Goal: Task Accomplishment & Management: Complete application form

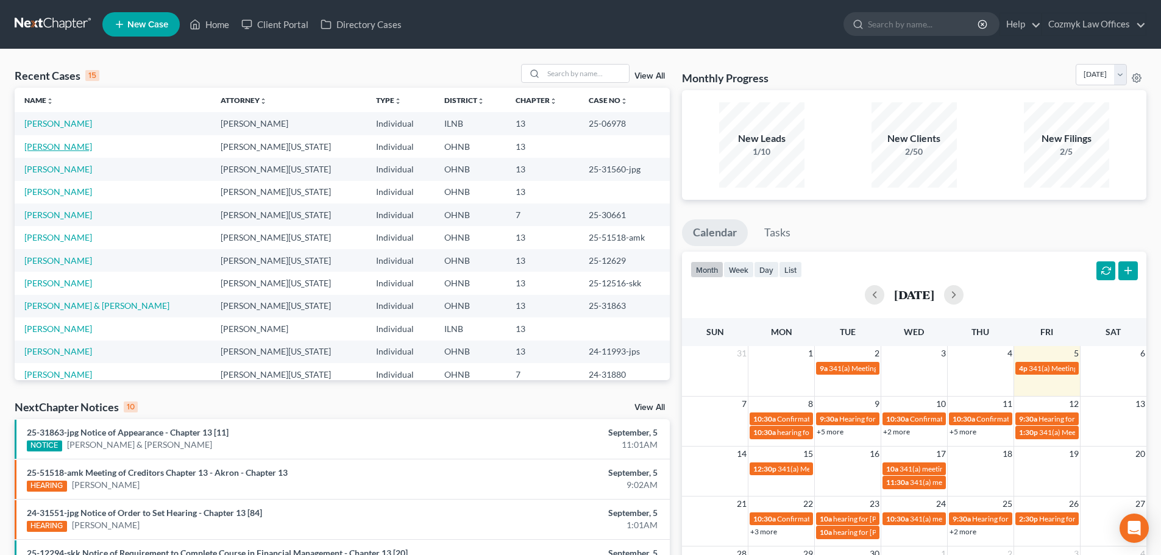
click at [66, 144] on link "[PERSON_NAME]" at bounding box center [58, 146] width 68 height 10
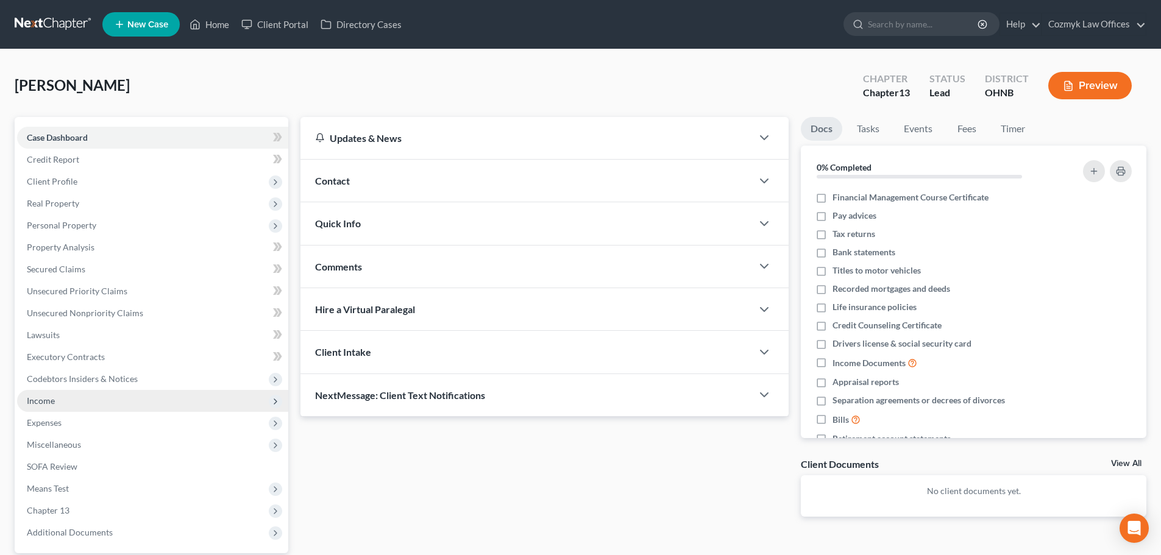
click at [104, 403] on span "Income" at bounding box center [152, 401] width 271 height 22
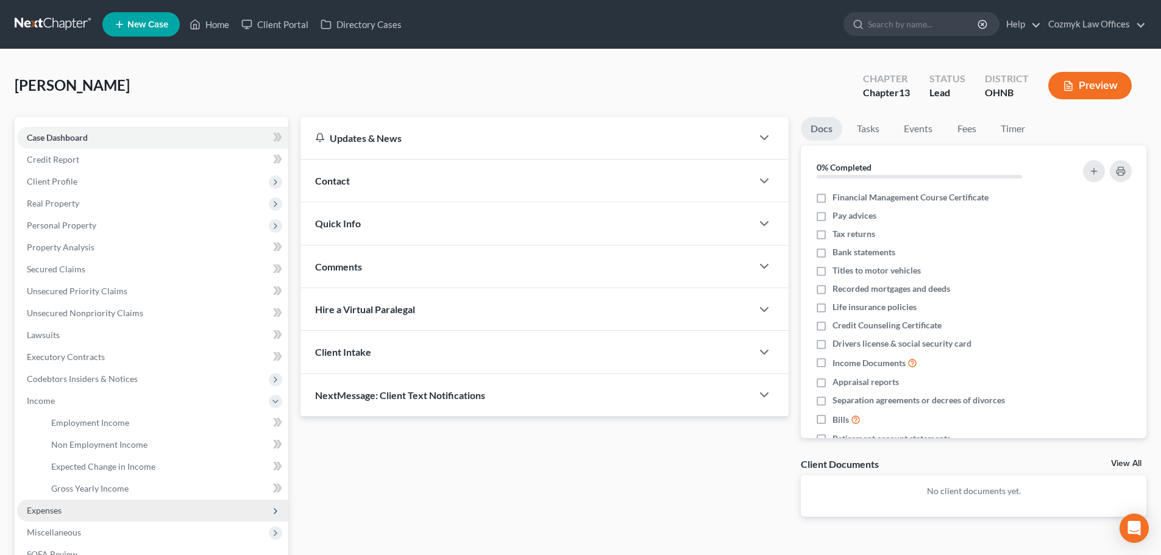
click at [79, 516] on span "Expenses" at bounding box center [152, 511] width 271 height 22
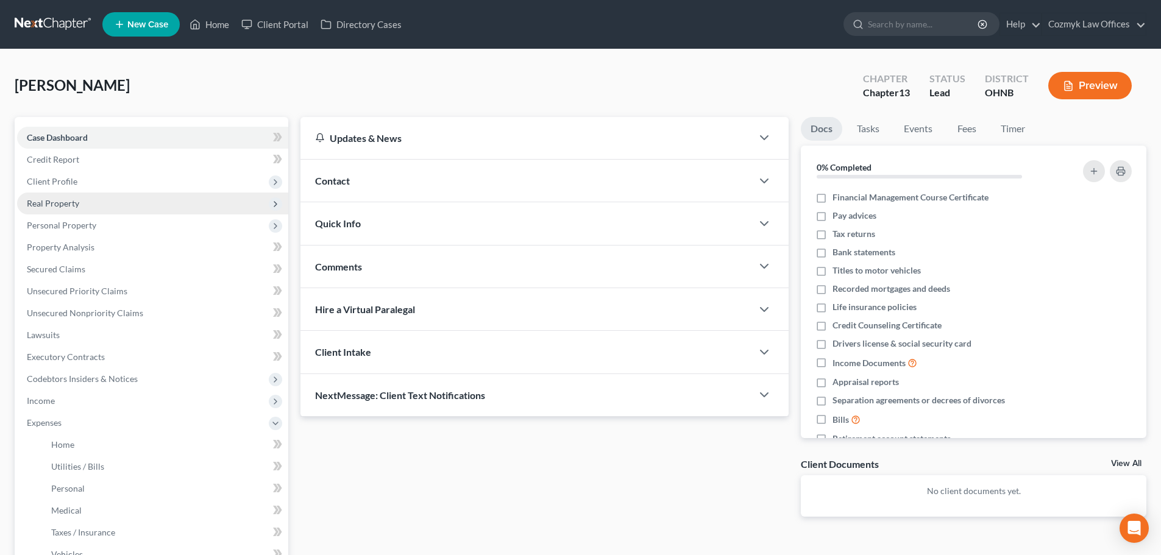
click at [107, 208] on span "Real Property" at bounding box center [152, 204] width 271 height 22
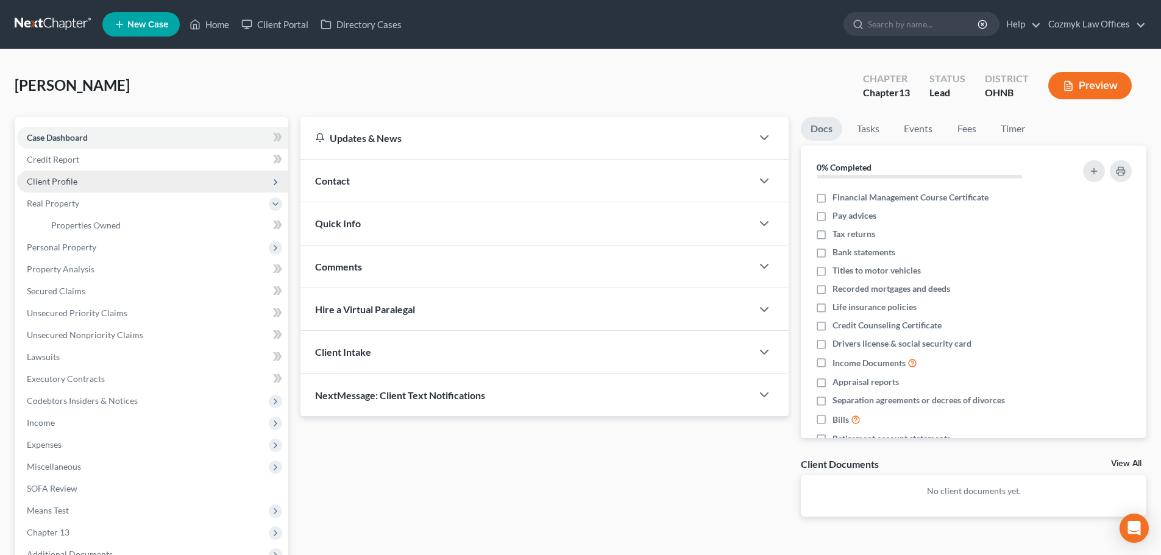
click at [101, 186] on span "Client Profile" at bounding box center [152, 182] width 271 height 22
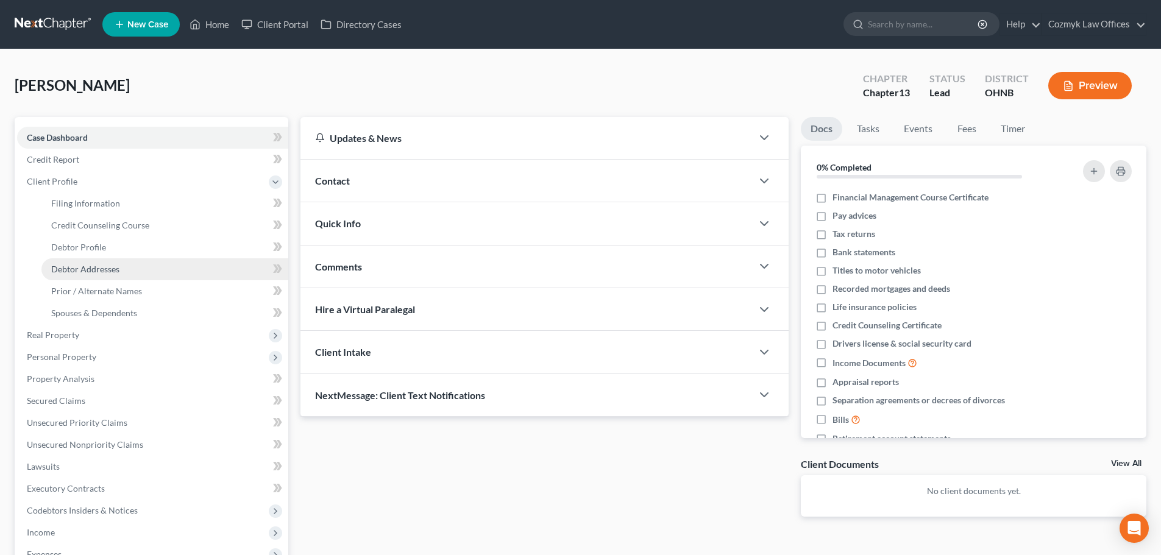
click at [120, 269] on link "Debtor Addresses" at bounding box center [164, 269] width 247 height 22
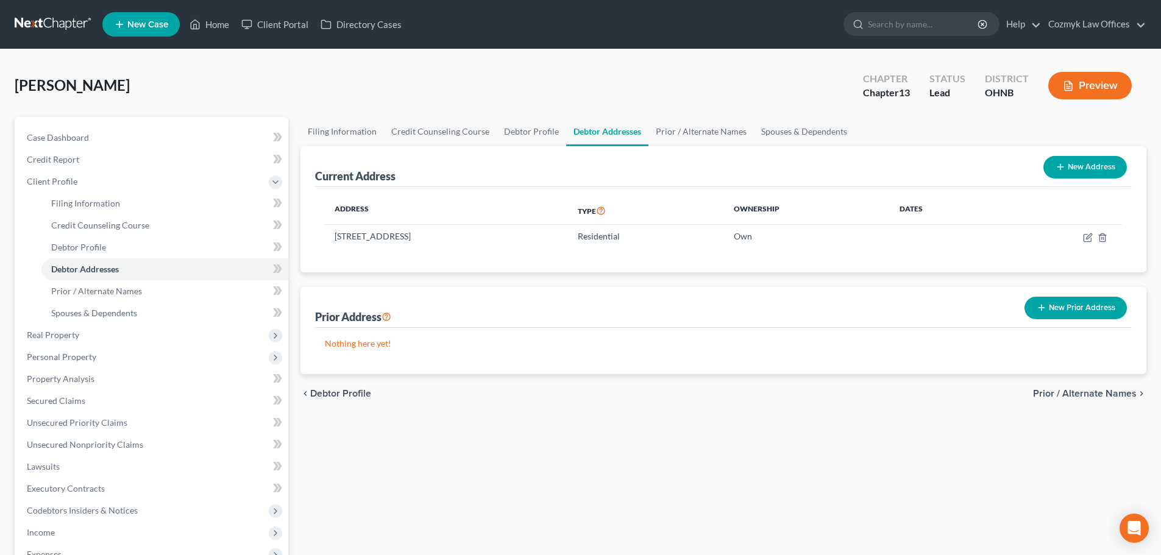
click at [1101, 300] on button "New Prior Address" at bounding box center [1075, 308] width 102 height 23
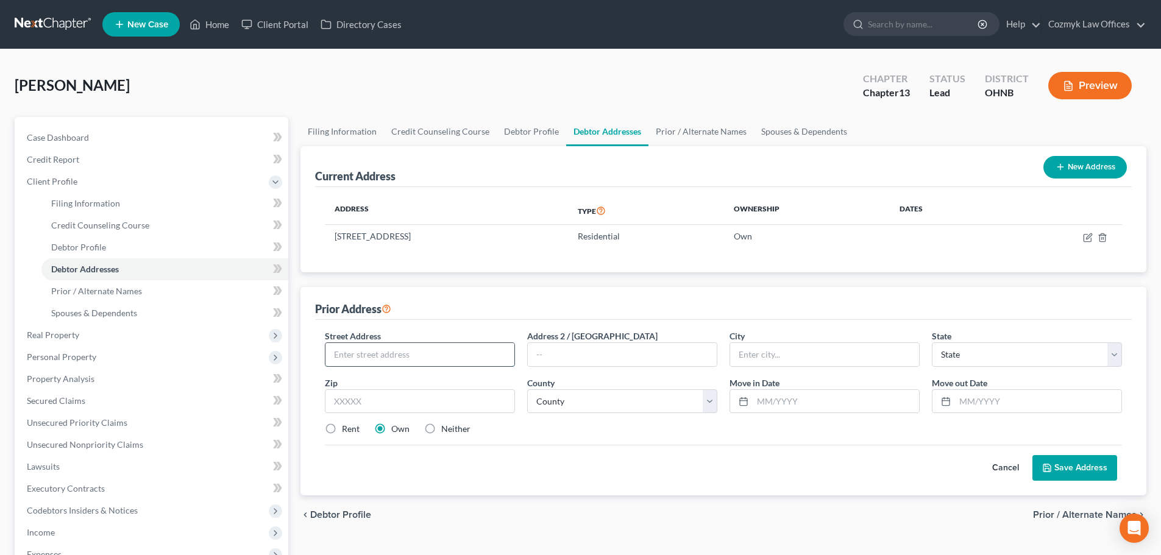
click at [434, 358] on input "text" at bounding box center [419, 354] width 189 height 23
type input "11264 Albion Aly"
type input "45246"
type input "[GEOGRAPHIC_DATA]"
select select "36"
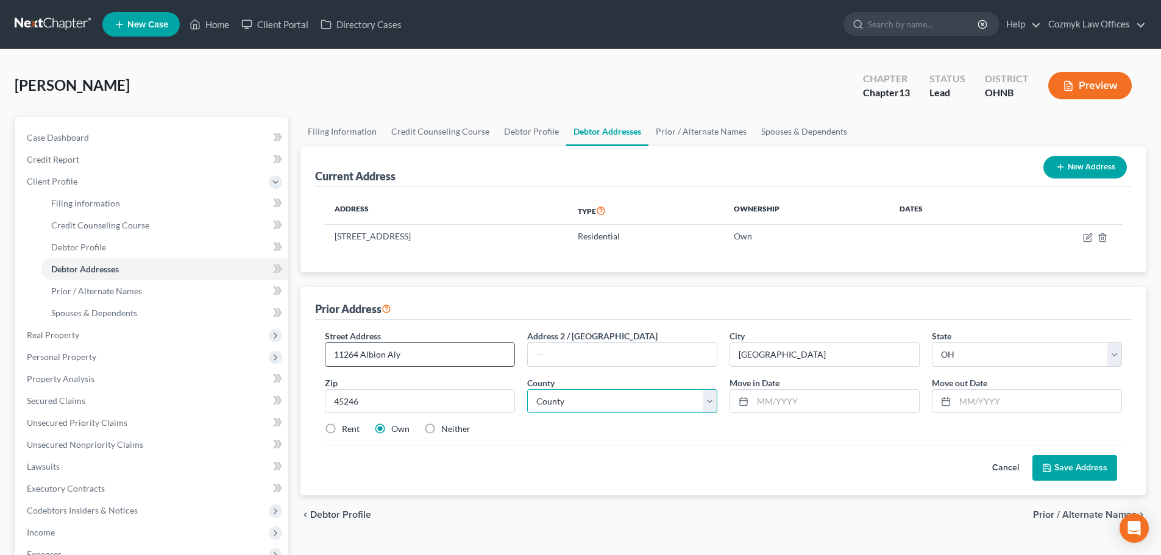
select select "30"
type input "02/2023"
type input "08/2025"
click at [441, 433] on label "Neither" at bounding box center [455, 429] width 29 height 12
click at [446, 431] on input "Neither" at bounding box center [450, 427] width 8 height 8
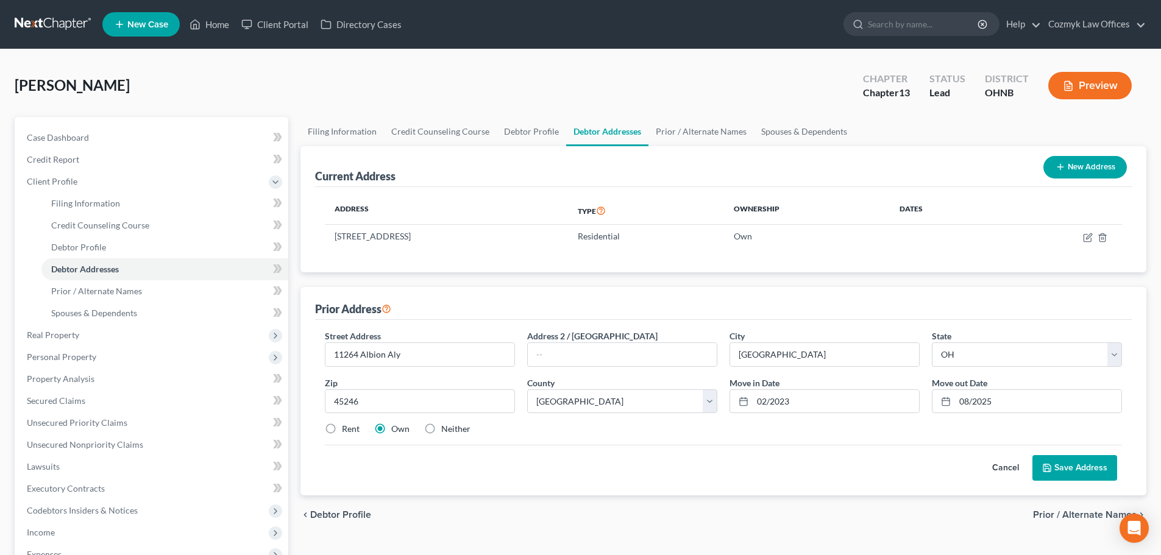
radio input "true"
click at [1063, 466] on button "Save Address" at bounding box center [1074, 468] width 85 height 26
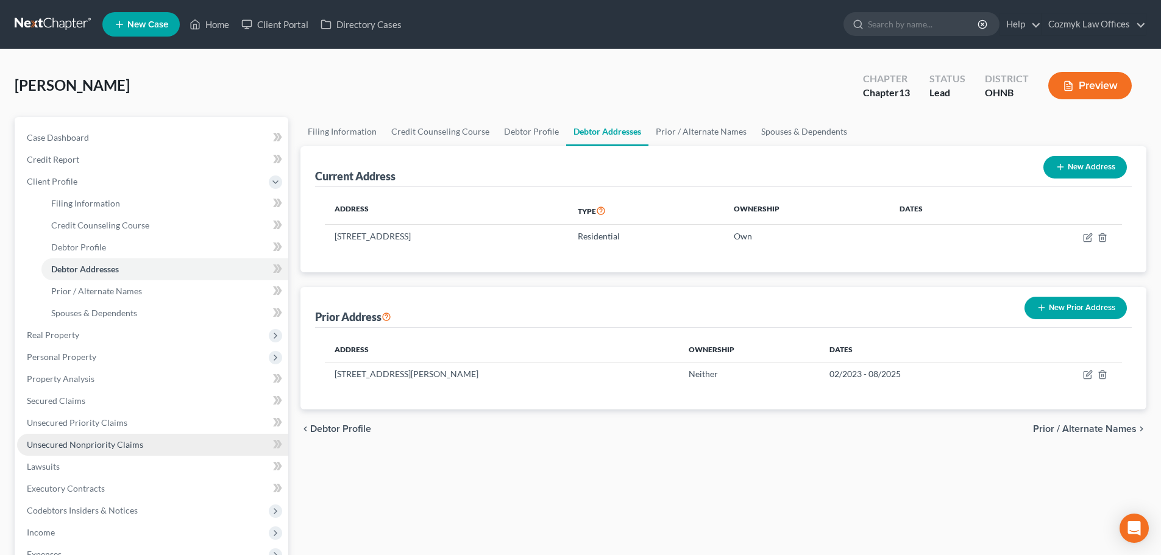
click at [60, 436] on link "Unsecured Nonpriority Claims" at bounding box center [152, 445] width 271 height 22
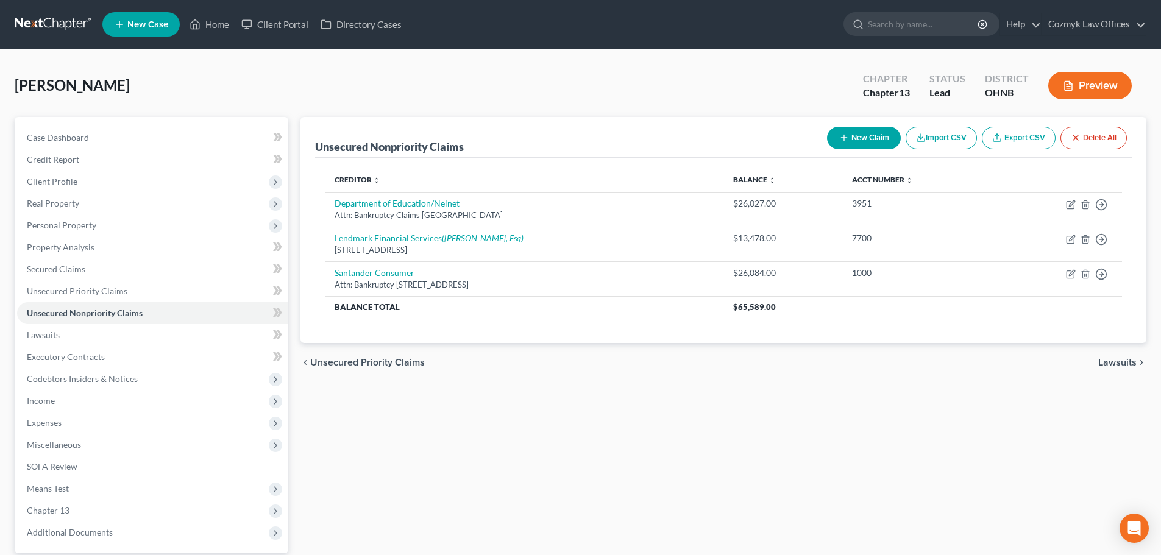
click at [865, 133] on button "New Claim" at bounding box center [864, 138] width 74 height 23
select select "0"
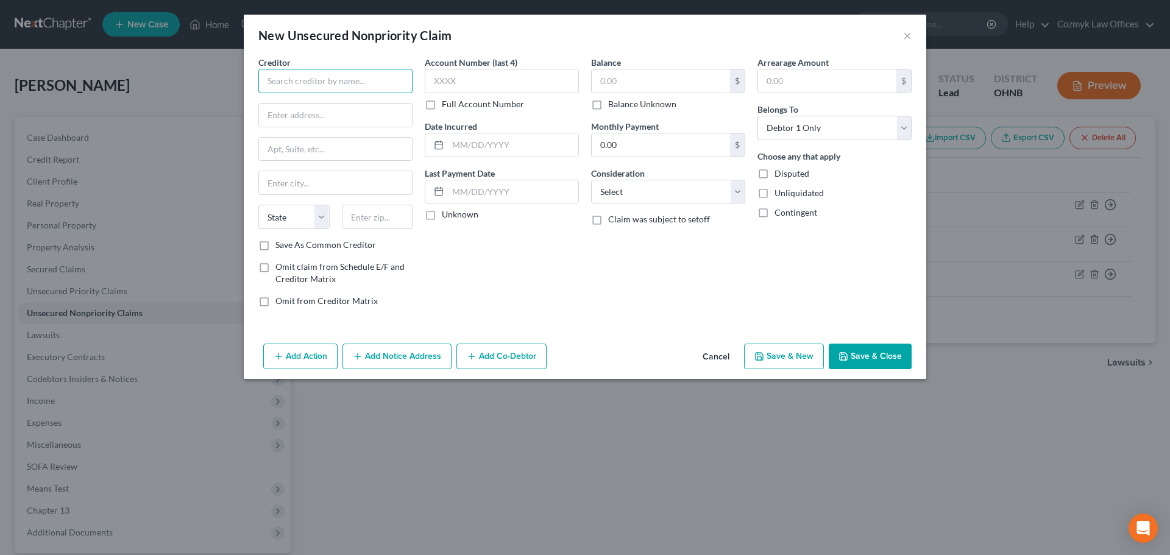
drag, startPoint x: 333, startPoint y: 85, endPoint x: 339, endPoint y: 77, distance: 10.0
click at [333, 84] on input "text" at bounding box center [335, 81] width 154 height 24
type input "Department of Education/Nelnet"
type input "Attn: Bankruptcy Claims"
type input "PO Box 82505"
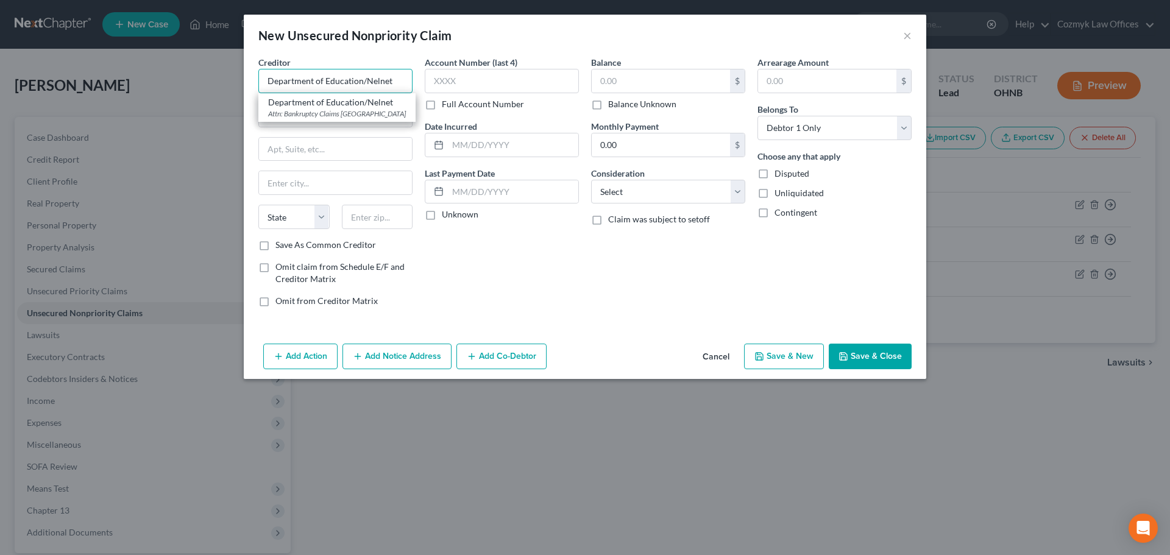
type input "Lincoln"
select select "30"
type input "68501"
type input "Department of Education/Nelnet"
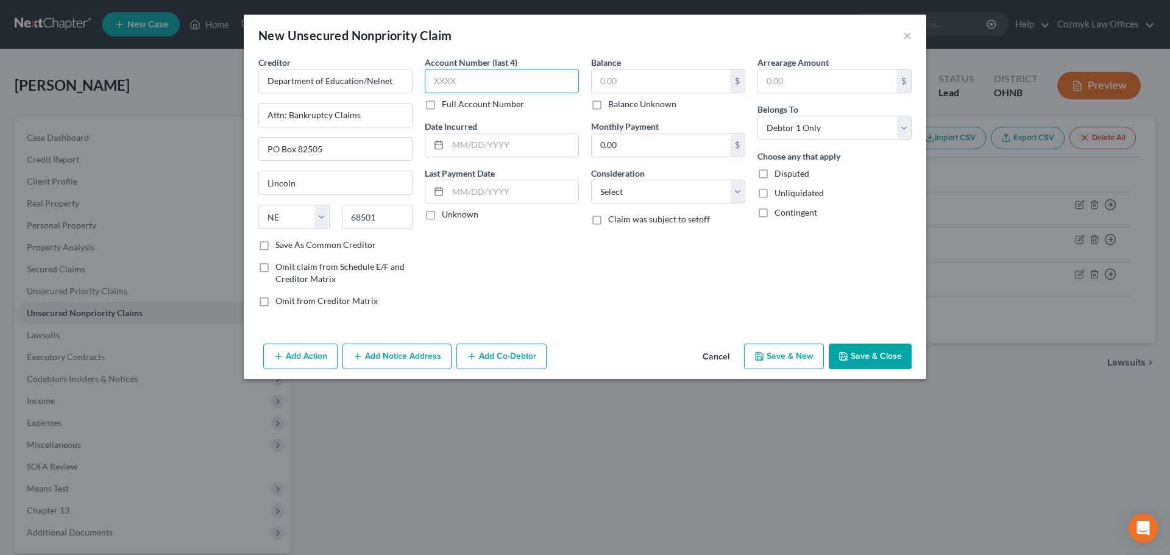
click at [481, 85] on input "text" at bounding box center [502, 81] width 154 height 24
type input "4051"
type input "2018"
type input "12,672"
select select "17"
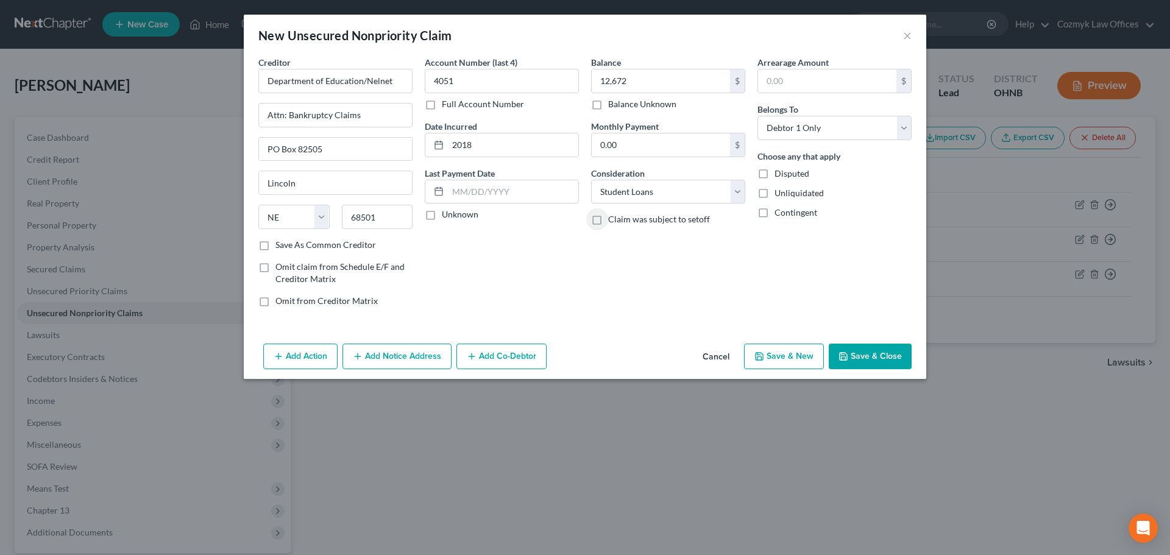
click at [789, 353] on button "Save & New" at bounding box center [784, 357] width 80 height 26
select select "0"
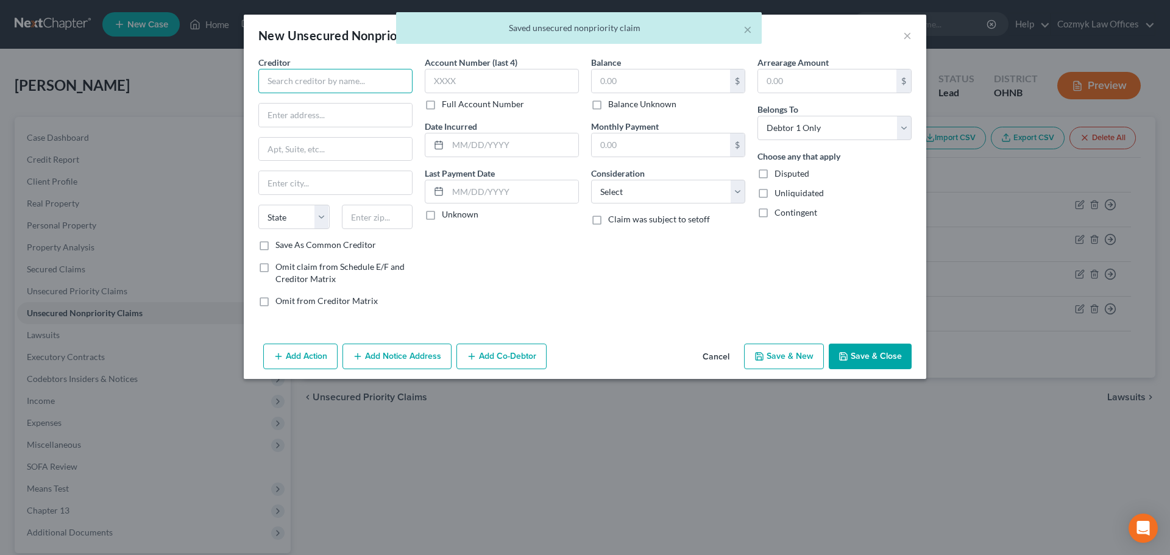
click at [333, 74] on input "text" at bounding box center [335, 81] width 154 height 24
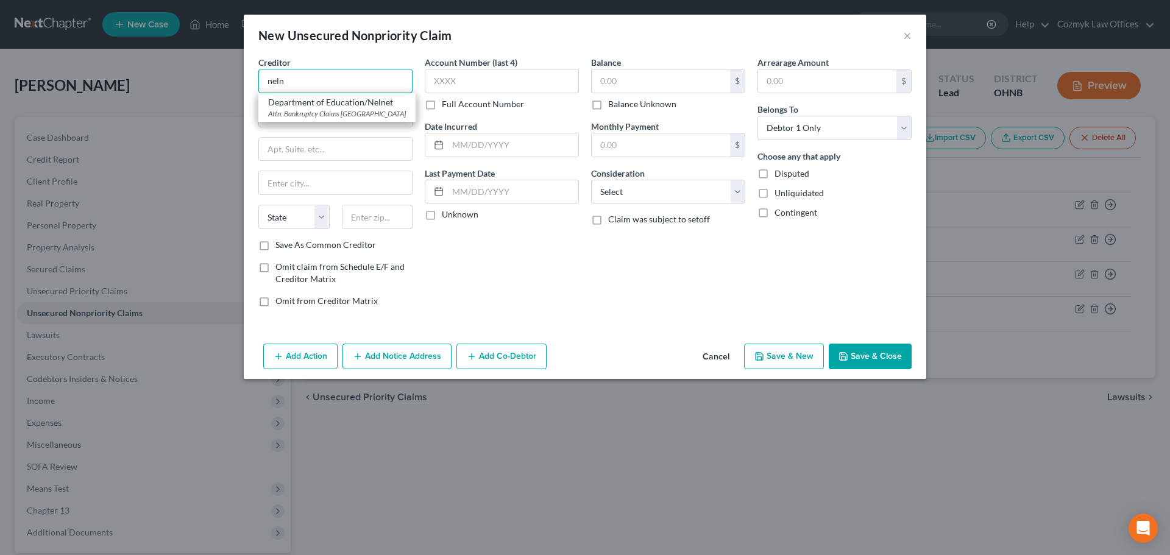
type input "Department of Education/Nelnet"
type input "Attn: Bankruptcy Claims"
type input "PO Box 82505"
type input "Lincoln"
select select "30"
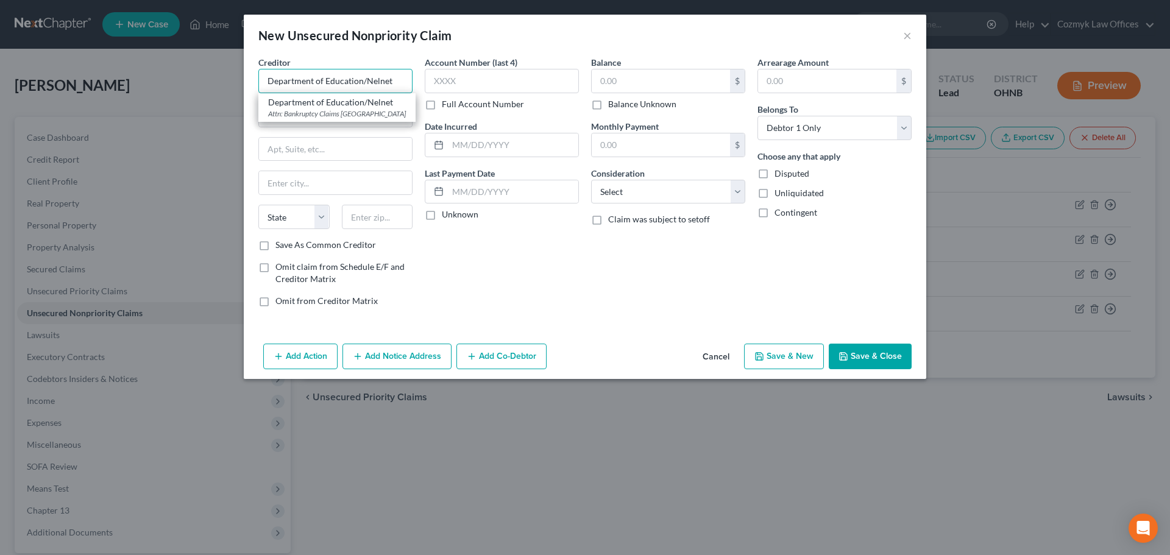
type input "68501"
type input "Department of Education/Nelnet"
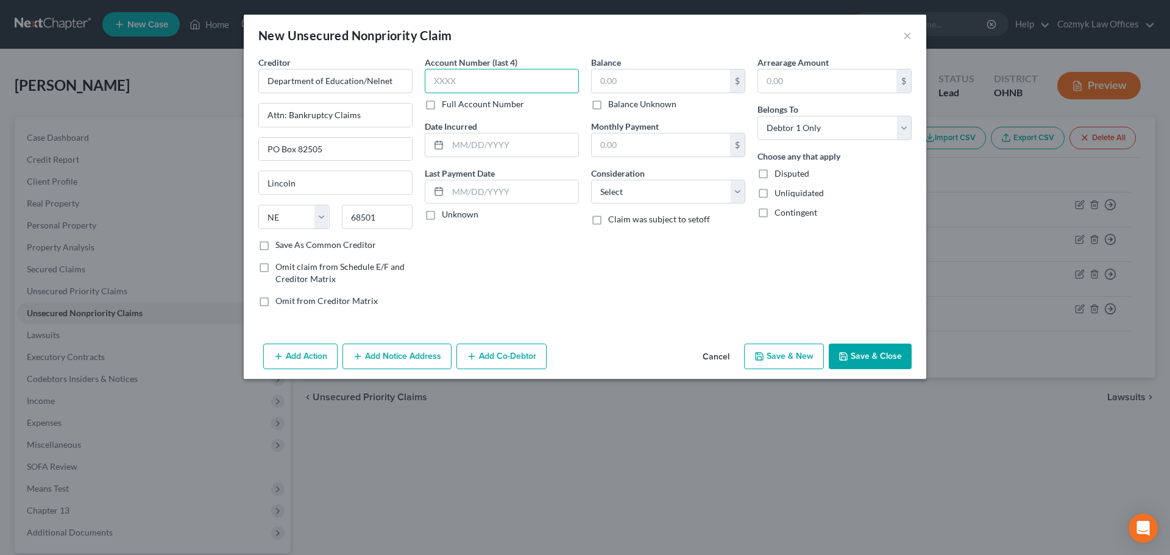
click at [450, 72] on input "text" at bounding box center [502, 81] width 154 height 24
type input "3451"
type input "2014"
type input "8,861"
select select "17"
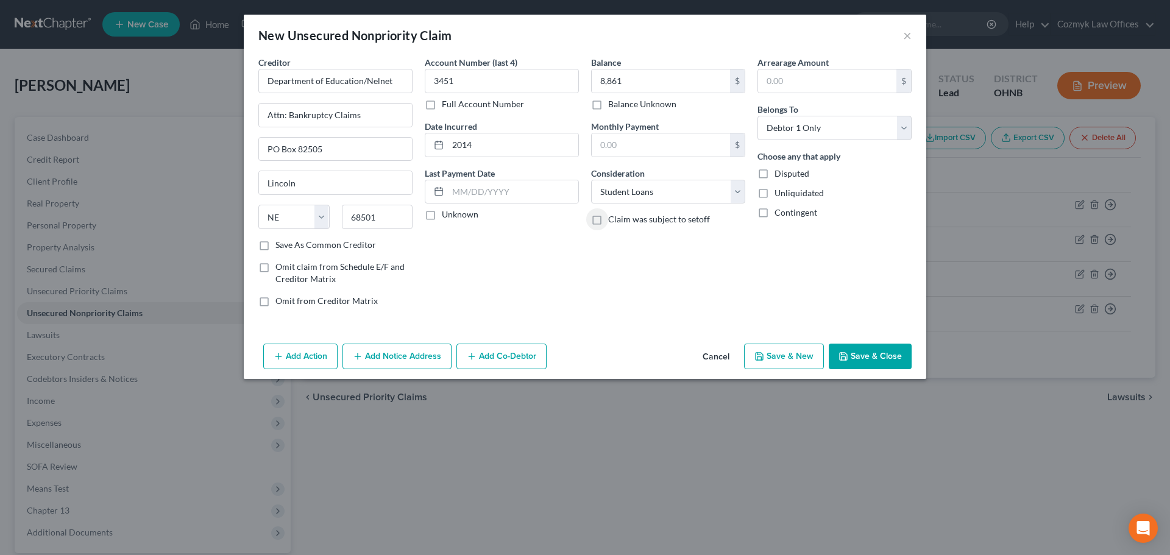
click at [774, 355] on button "Save & New" at bounding box center [784, 357] width 80 height 26
select select "0"
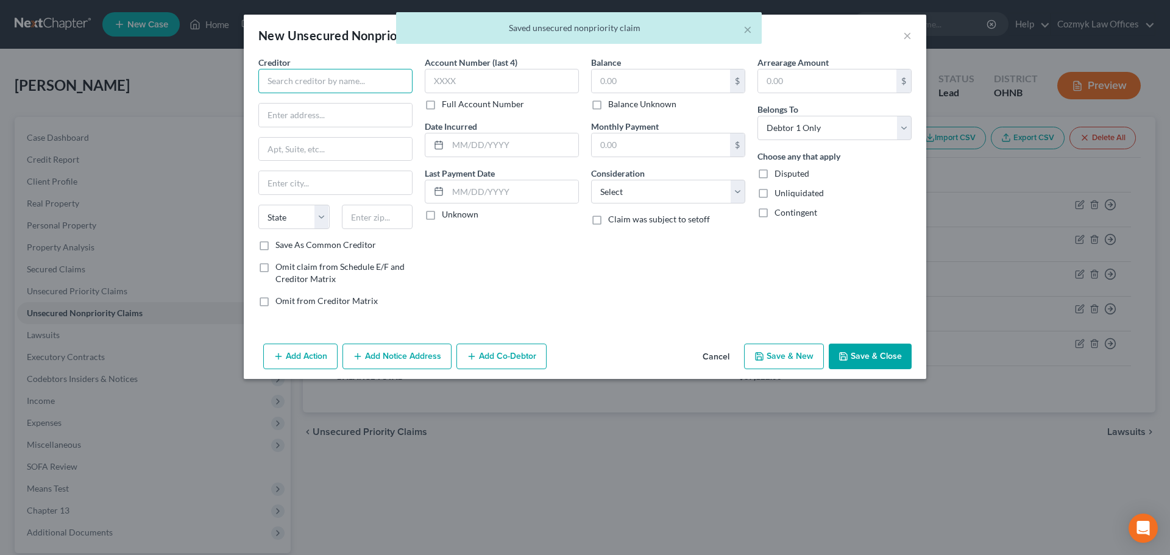
click at [361, 83] on input "text" at bounding box center [335, 81] width 154 height 24
type input "Department of Education/Nelnet"
type input "Attn: Bankruptcy Claims"
type input "PO Box 82505"
type input "Lincoln"
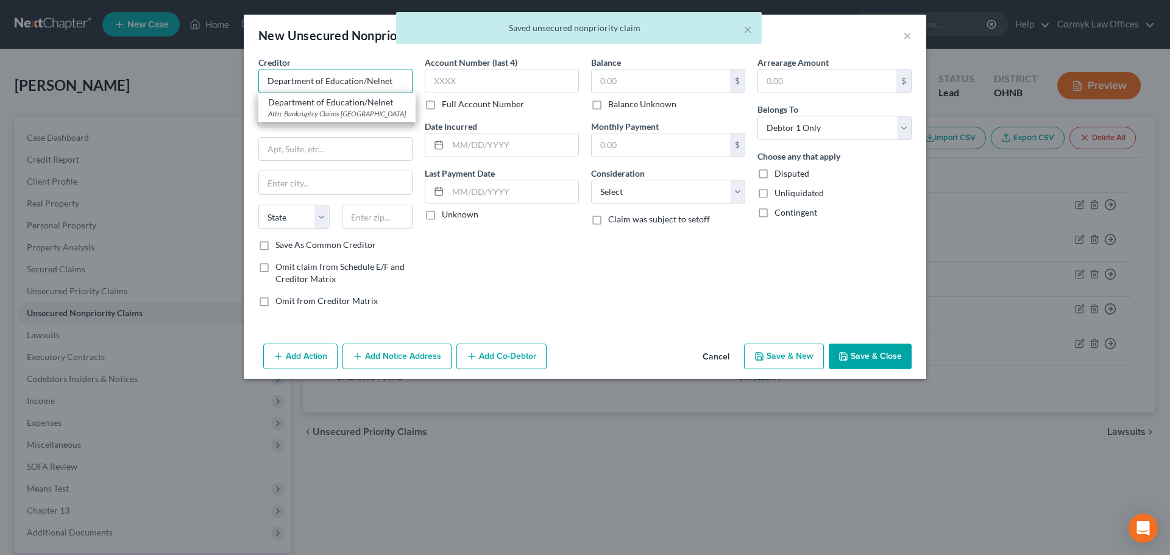
select select "30"
type input "68501"
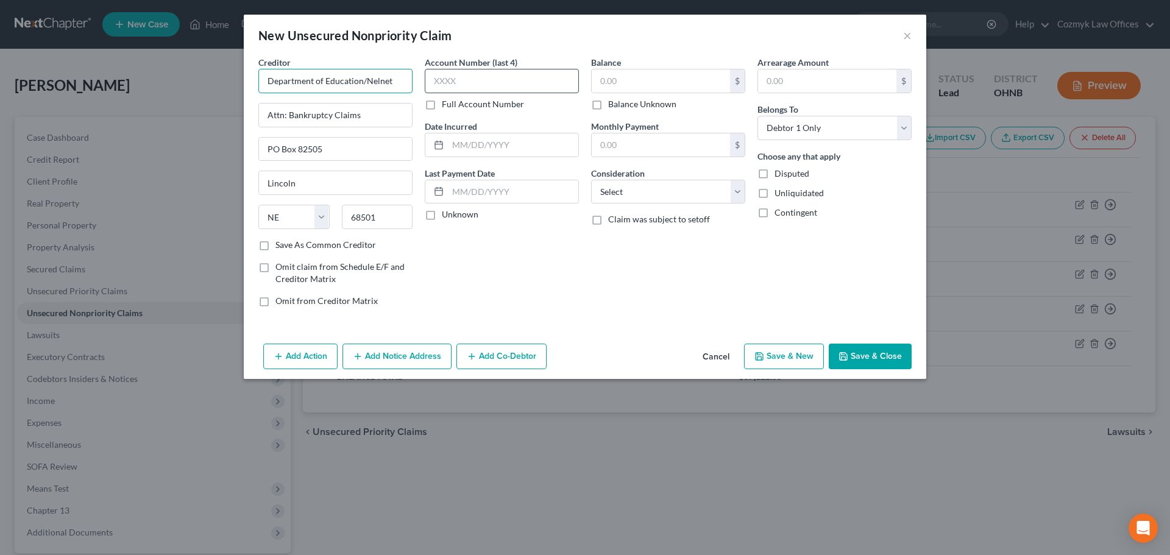
type input "Department of Education/Nelnet"
click at [463, 86] on input "text" at bounding box center [502, 81] width 154 height 24
type input "2951"
type input "2012"
type input "6,831"
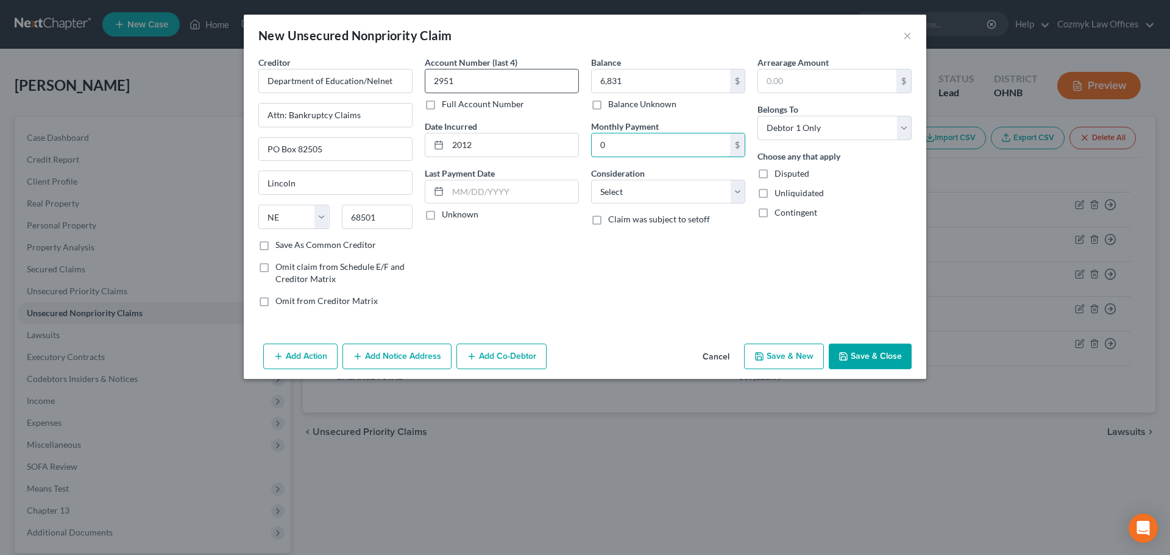
type input "0"
select select "17"
click at [789, 363] on button "Save & New" at bounding box center [784, 357] width 80 height 26
select select "0"
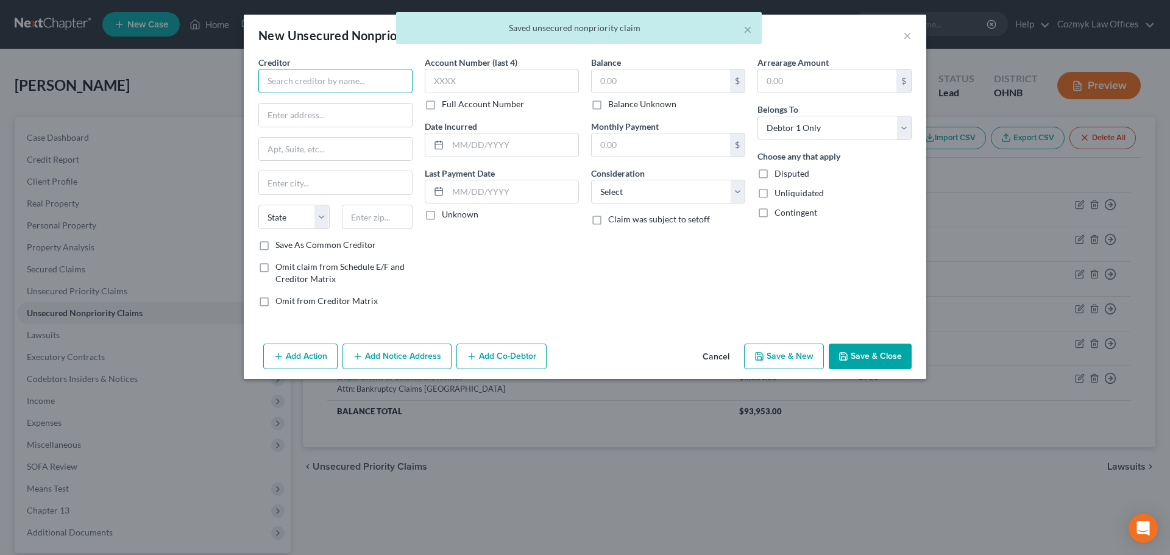
click at [330, 72] on input "text" at bounding box center [335, 81] width 154 height 24
type input "Department of Education/Nelnet"
type input "Attn: Bankruptcy Claims"
type input "PO Box 82505"
type input "Lincoln"
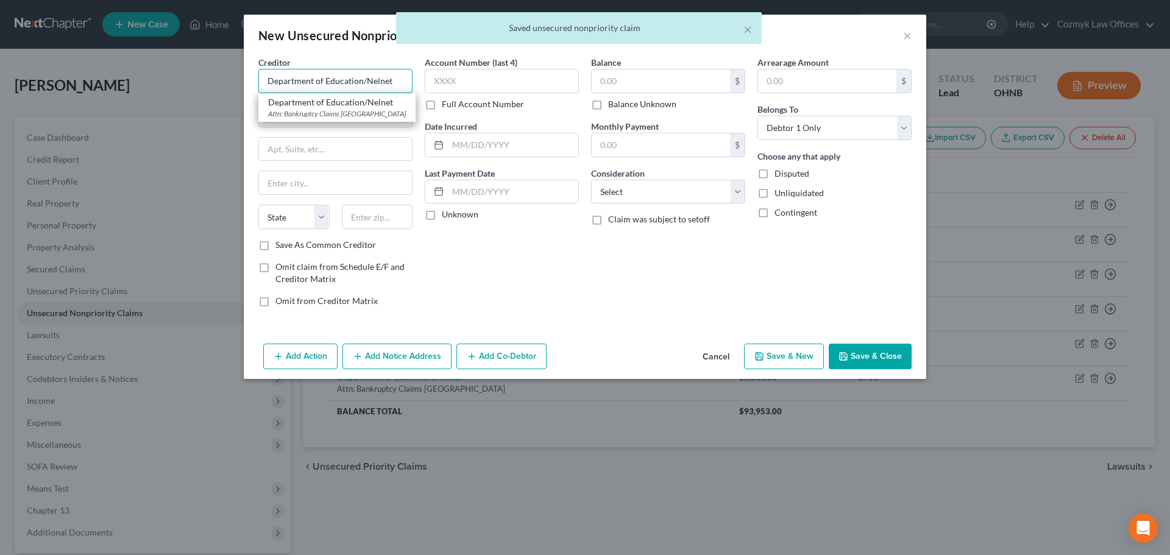
select select "30"
type input "68501"
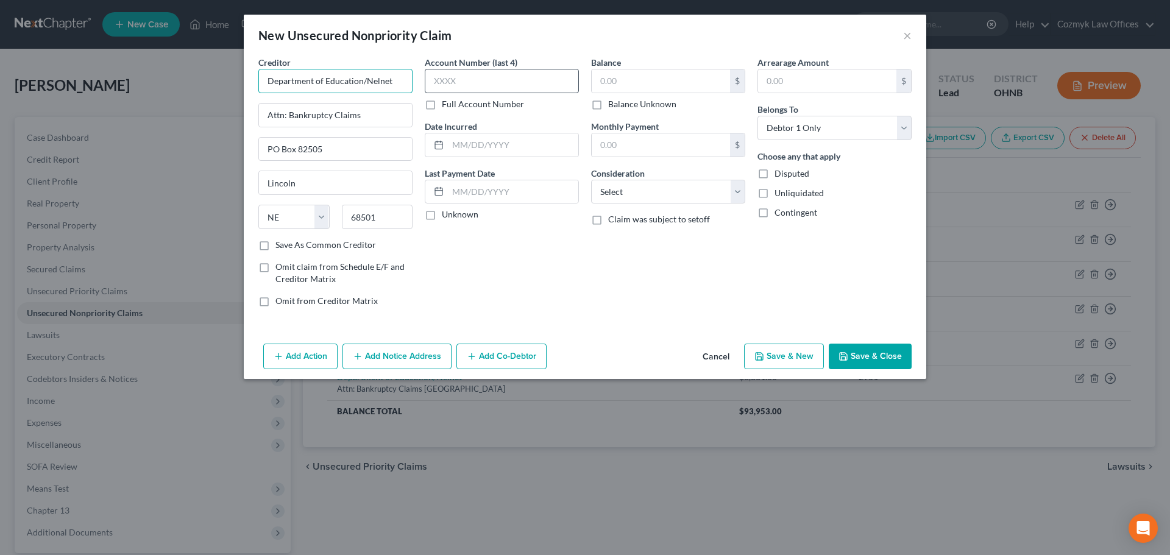
type input "Department of Education/Nelnet"
click at [459, 84] on input "text" at bounding box center [502, 81] width 154 height 24
type input "3851"
type input "2017"
type input "6,576"
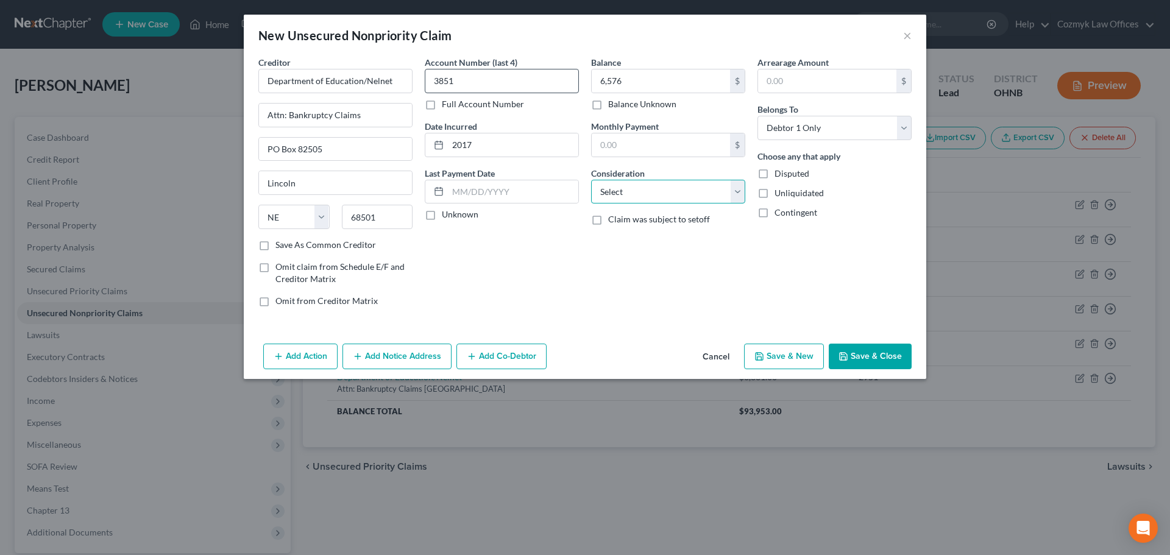
select select "17"
click at [776, 354] on button "Save & New" at bounding box center [784, 357] width 80 height 26
select select "0"
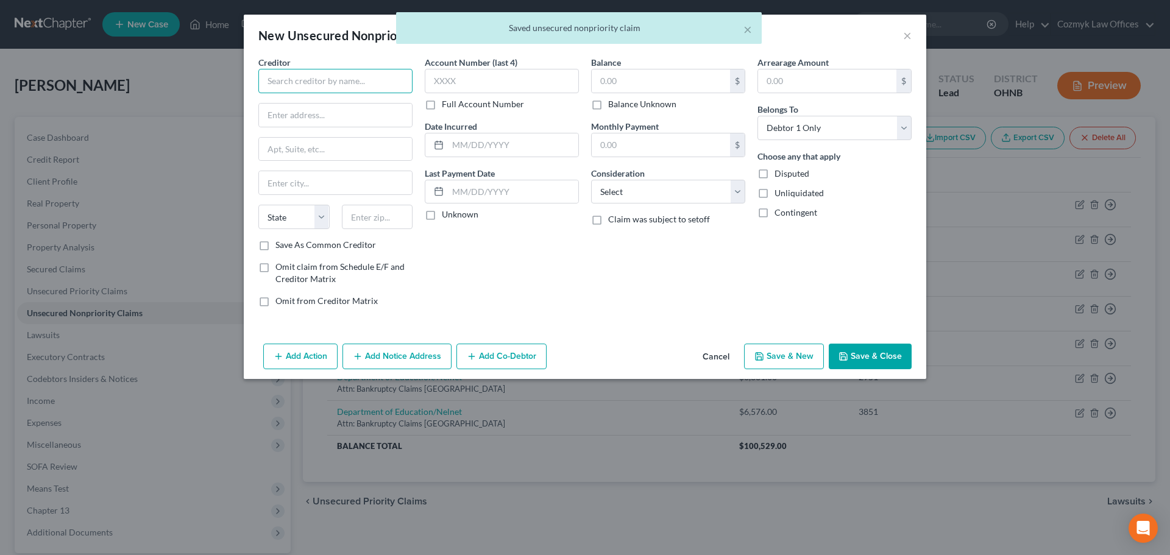
click at [341, 75] on input "text" at bounding box center [335, 81] width 154 height 24
type input "Department of Education/Nelnet"
type input "Attn: Bankruptcy Claims"
type input "PO Box 82505"
type input "Lincoln"
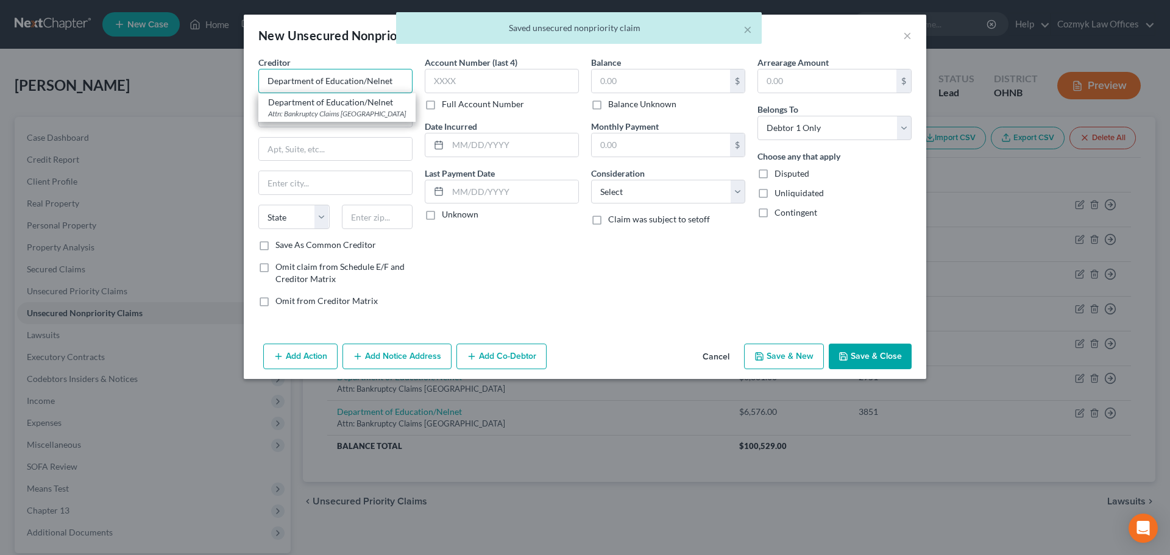
select select "30"
type input "68501"
type input "Department of Education/Nelnet"
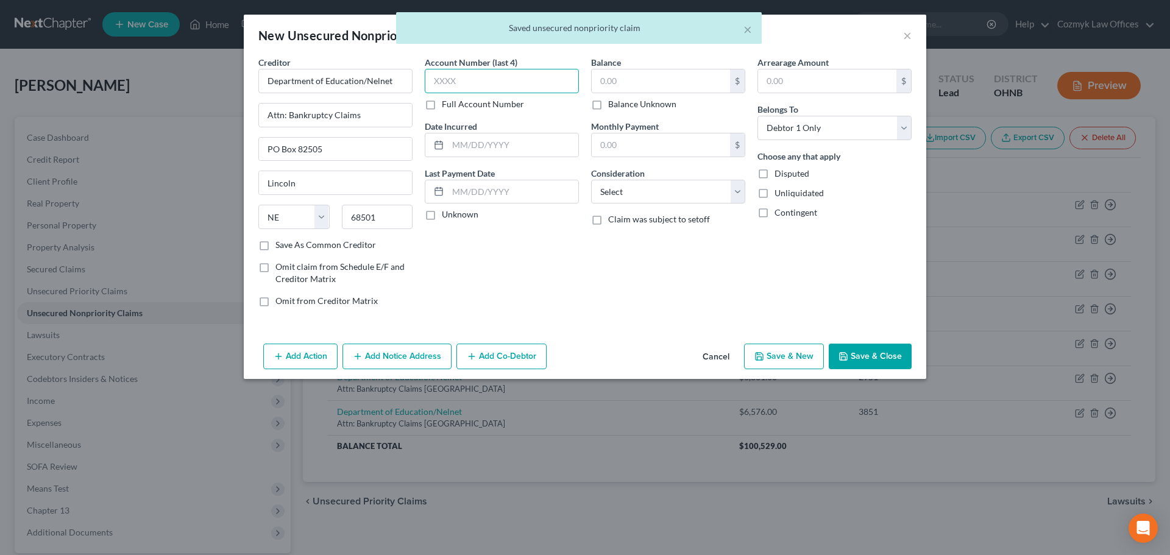
click at [520, 89] on input "text" at bounding box center [502, 81] width 154 height 24
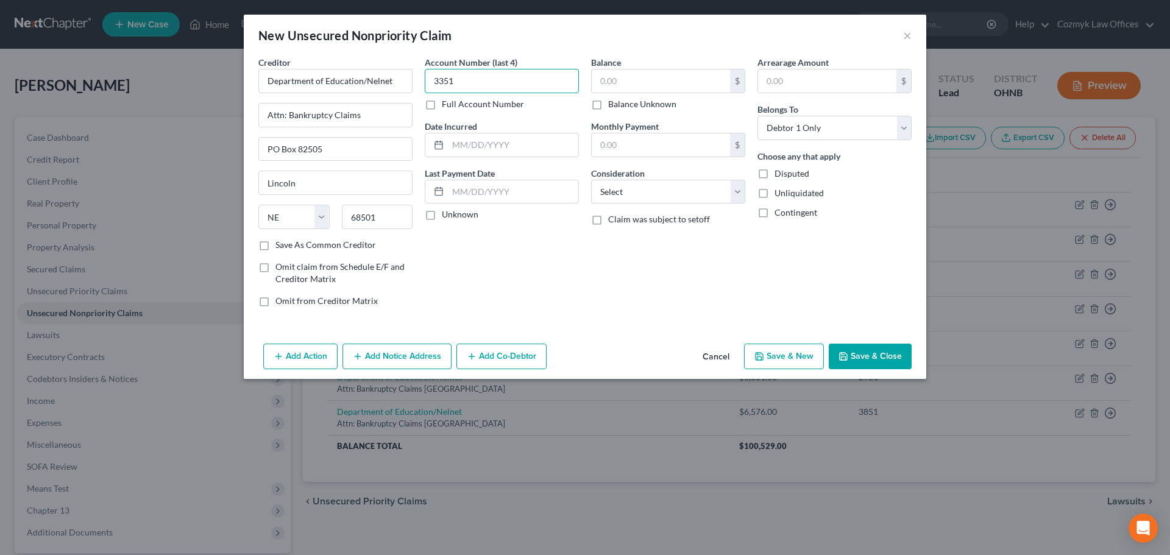
type input "3351"
type input "2013"
type input "5,355"
select select "17"
click at [798, 358] on button "Save & New" at bounding box center [784, 357] width 80 height 26
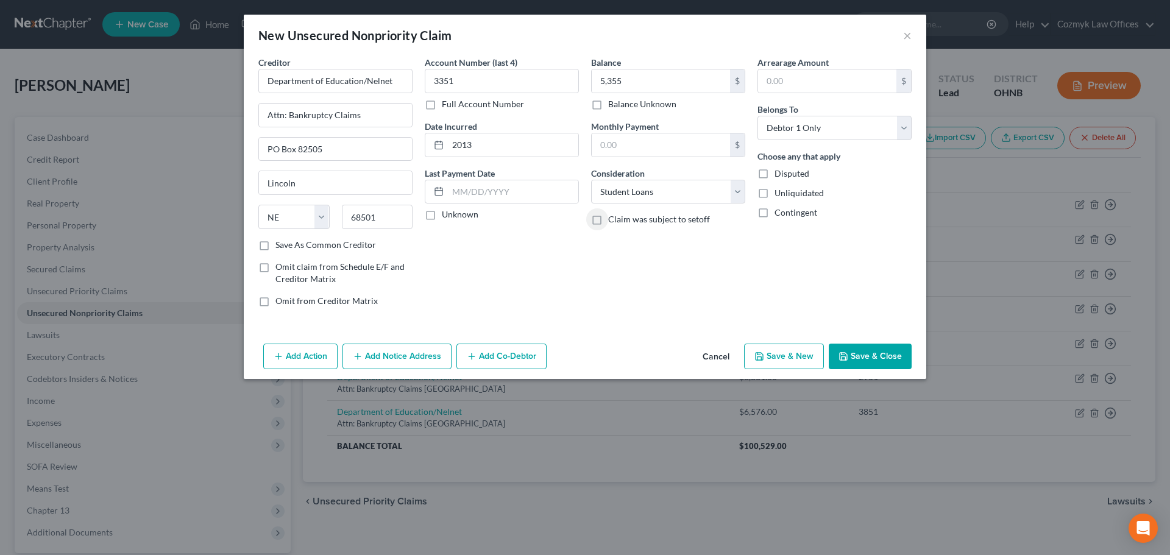
select select "0"
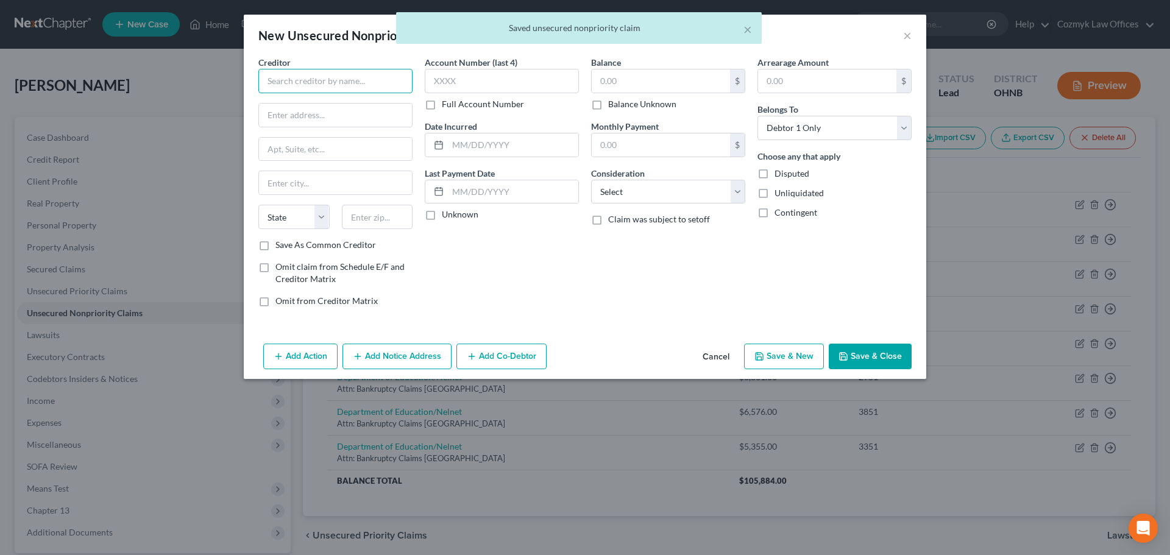
click at [300, 82] on input "text" at bounding box center [335, 81] width 154 height 24
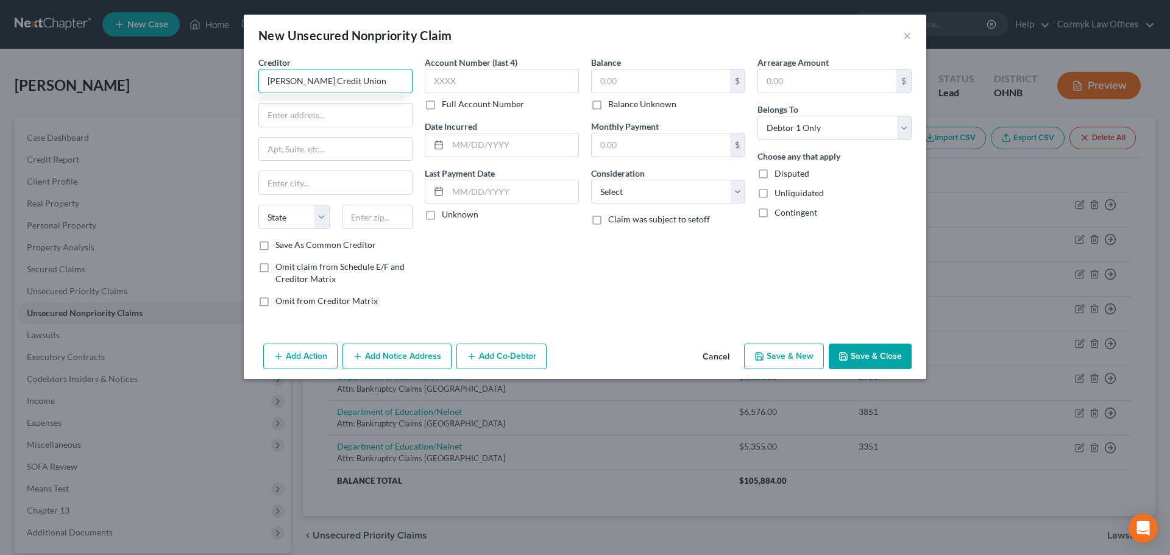
type input "[PERSON_NAME] Credit Union"
type input "Attn: Bankruptcy"
type input "2"
type input "[STREET_ADDRESS]"
type input "45431"
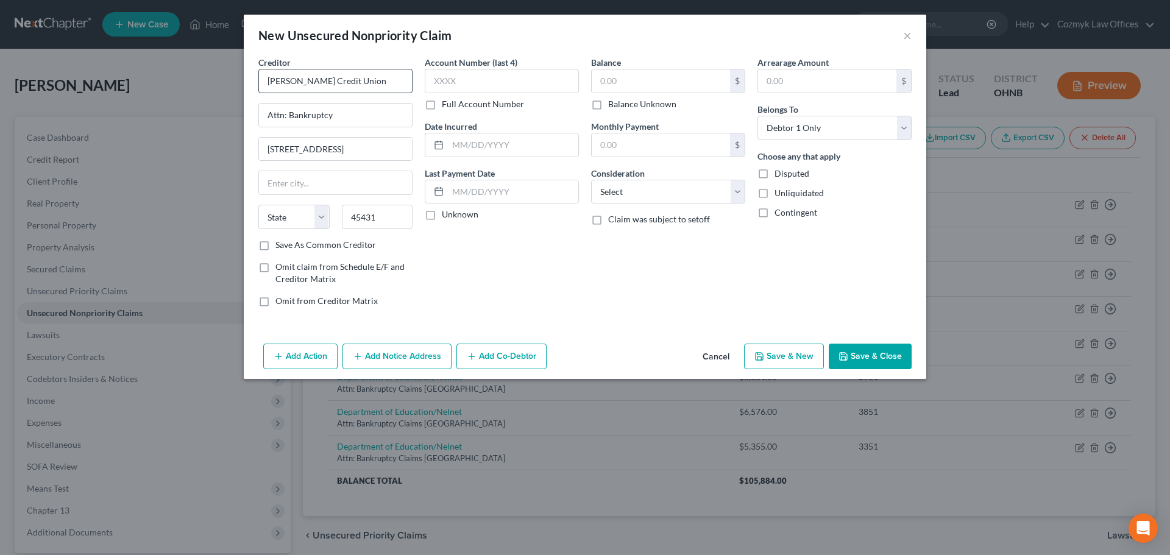
type input "[GEOGRAPHIC_DATA]"
select select "36"
click at [288, 249] on label "Save As Common Creditor" at bounding box center [325, 245] width 101 height 12
click at [288, 247] on input "Save As Common Creditor" at bounding box center [284, 243] width 8 height 8
checkbox input "true"
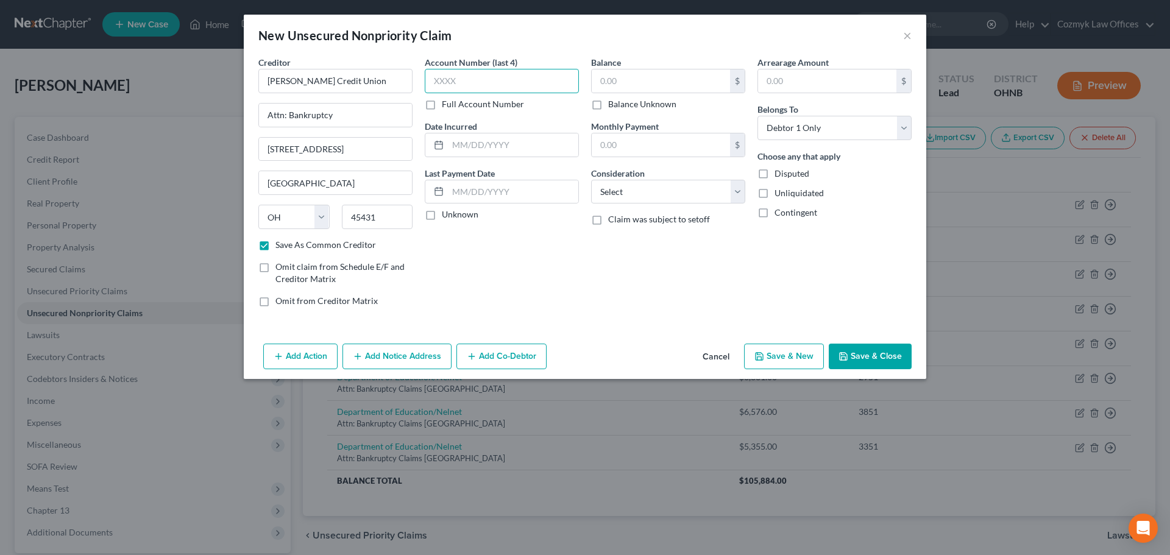
click at [480, 80] on input "text" at bounding box center [502, 81] width 154 height 24
type input "4886"
type input "2016"
type input "4,583"
select select "2"
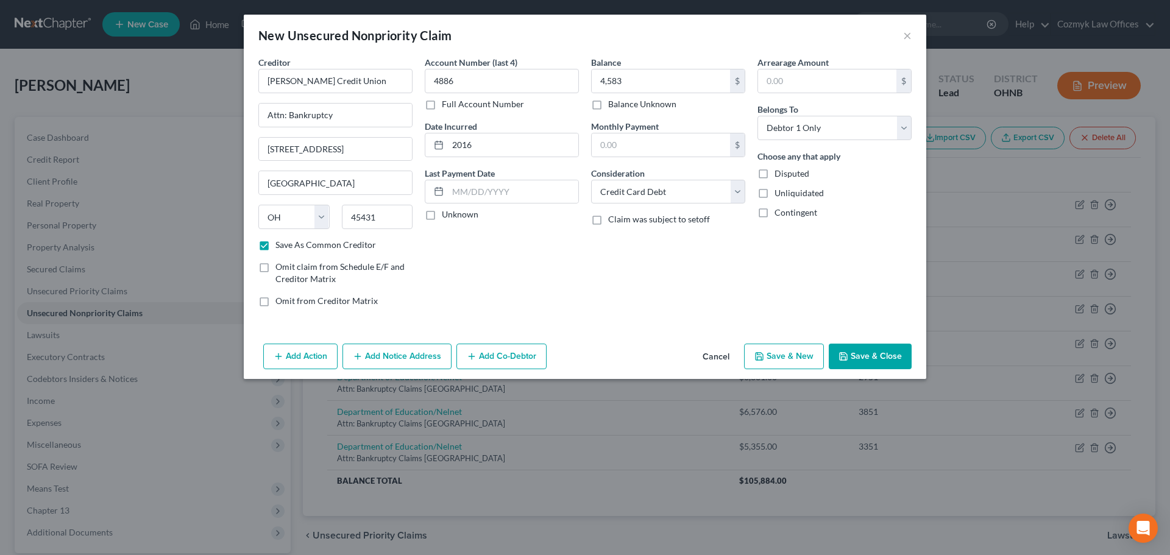
click at [759, 352] on icon "button" at bounding box center [759, 357] width 10 height 10
select select "0"
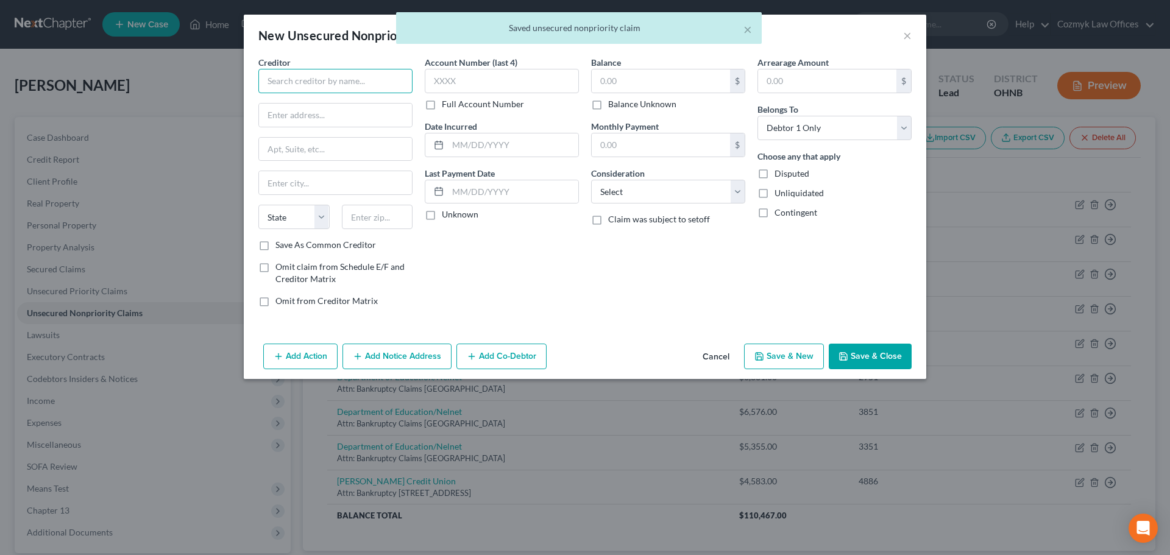
click at [329, 83] on input "text" at bounding box center [335, 81] width 154 height 24
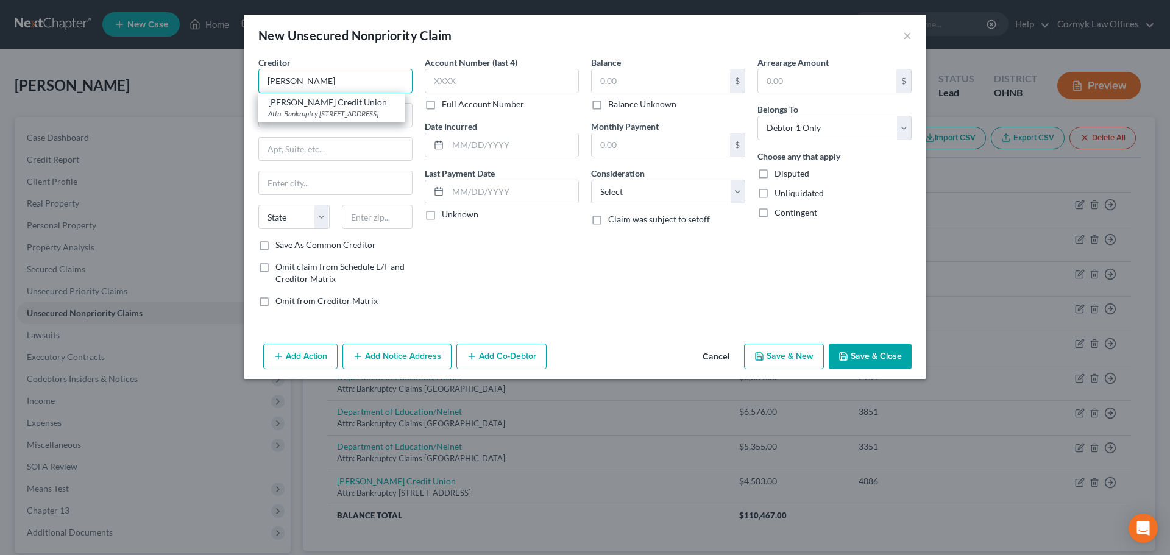
type input "[PERSON_NAME] Credit Union"
type input "Attn: Bankruptcy"
type input "[STREET_ADDRESS]"
type input "[GEOGRAPHIC_DATA]"
select select "36"
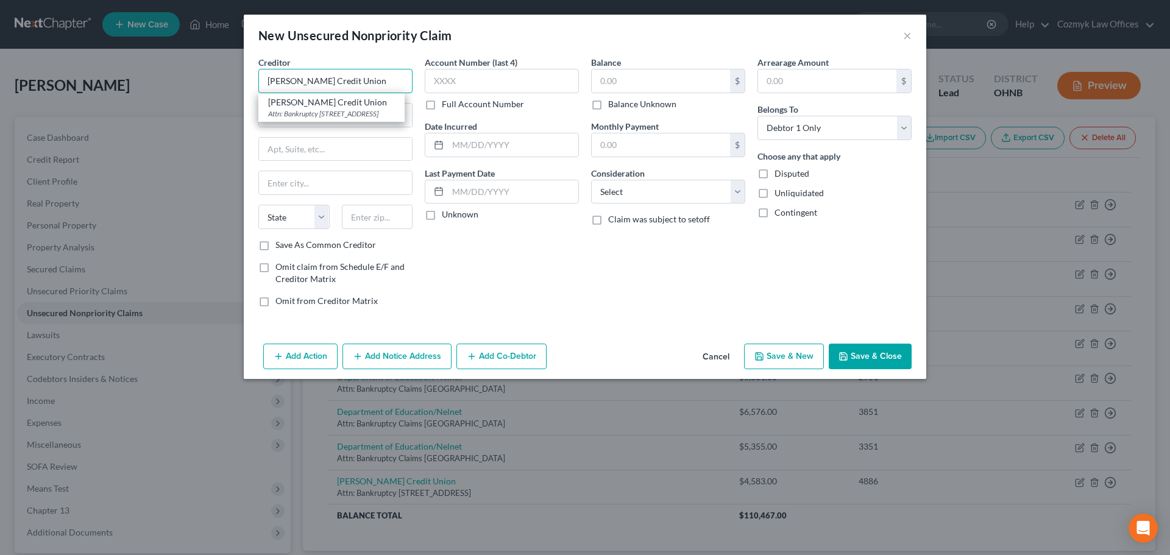
type input "45431"
type input "[PERSON_NAME] Credit Union"
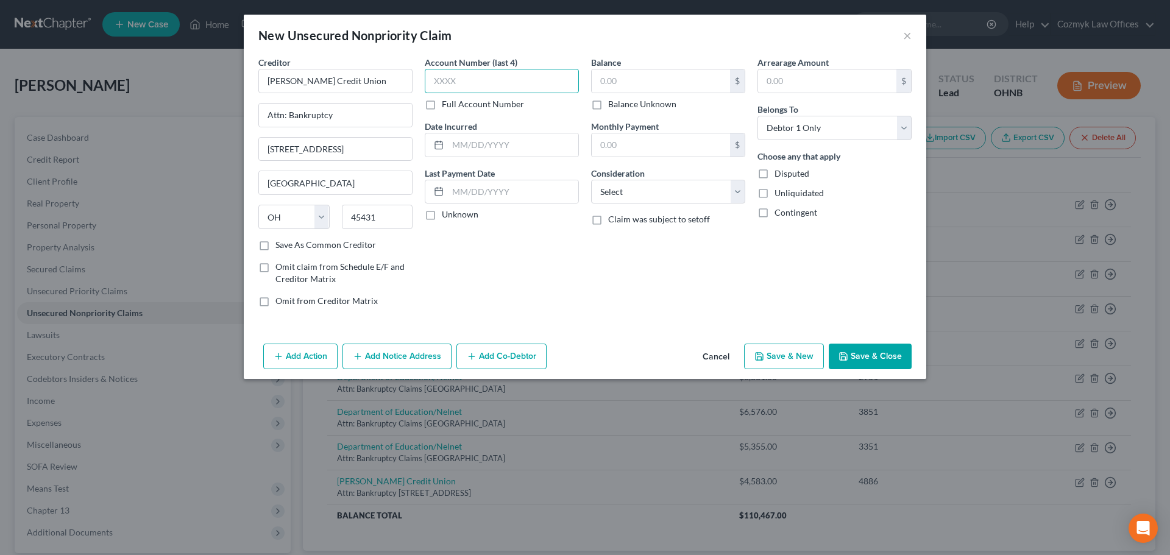
click at [441, 82] on input "text" at bounding box center [502, 81] width 154 height 24
type input "0502"
type input "2025"
type input "4,583"
select select "2"
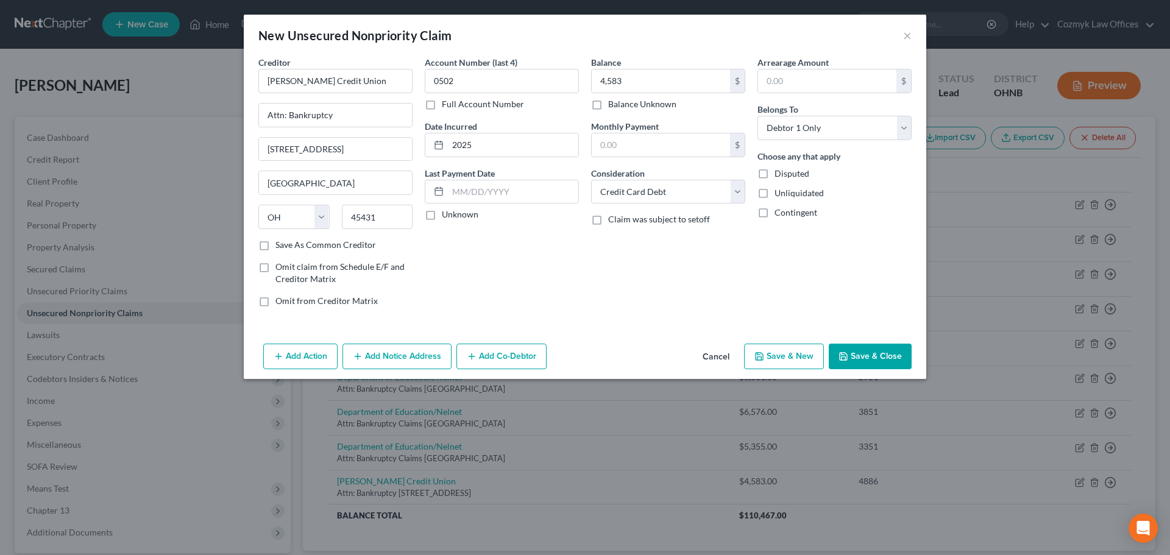
click at [754, 348] on button "Save & New" at bounding box center [784, 357] width 80 height 26
select select "0"
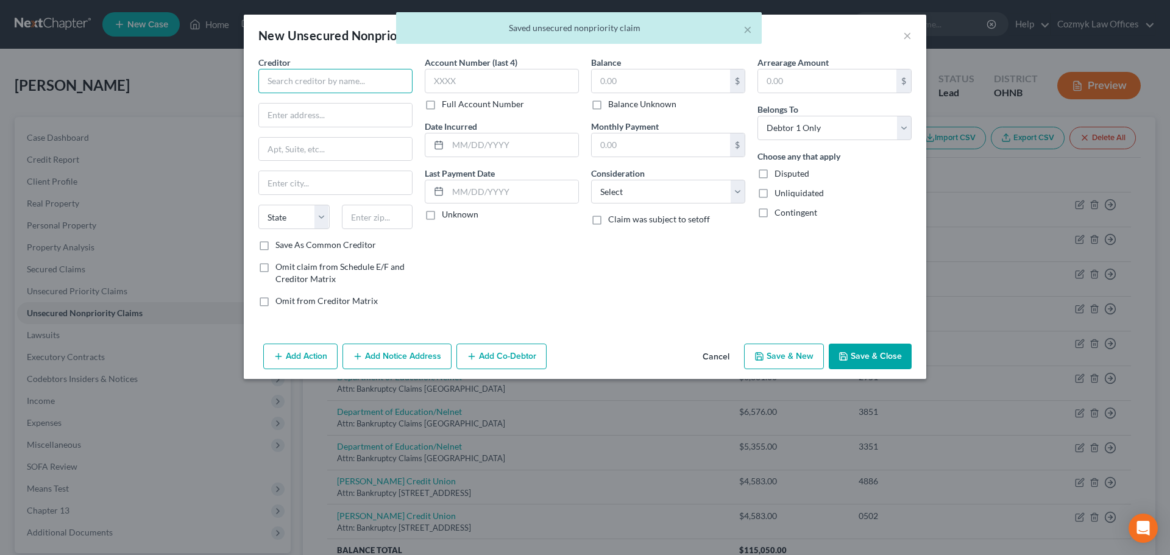
click at [367, 74] on input "text" at bounding box center [335, 81] width 154 height 24
type input "NCB Management Services"
type input "Attn: Bankruptcy"
type input "[STREET_ADDRESS]"
type input "Feasterville Trevose"
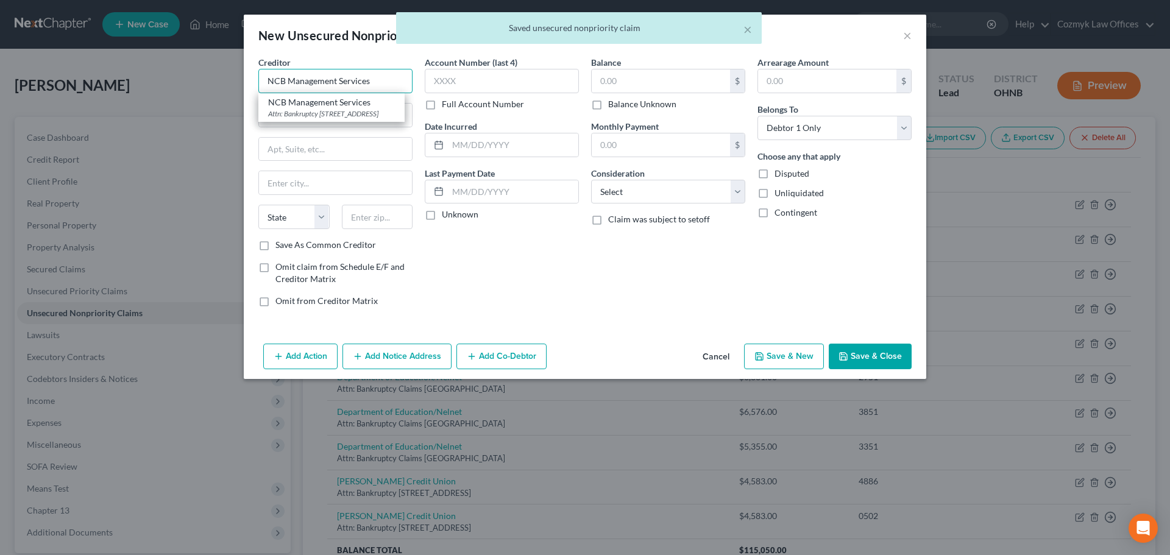
select select "39"
type input "19053"
type input "NCB Management Services"
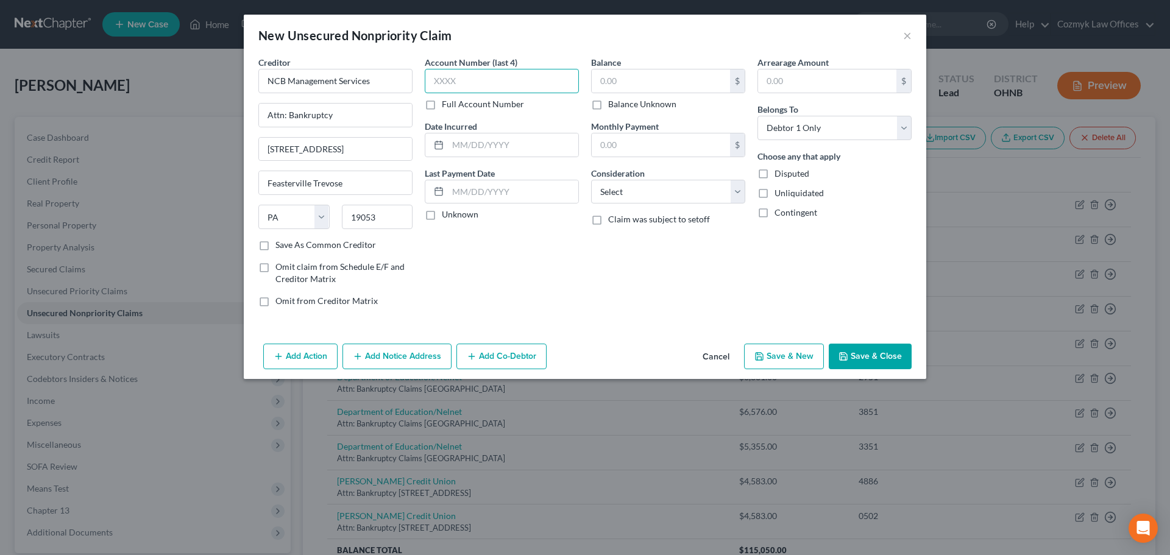
click at [450, 90] on input "text" at bounding box center [502, 81] width 154 height 24
type input "3165"
type input "2024"
type input "4,225"
select select "14"
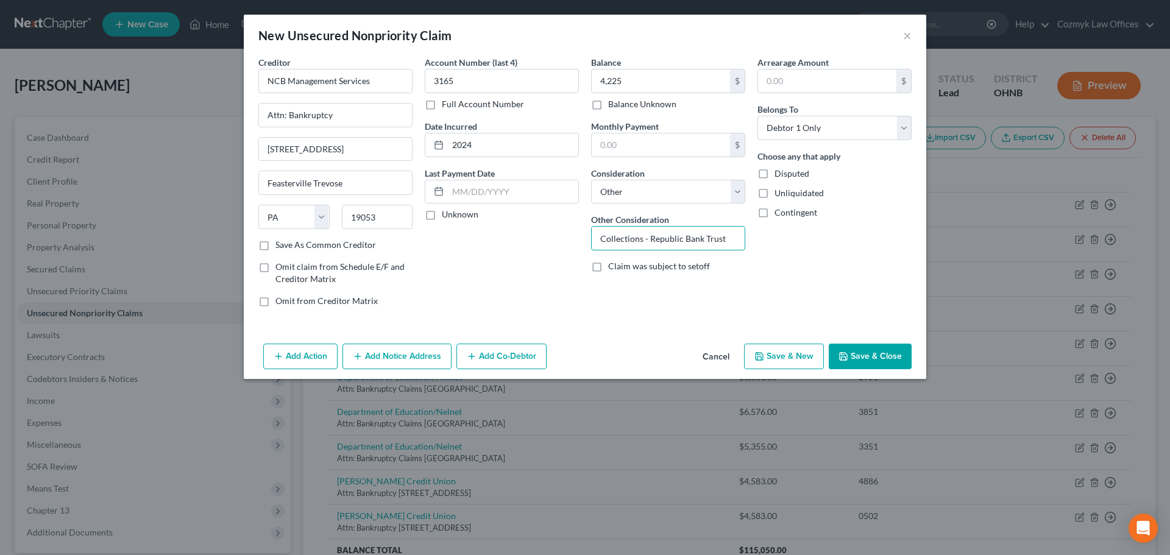
type input "Collections - Republic Bank Trust"
click at [785, 352] on button "Save & New" at bounding box center [784, 357] width 80 height 26
select select "0"
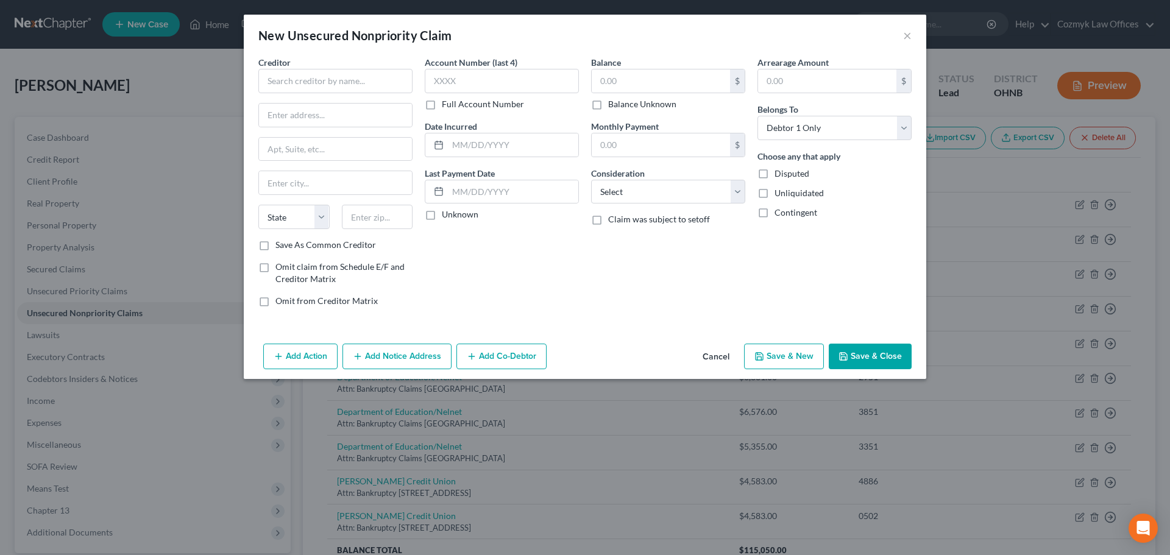
type input "4,225.00"
type input "0.00"
click at [383, 81] on input "text" at bounding box center [335, 81] width 154 height 24
type input "Mariner Finance"
type input "Attn: Bankruptcy"
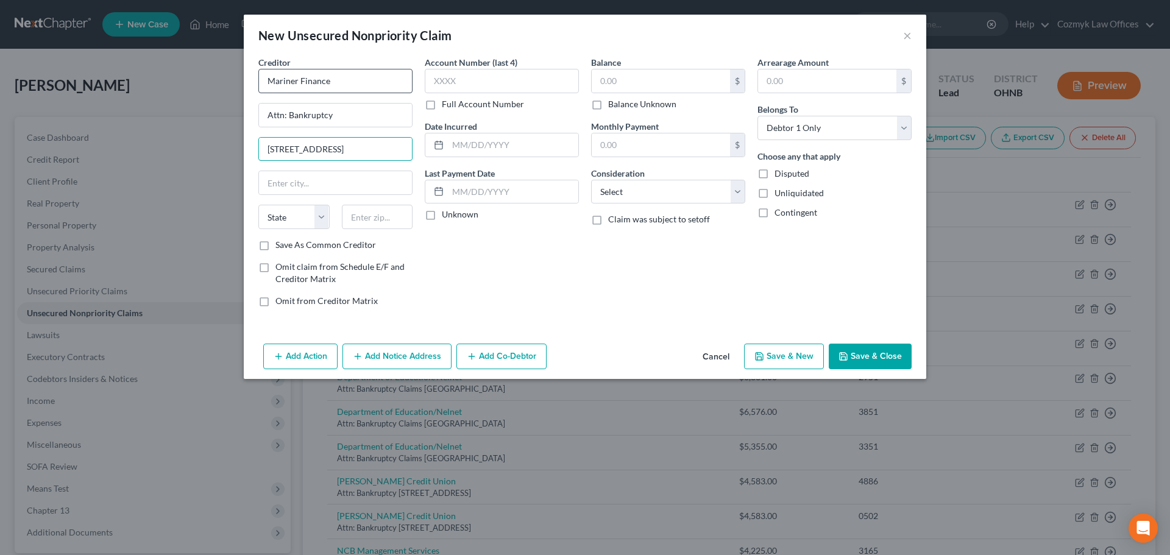
type input "[STREET_ADDRESS]"
type input "21236"
type input "[GEOGRAPHIC_DATA]"
select select "21"
click at [495, 85] on input "text" at bounding box center [502, 81] width 154 height 24
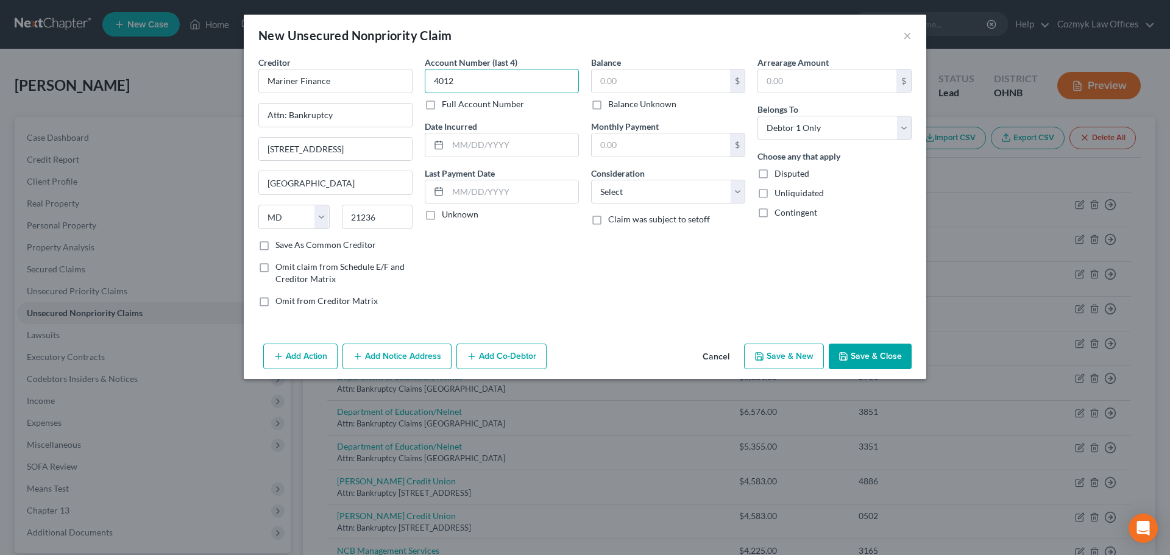
type input "4012"
type input "2020"
type input "4,148"
select select "10"
click at [797, 353] on button "Save & New" at bounding box center [784, 357] width 80 height 26
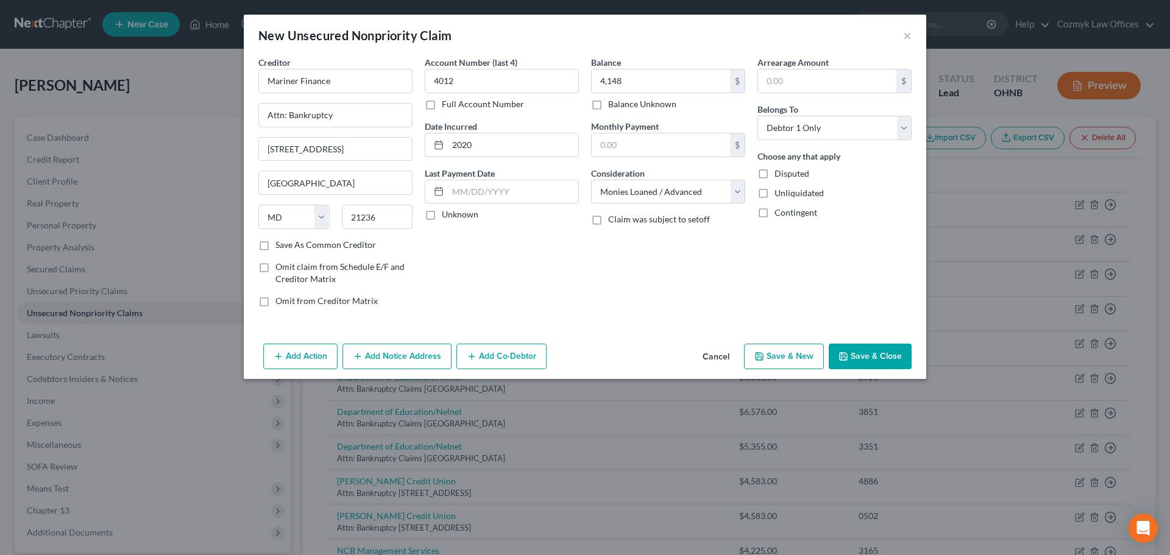
select select "0"
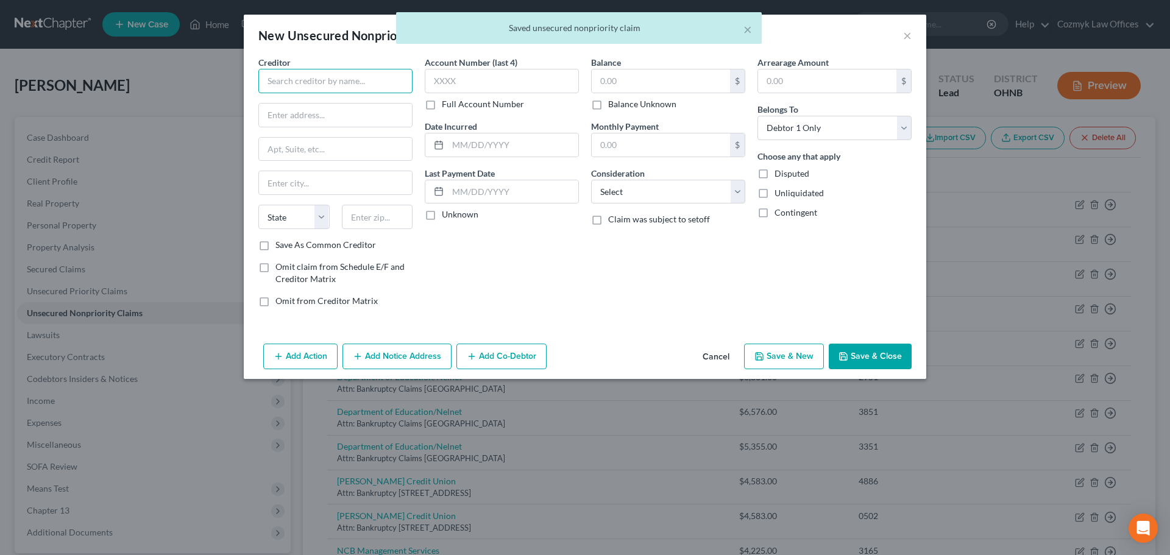
click at [369, 85] on input "text" at bounding box center [335, 81] width 154 height 24
type input "Department of Education/Nelnet"
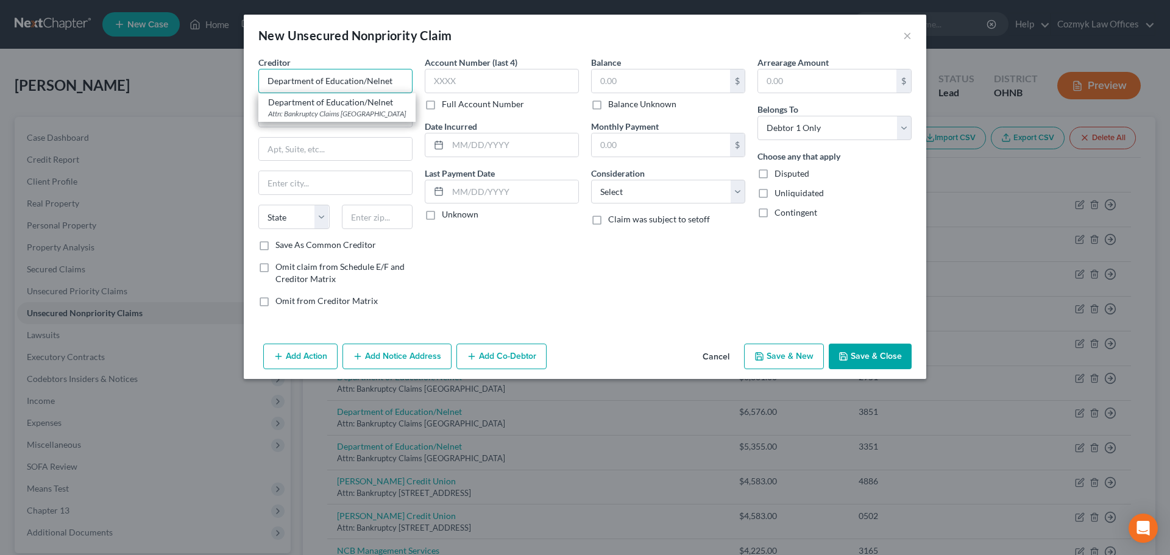
type input "Attn: Bankruptcy Claims"
type input "PO Box 82505"
type input "Lincoln"
select select "30"
type input "68501"
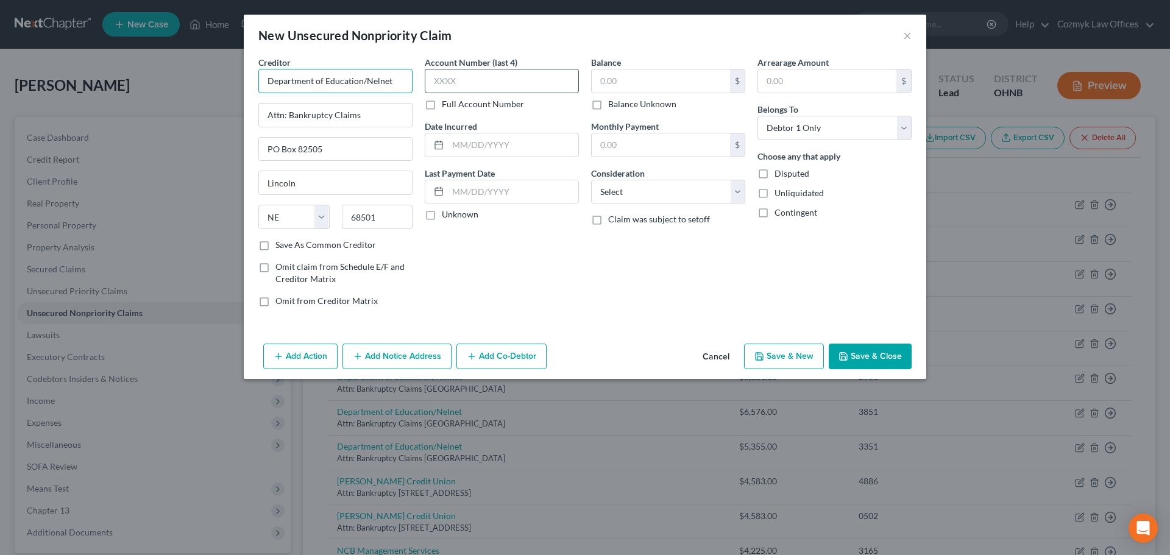
type input "Department of Education/Nelnet"
click at [509, 83] on input "text" at bounding box center [502, 81] width 154 height 24
type input "3151"
type input "2013"
type input "3,834"
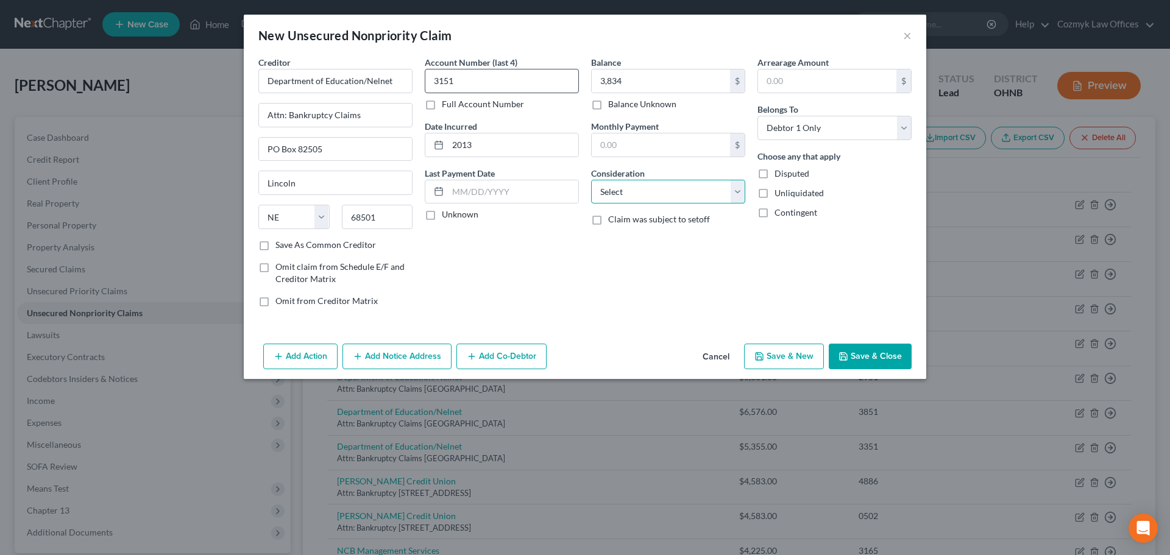
select select "17"
click at [790, 352] on button "Save & New" at bounding box center [784, 357] width 80 height 26
select select "0"
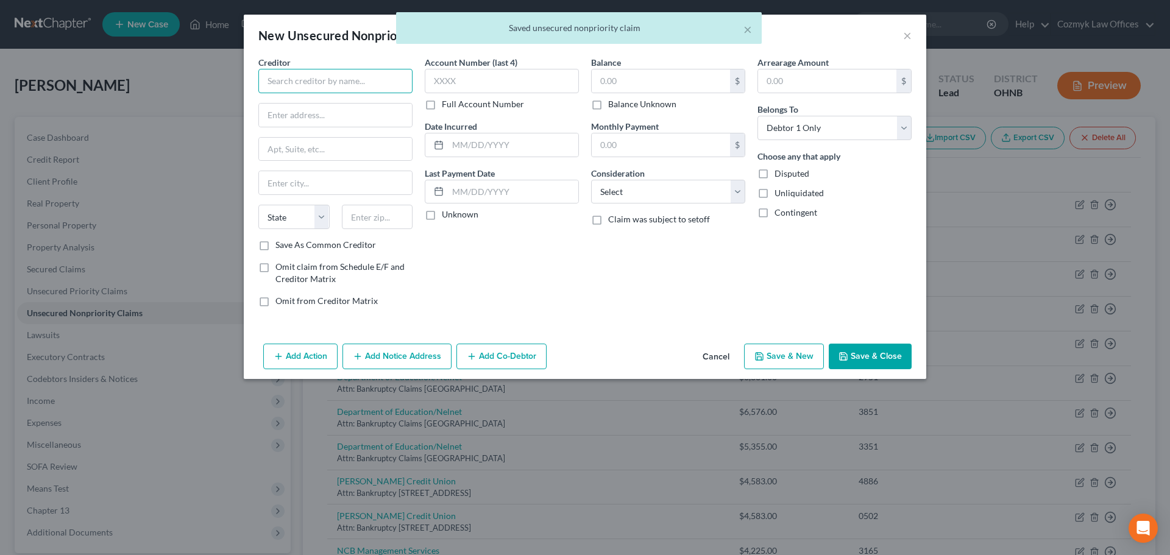
click at [387, 82] on input "text" at bounding box center [335, 81] width 154 height 24
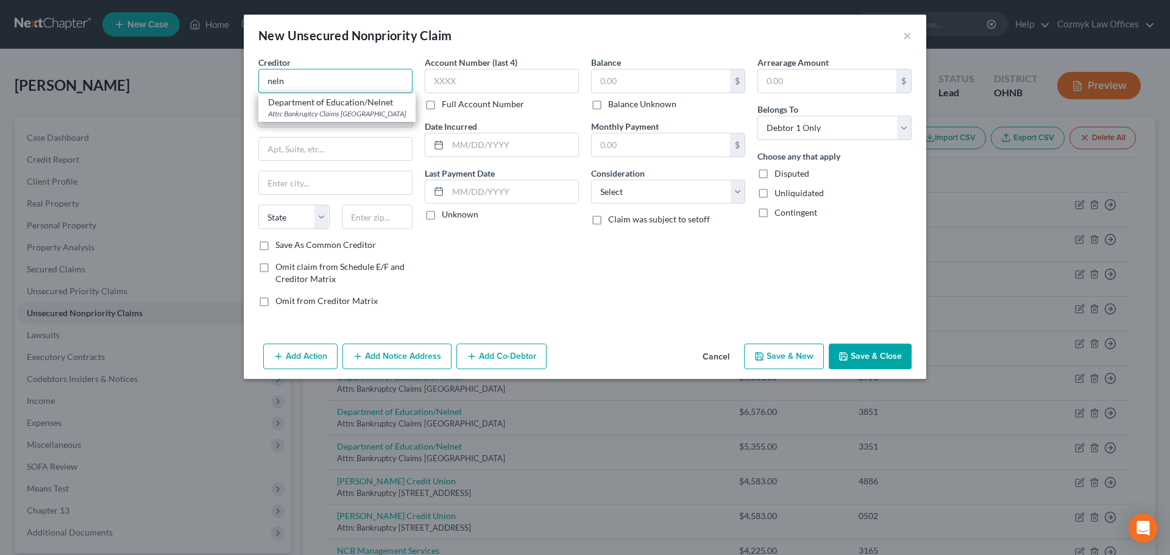
type input "Department of Education/Nelnet"
type input "Attn: Bankruptcy Claims"
type input "PO Box 82505"
type input "Lincoln"
select select "30"
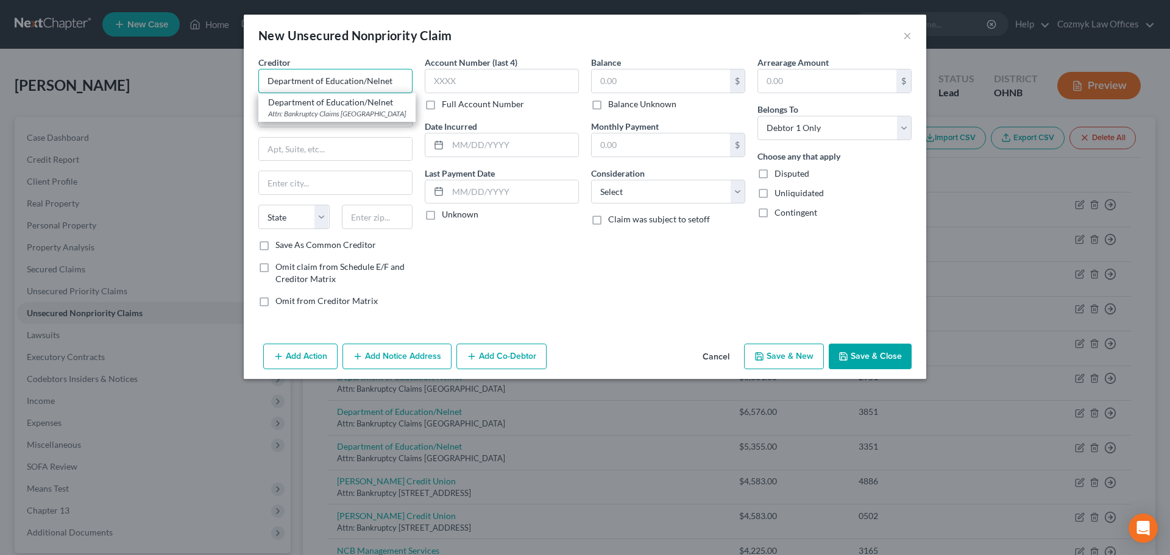
type input "68501"
type input "Department of Education/Nelnet"
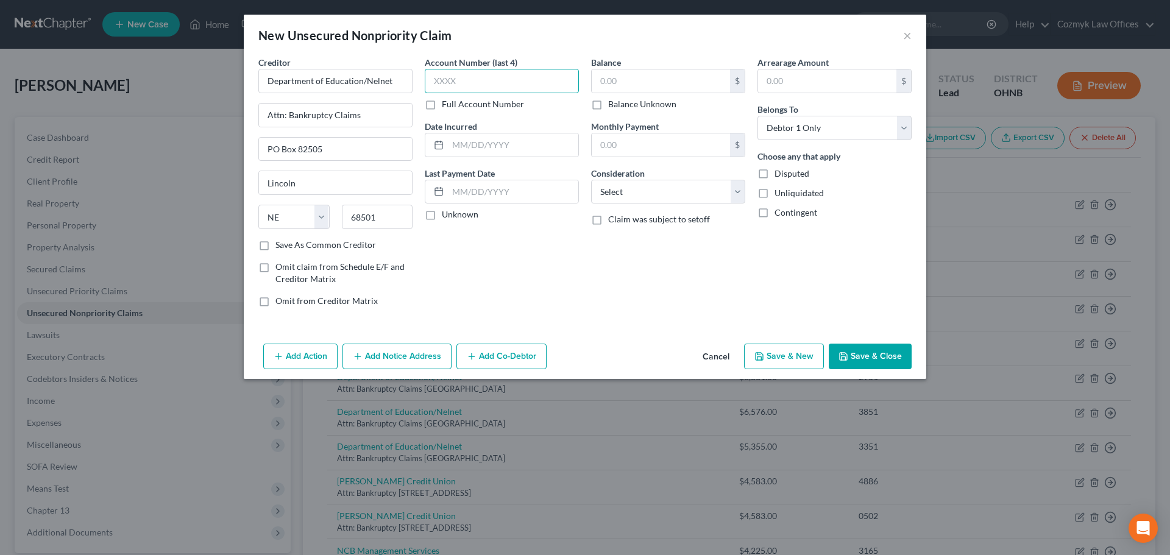
click at [497, 83] on input "text" at bounding box center [502, 81] width 154 height 24
type input "2851"
type input "2012"
type input "3,793"
select select "17"
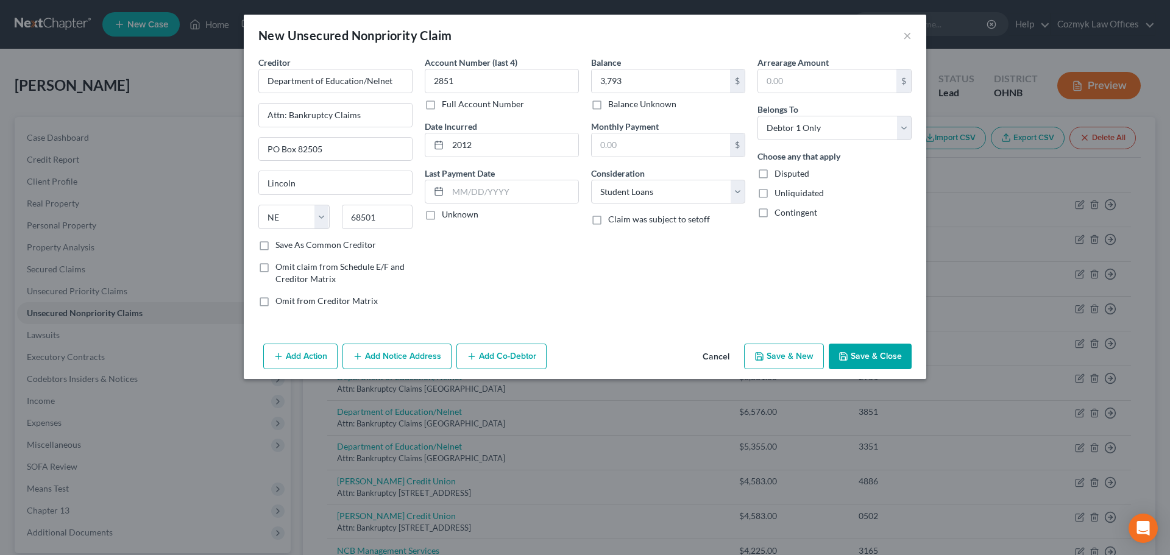
click at [792, 361] on button "Save & New" at bounding box center [784, 357] width 80 height 26
select select "0"
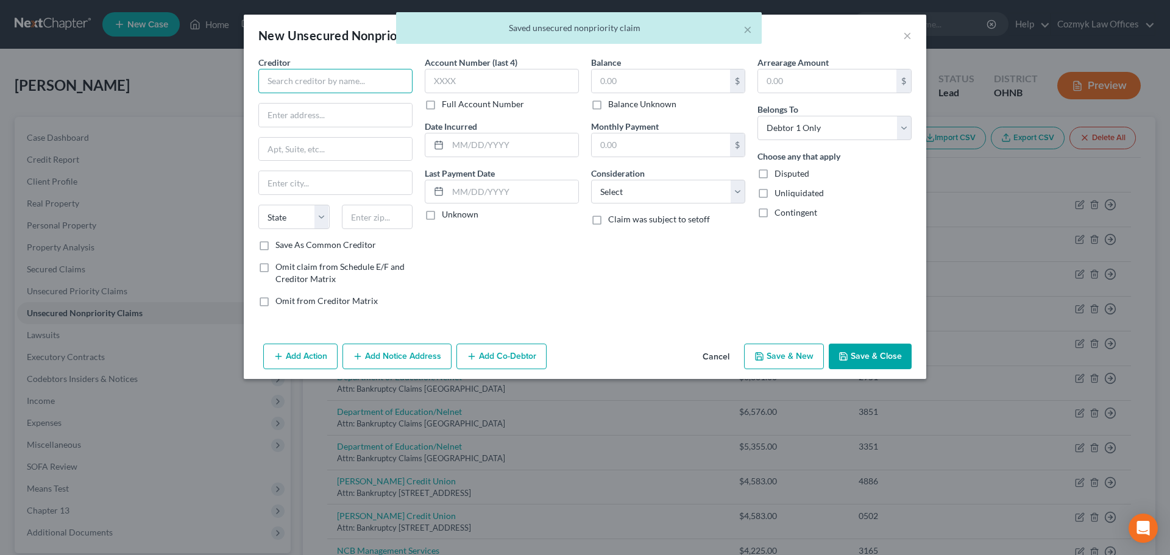
click at [326, 76] on input "text" at bounding box center [335, 81] width 154 height 24
type input "Department of Education/Nelnet"
type input "Attn: Bankruptcy Claims"
type input "PO Box 82505"
type input "Lincoln"
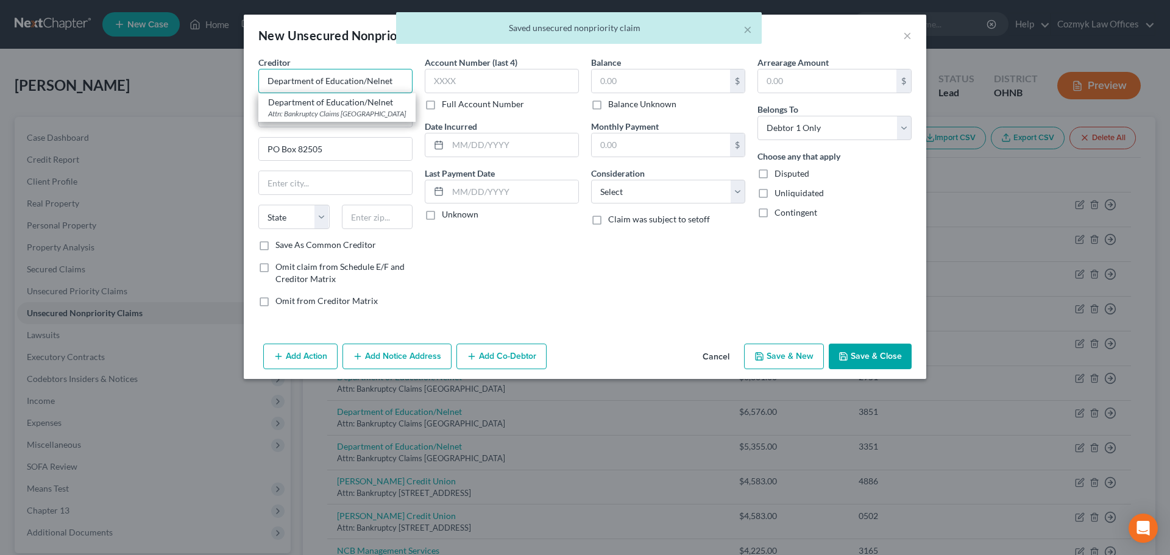
select select "30"
type input "68501"
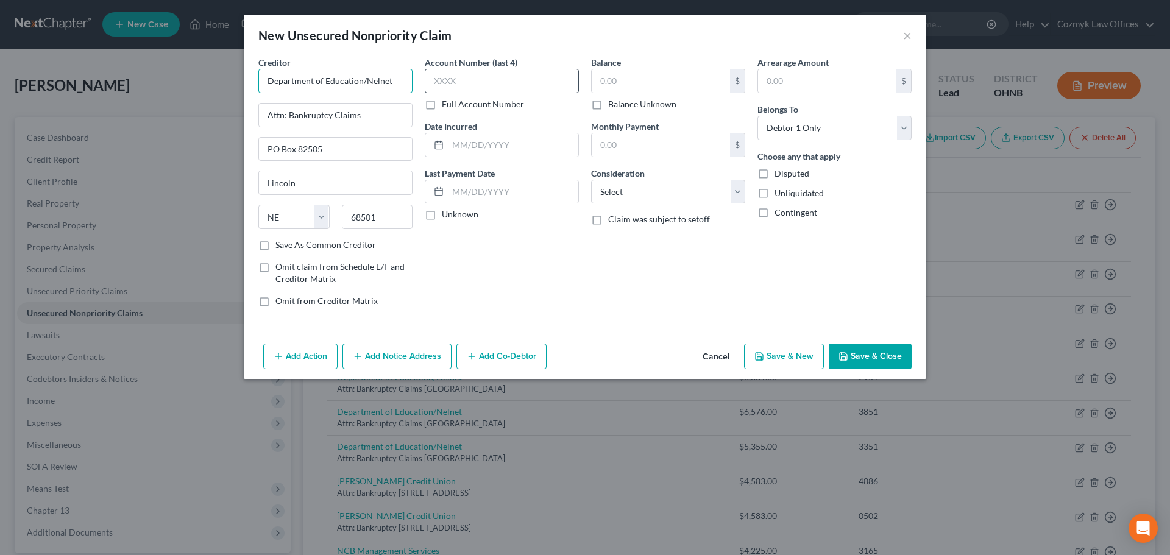
type input "Department of Education/Nelnet"
click at [455, 83] on input "text" at bounding box center [502, 81] width 154 height 24
type input "3051"
type input "2012"
type input "3,415"
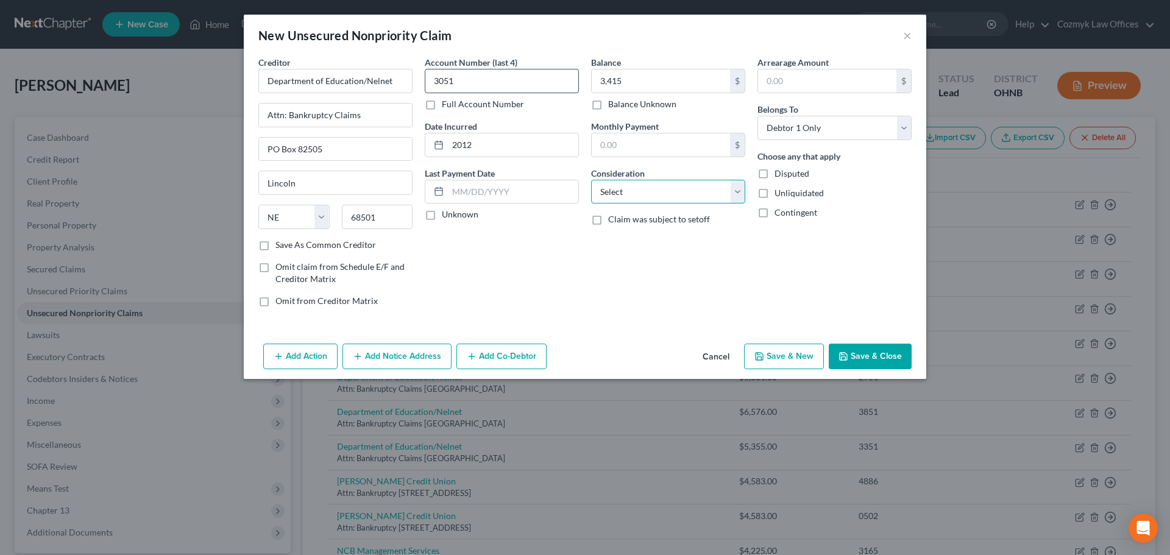
select select "17"
click at [791, 363] on button "Save & New" at bounding box center [784, 357] width 80 height 26
select select "0"
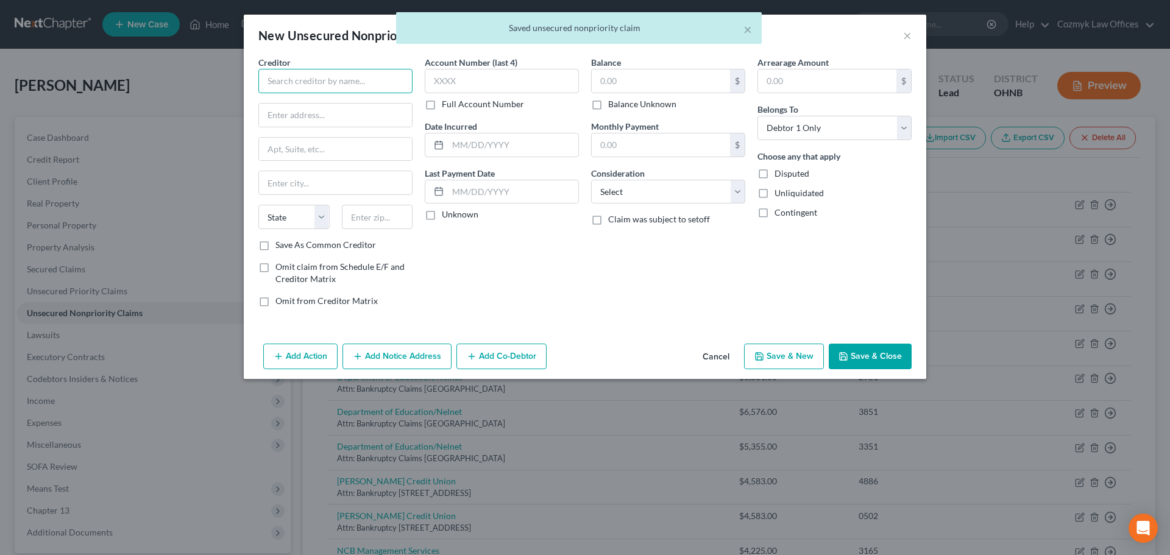
click at [316, 80] on input "text" at bounding box center [335, 81] width 154 height 24
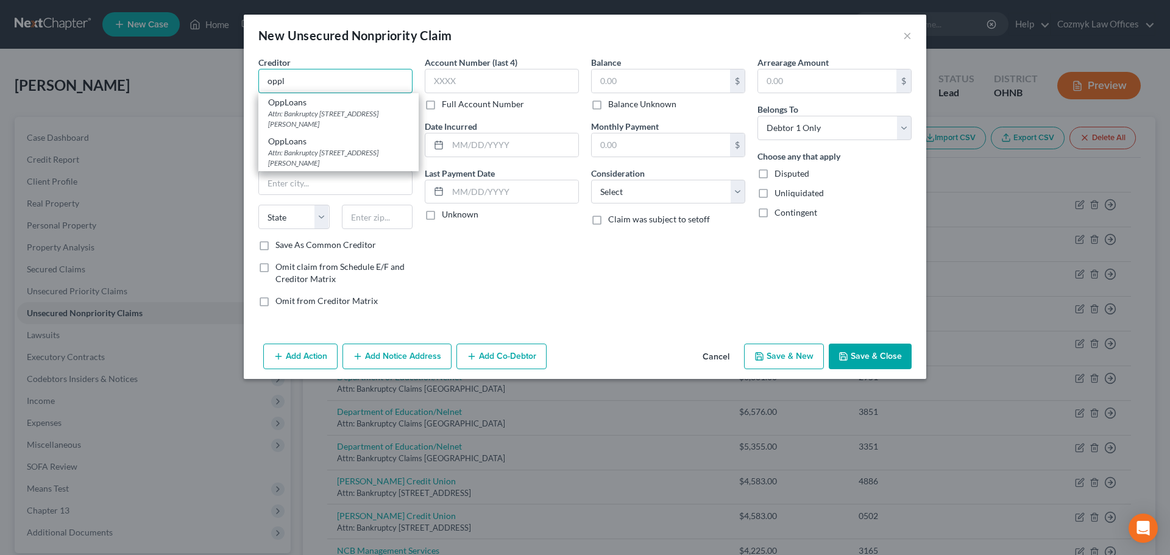
type input "OppLoans"
type input "Attn: Bankruptcy"
type input "[STREET_ADDRESS][PERSON_NAME]"
type input "[GEOGRAPHIC_DATA]"
select select "14"
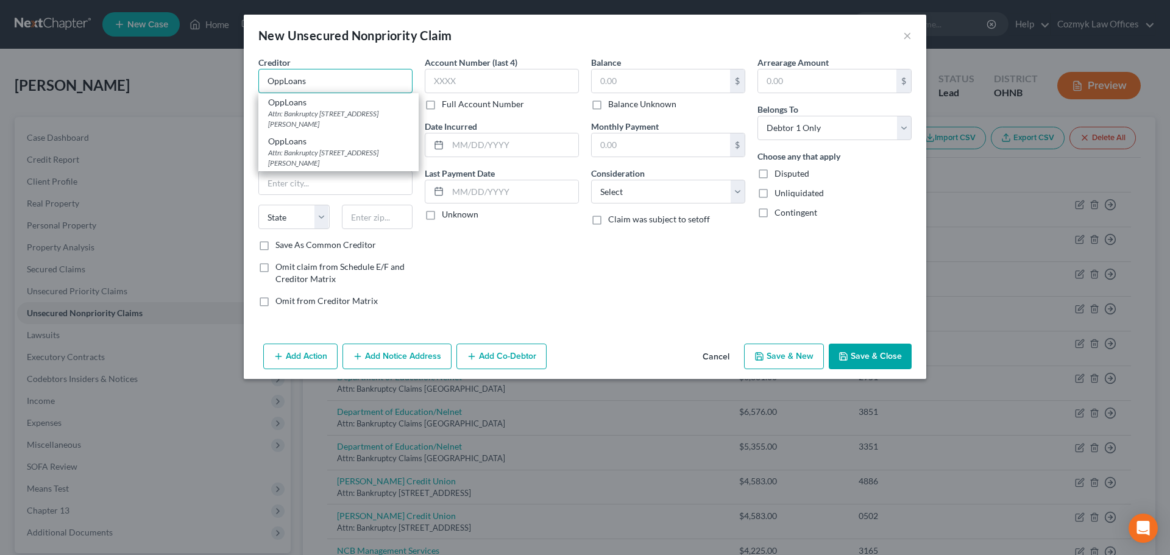
type input "60601"
type input "OppLoans"
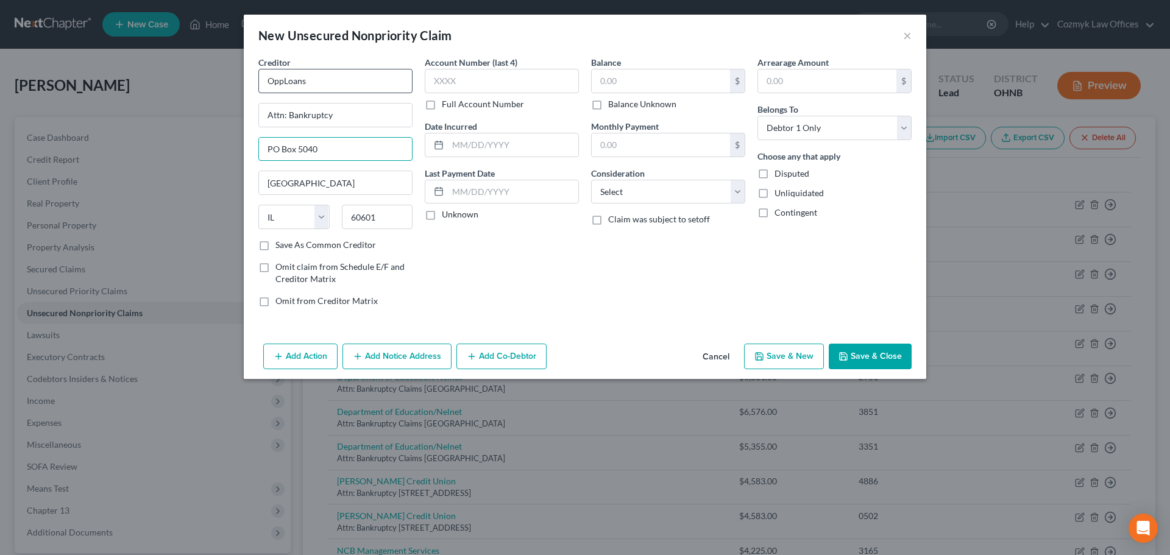
type input "PO Box 5040"
type input "22403"
type input "[GEOGRAPHIC_DATA]"
select select "48"
click at [459, 87] on input "text" at bounding box center [502, 81] width 154 height 24
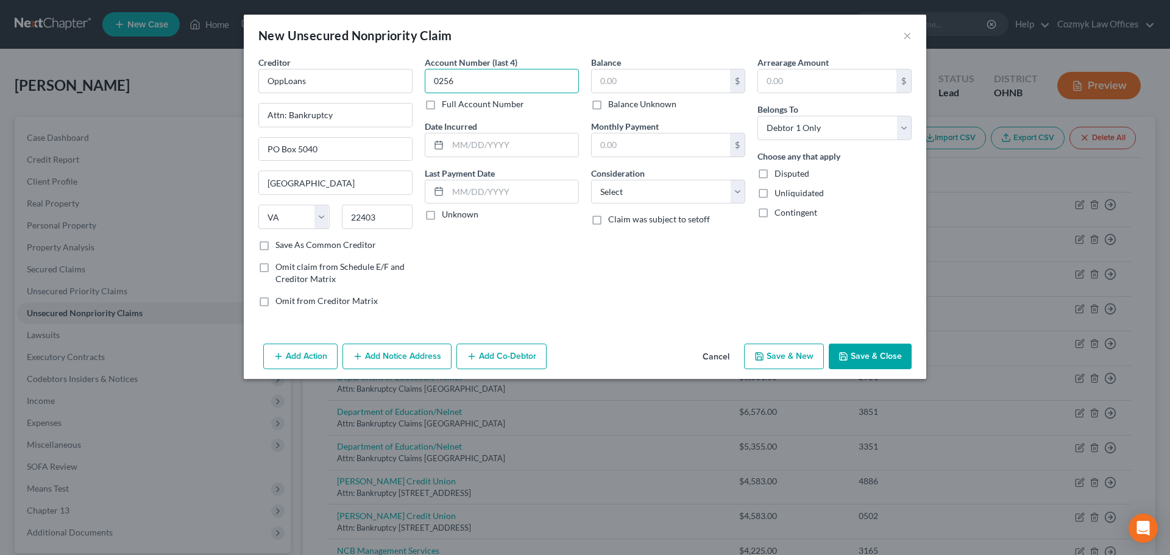
type input "0256"
type input "2023"
type input "6"
type input "3,061"
select select "10"
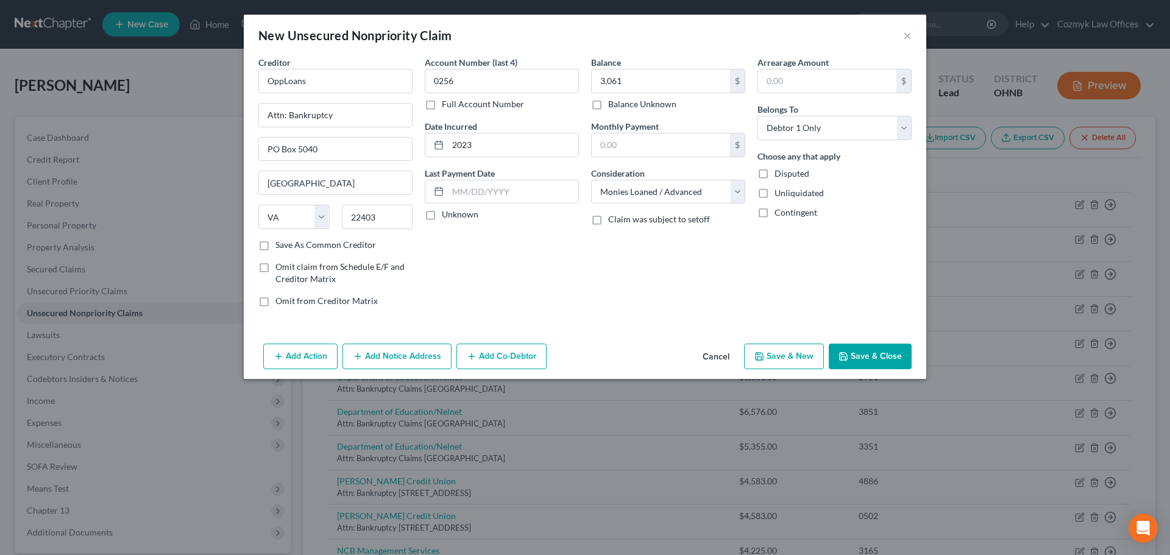
click at [776, 359] on button "Save & New" at bounding box center [784, 357] width 80 height 26
select select "0"
click at [325, 68] on div "Creditor *" at bounding box center [335, 74] width 154 height 37
click at [712, 356] on button "Cancel" at bounding box center [716, 357] width 46 height 24
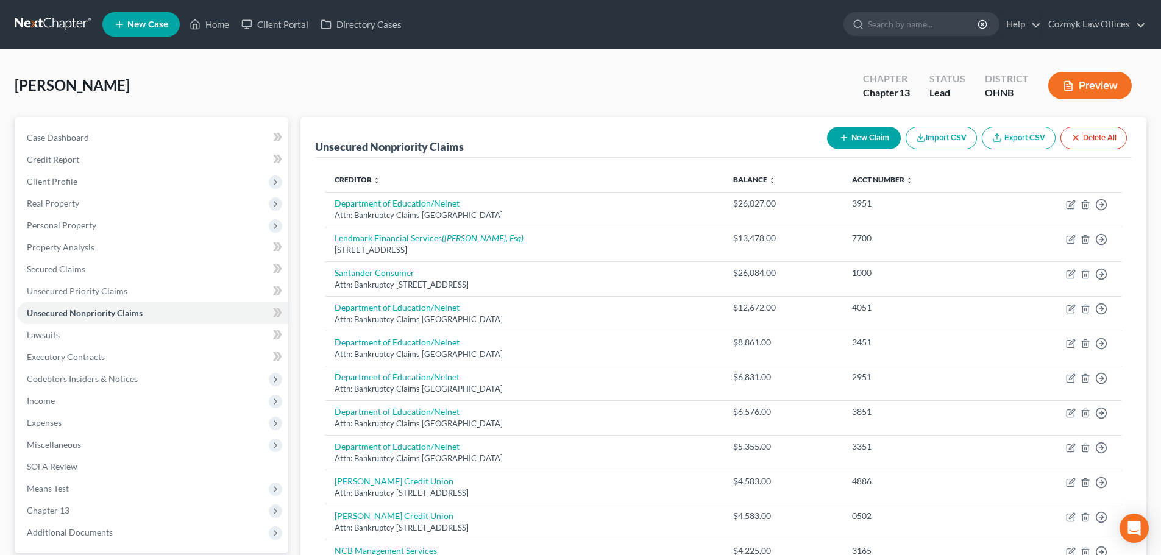
click at [885, 141] on button "New Claim" at bounding box center [864, 138] width 74 height 23
select select "0"
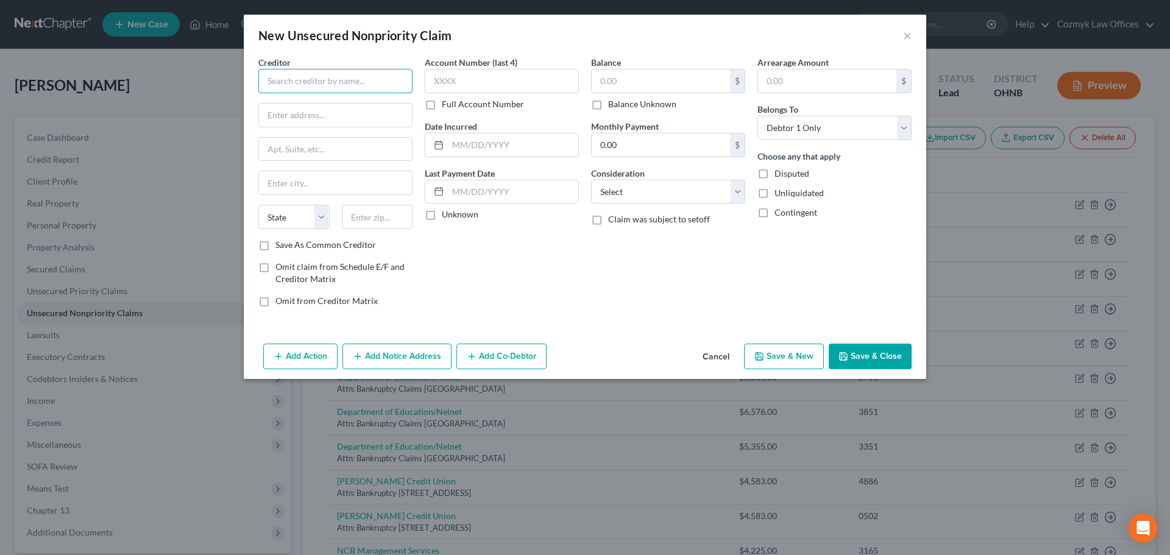
click at [281, 79] on input "text" at bounding box center [335, 81] width 154 height 24
type input "Department of Education/Nelnet"
type input "Attn: Bankruptcy Claims"
type input "PO Box 82505"
type input "Lincoln"
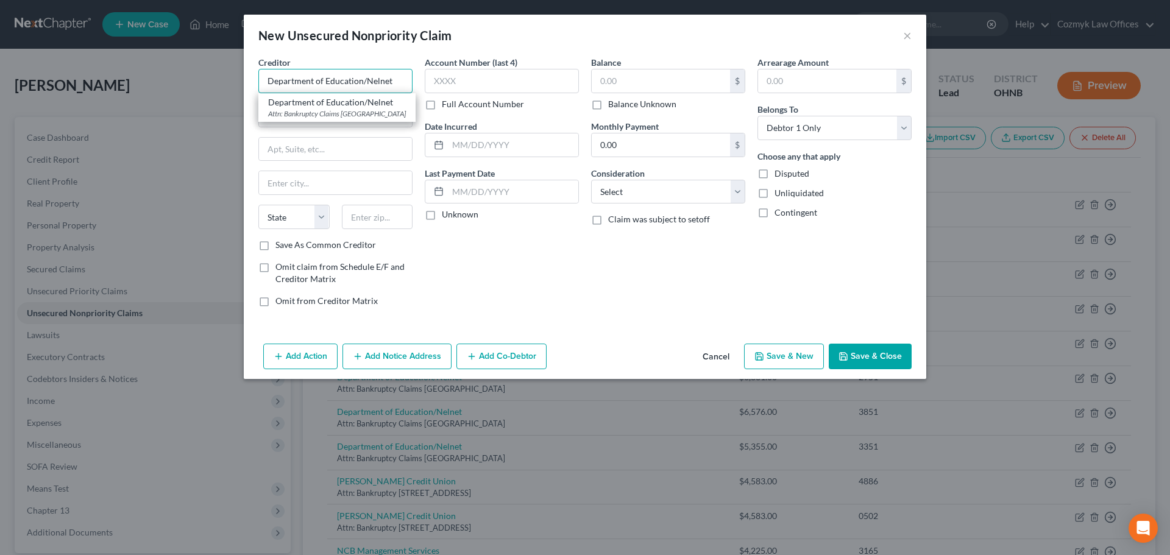
select select "30"
type input "68501"
type input "Department of Education/Nelnet"
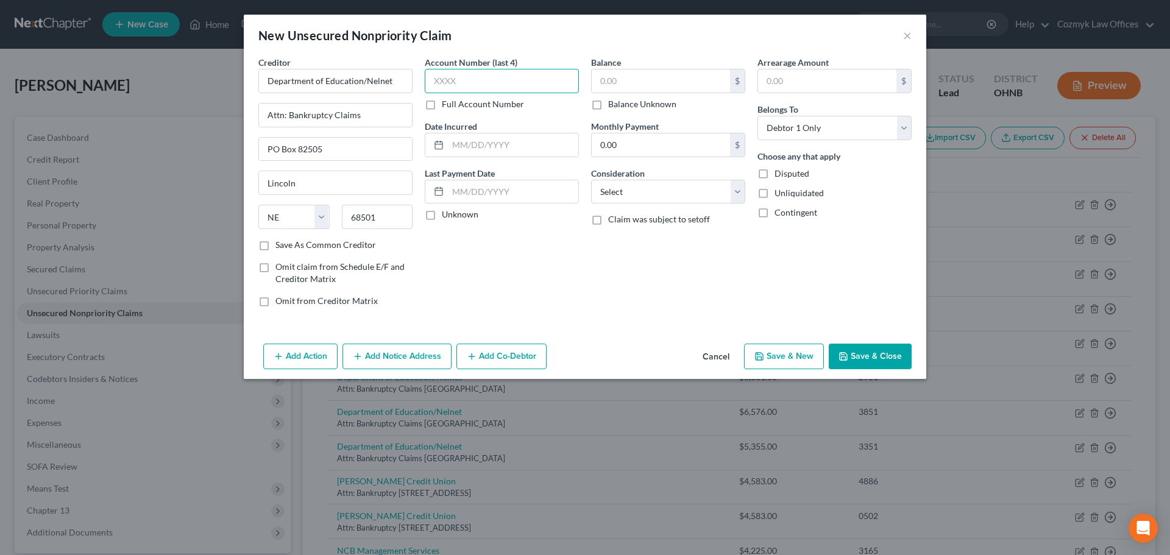
click at [558, 82] on input "text" at bounding box center [502, 81] width 154 height 24
type input "325"
type input "2013"
type input "2,677"
select select "17"
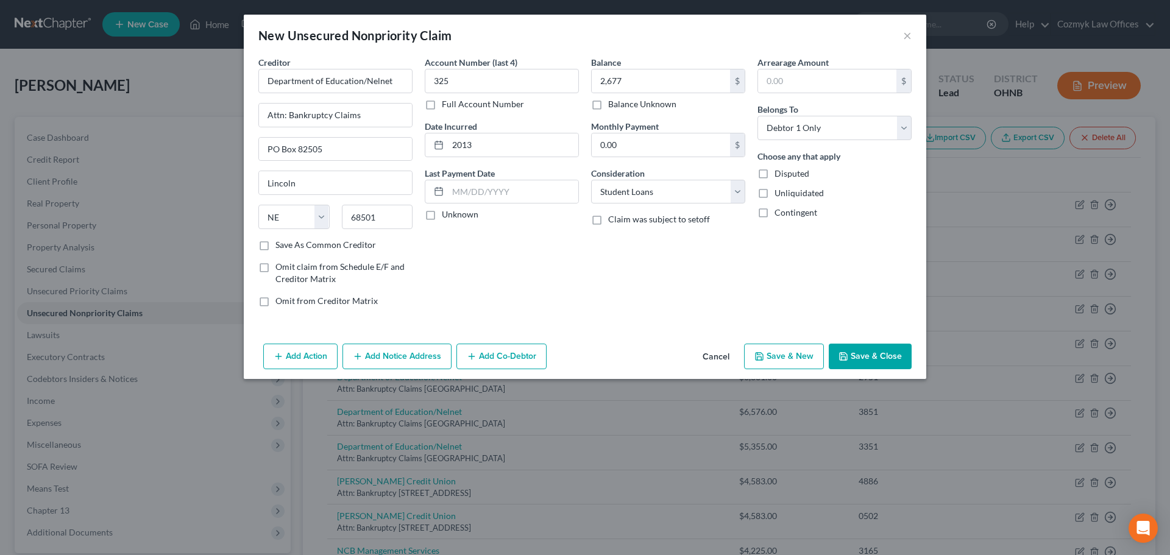
click at [811, 352] on button "Save & New" at bounding box center [784, 357] width 80 height 26
select select "0"
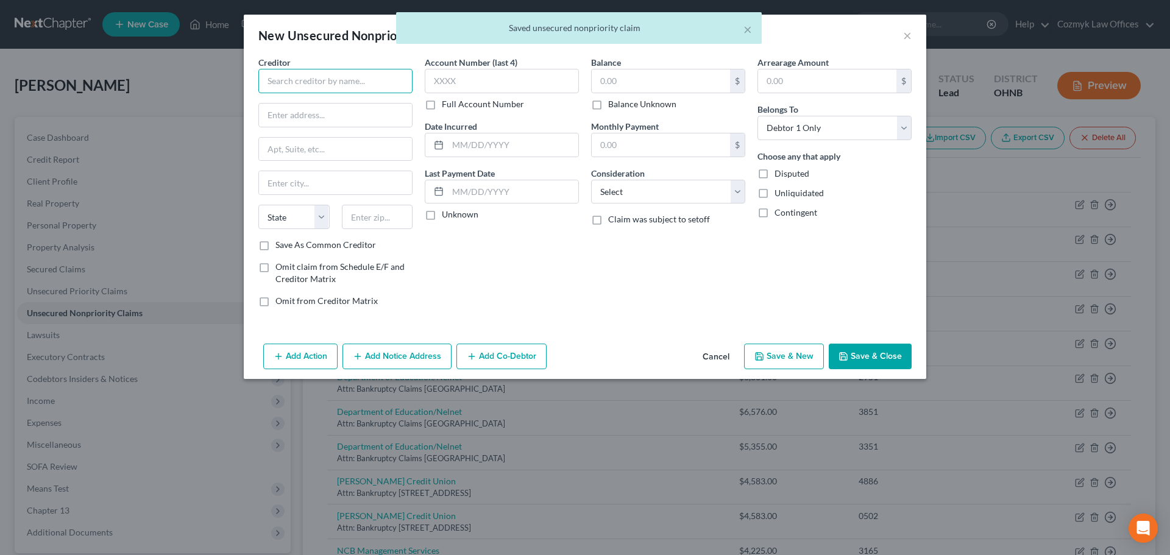
click at [295, 77] on input "text" at bounding box center [335, 81] width 154 height 24
type input "Department of Education/Nelnet"
type input "Attn: Bankruptcy Claims"
type input "PO Box 82505"
type input "Lincoln"
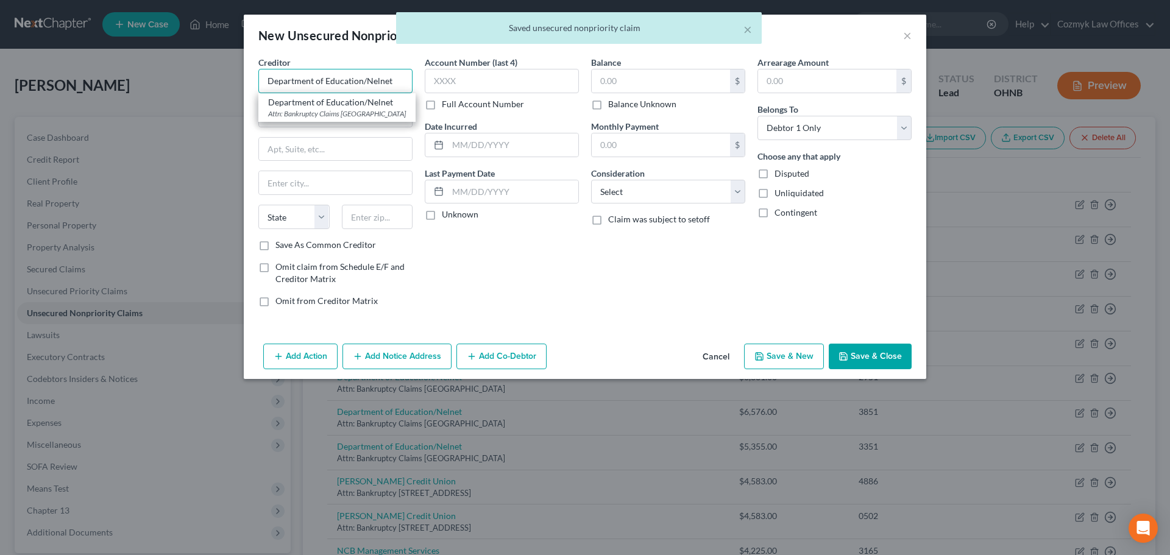
select select "30"
type input "68501"
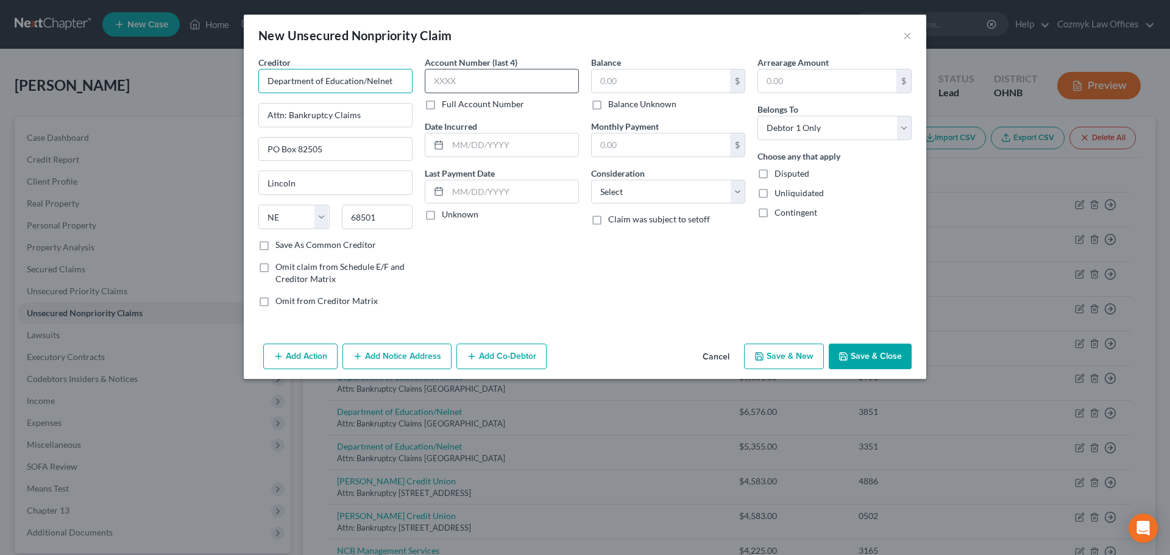
type input "Department of Education/Nelnet"
click at [495, 85] on input "text" at bounding box center [502, 81] width 154 height 24
type input "3551"
type input "2015"
type input "2,437"
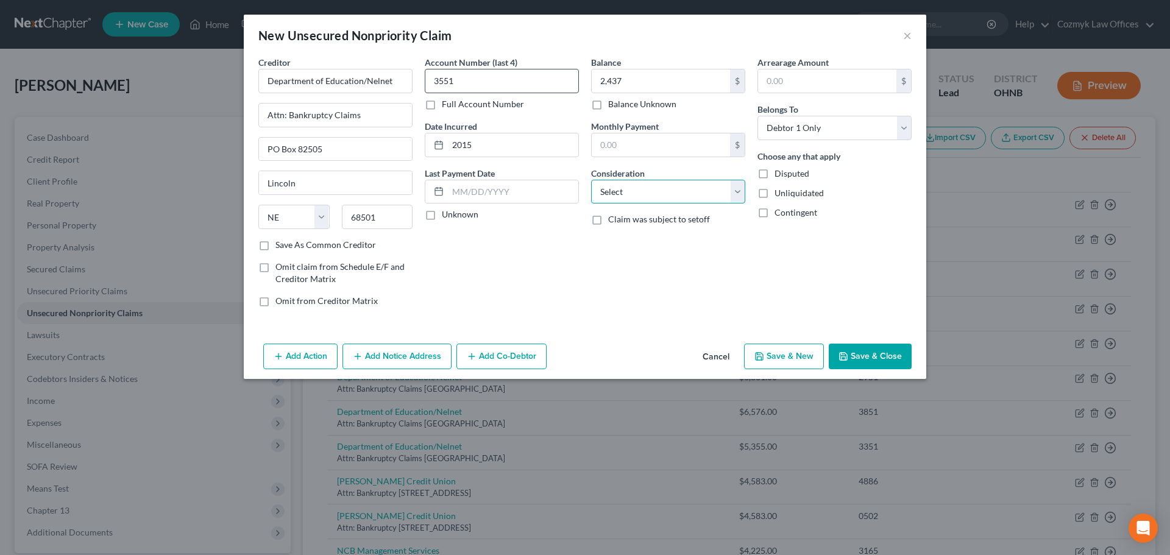
select select "17"
click at [781, 357] on button "Save & New" at bounding box center [784, 357] width 80 height 26
select select "0"
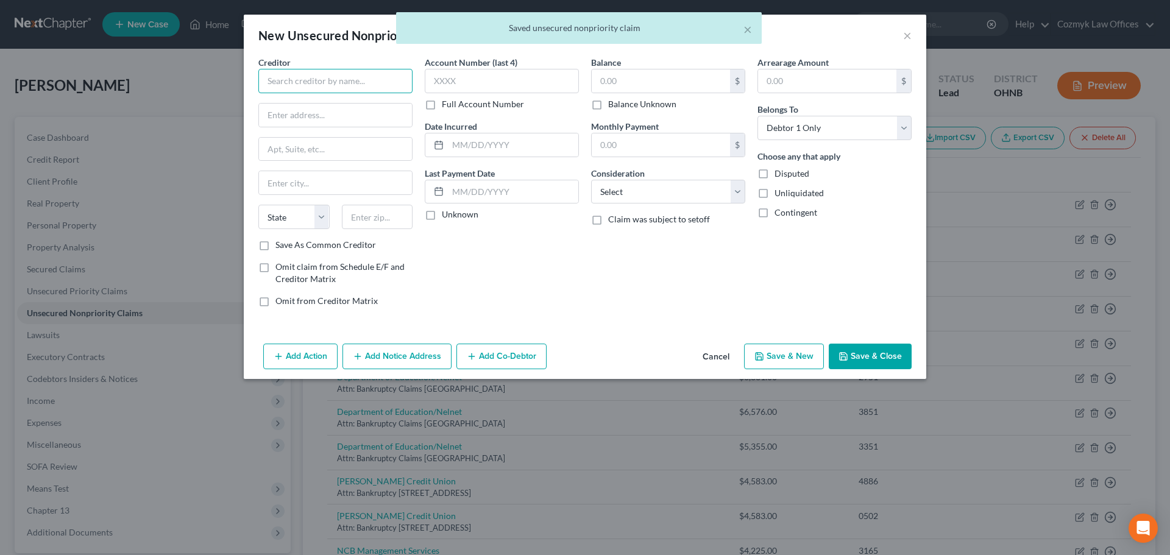
click at [290, 87] on input "text" at bounding box center [335, 81] width 154 height 24
type input "Department of Education/Nelnet"
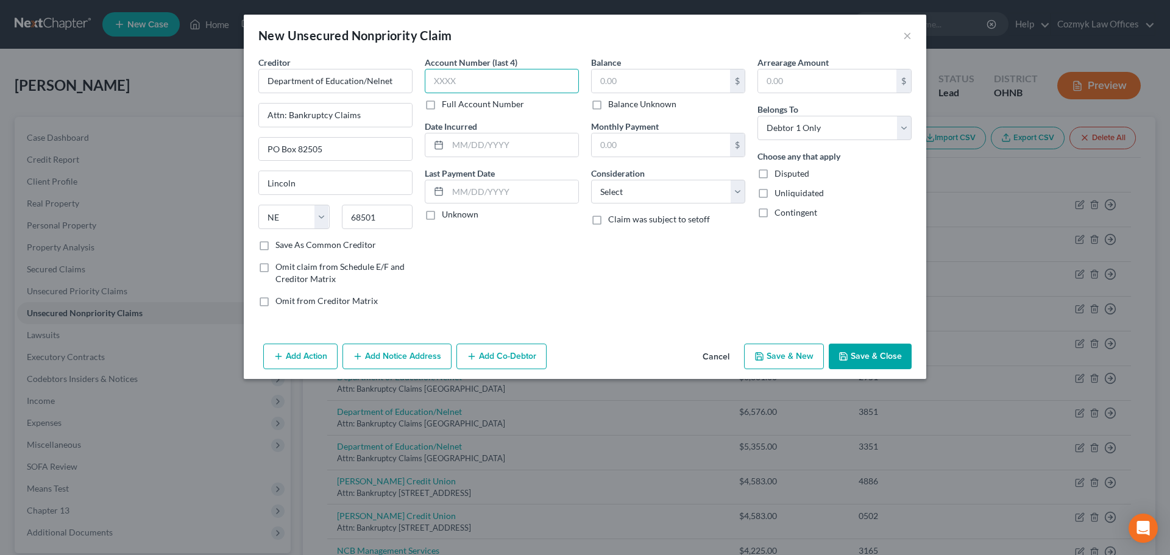
click at [481, 85] on input "text" at bounding box center [502, 81] width 154 height 24
click at [790, 347] on button "Save & New" at bounding box center [784, 357] width 80 height 26
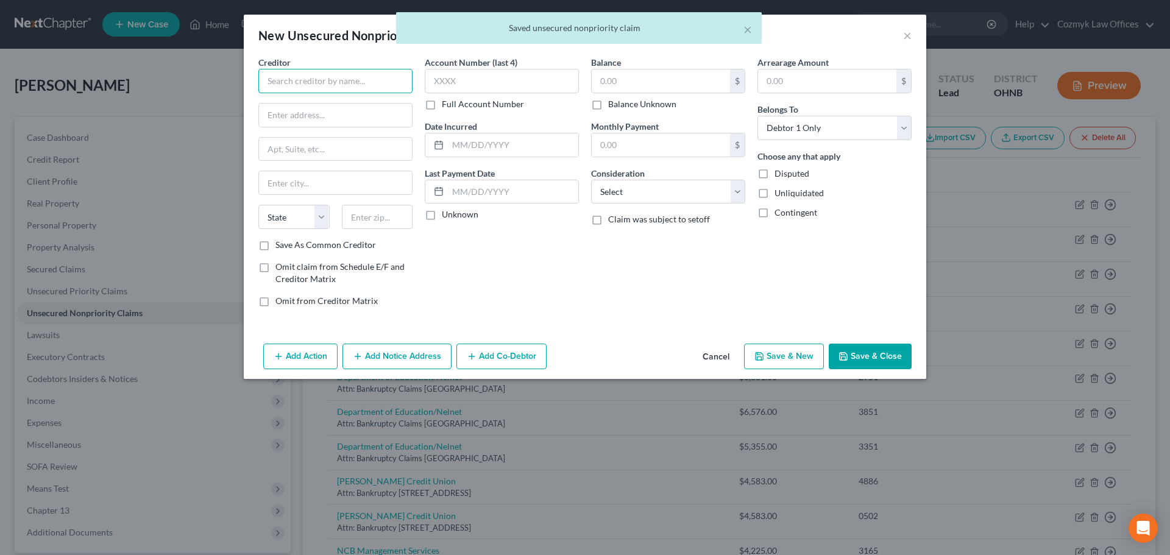
click at [358, 80] on input "text" at bounding box center [335, 81] width 154 height 24
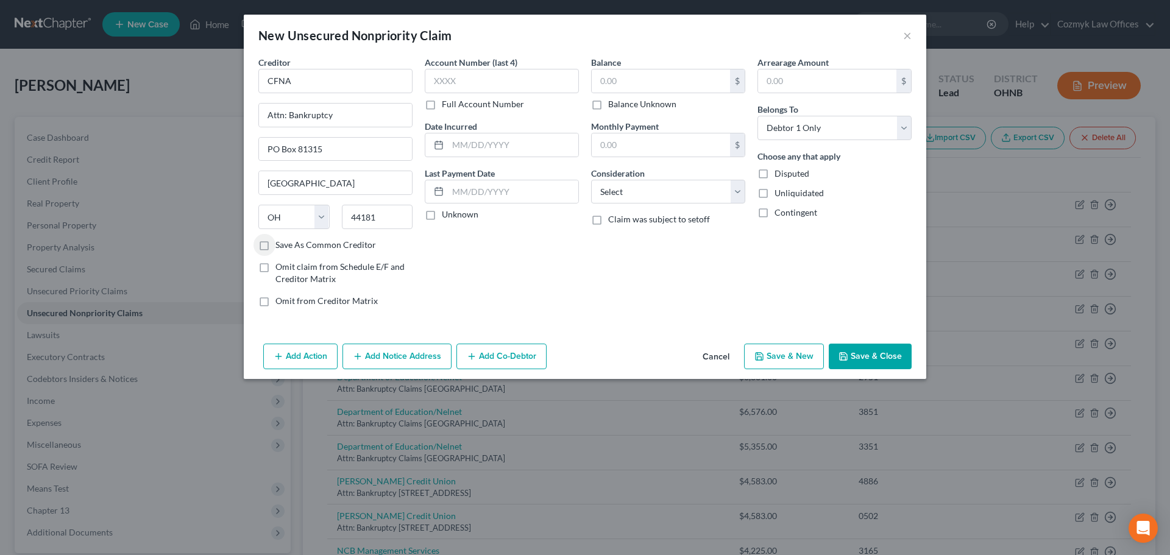
click at [275, 247] on label "Save As Common Creditor" at bounding box center [325, 245] width 101 height 12
click at [280, 247] on input "Save As Common Creditor" at bounding box center [284, 243] width 8 height 8
click at [466, 76] on input "text" at bounding box center [502, 81] width 154 height 24
click at [803, 366] on button "Save & New" at bounding box center [784, 357] width 80 height 26
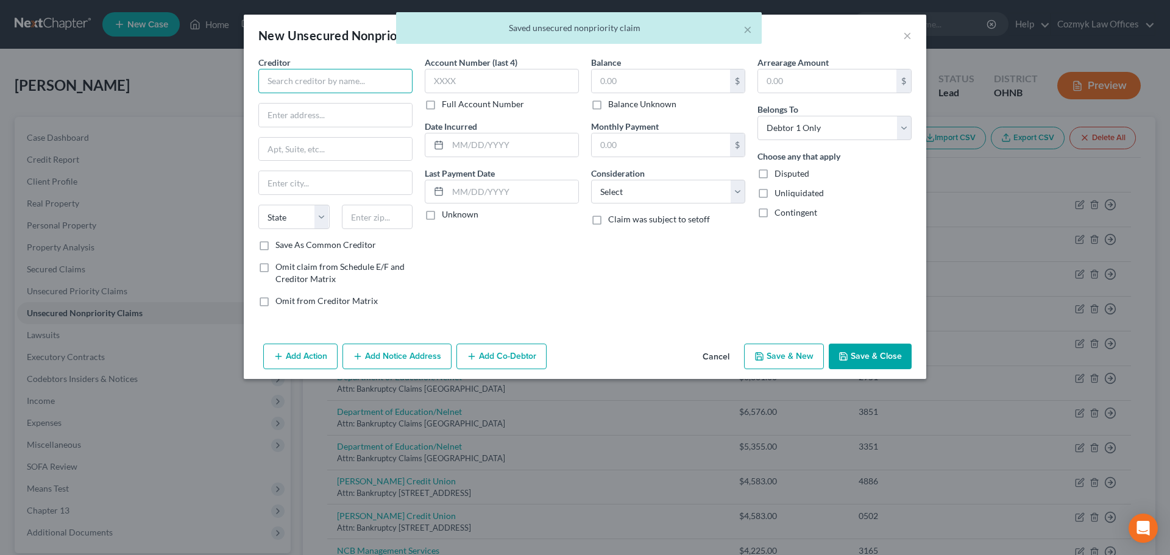
click at [297, 83] on input "text" at bounding box center [335, 81] width 154 height 24
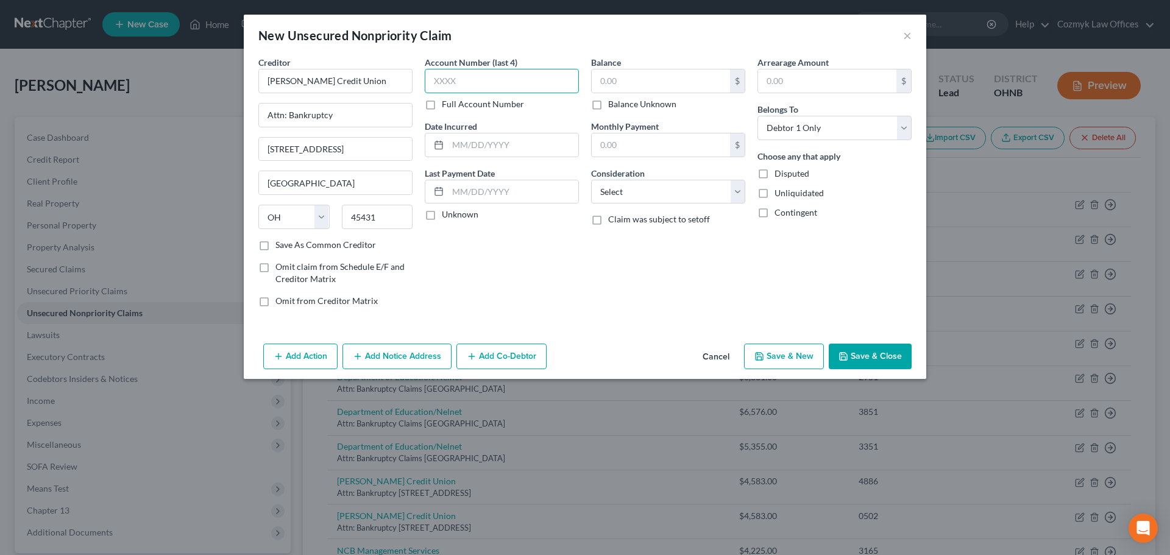
click at [439, 85] on input "text" at bounding box center [502, 81] width 154 height 24
click at [801, 352] on button "Save & New" at bounding box center [784, 357] width 80 height 26
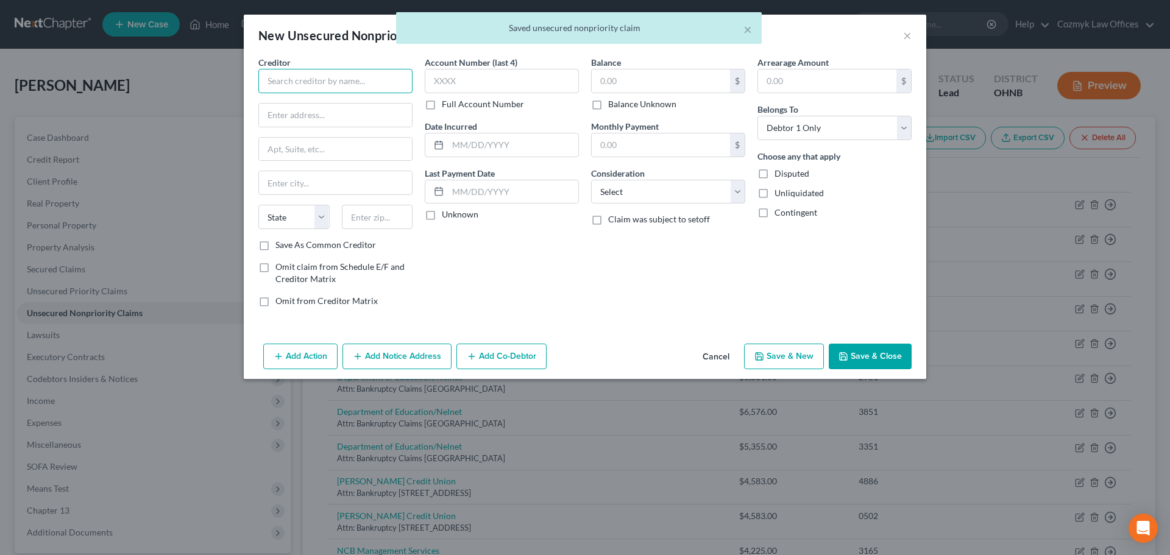
click at [332, 86] on input "text" at bounding box center [335, 81] width 154 height 24
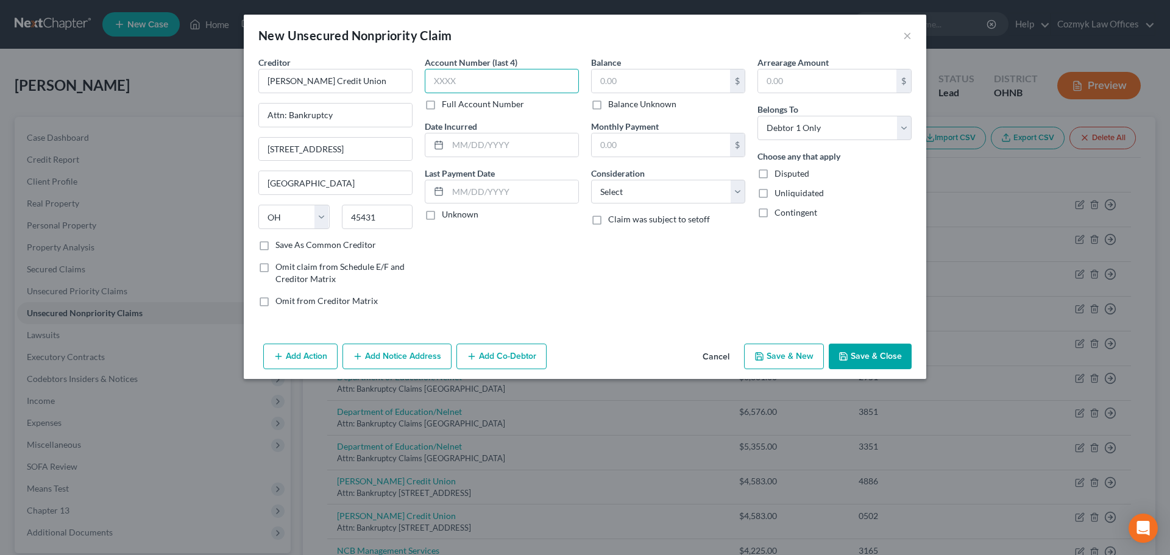
click at [450, 74] on input "text" at bounding box center [502, 81] width 154 height 24
click at [785, 355] on button "Save & New" at bounding box center [784, 357] width 80 height 26
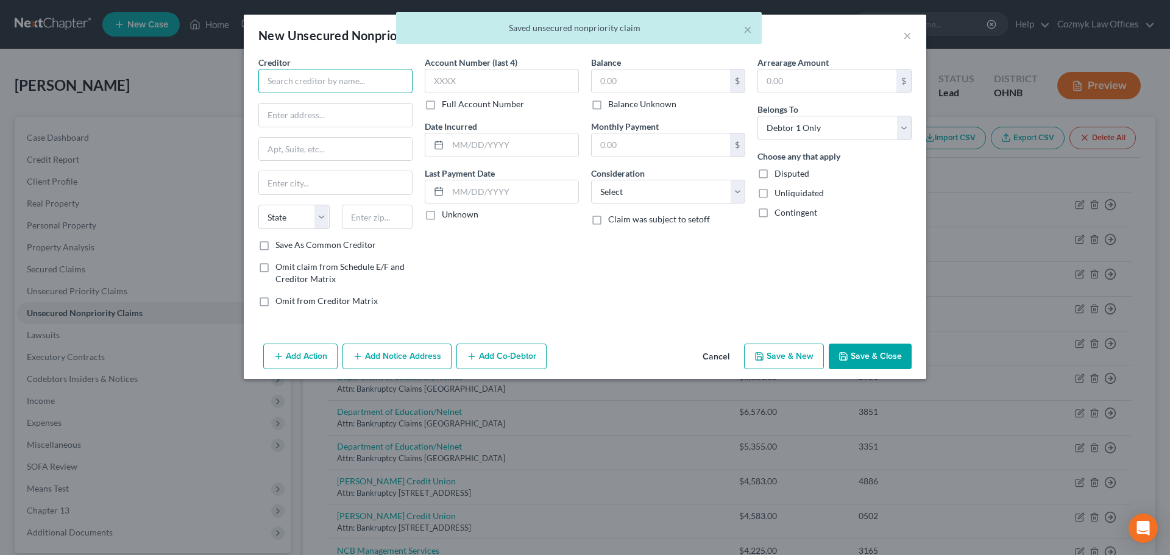
click at [297, 85] on input "text" at bounding box center [335, 81] width 154 height 24
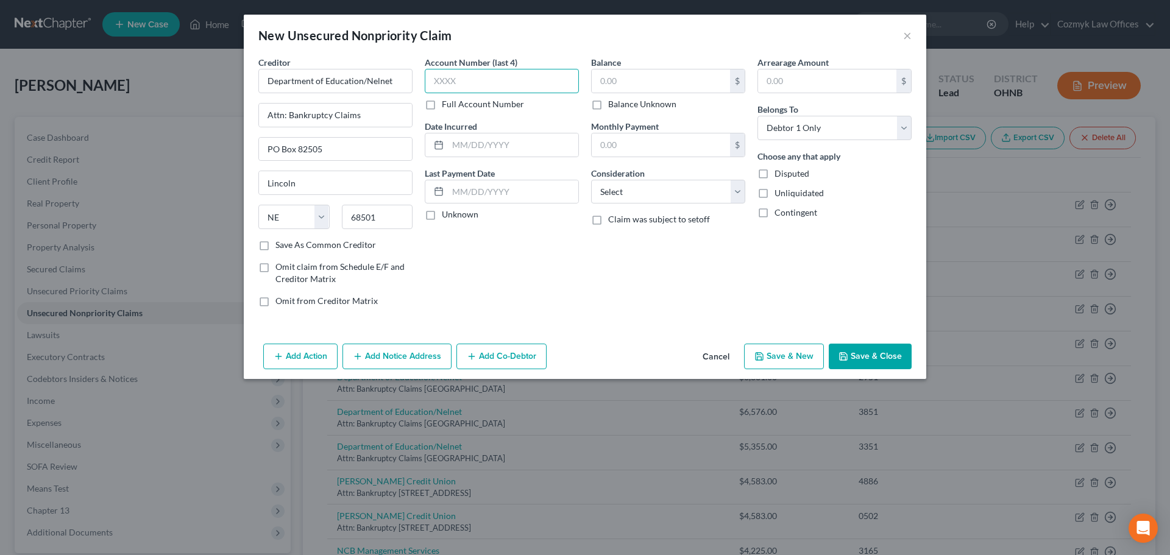
click at [447, 87] on input "text" at bounding box center [502, 81] width 154 height 24
click at [799, 355] on button "Save & New" at bounding box center [784, 357] width 80 height 26
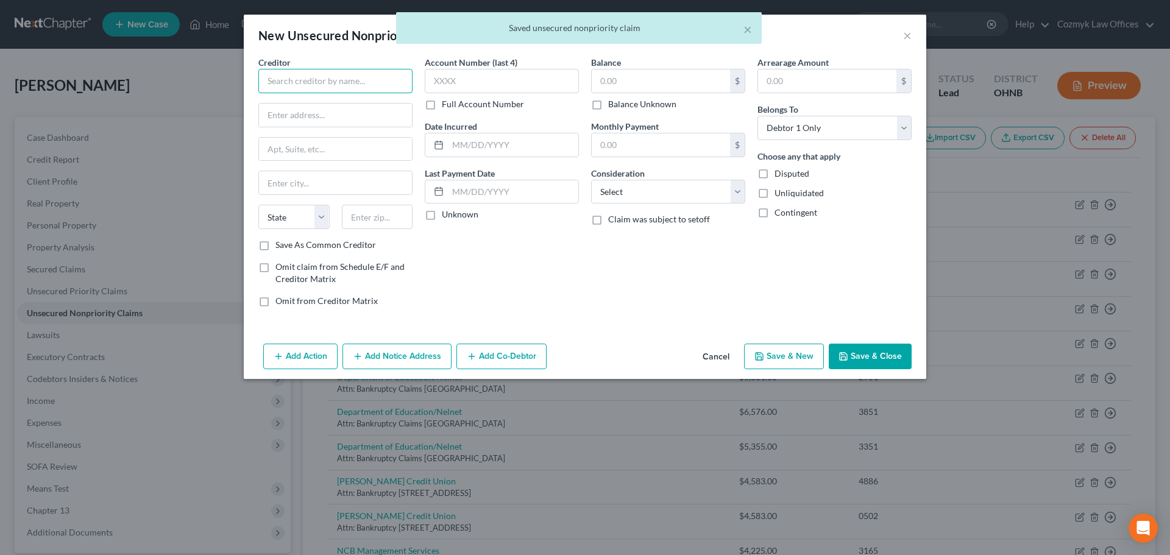
click at [396, 87] on input "text" at bounding box center [335, 81] width 154 height 24
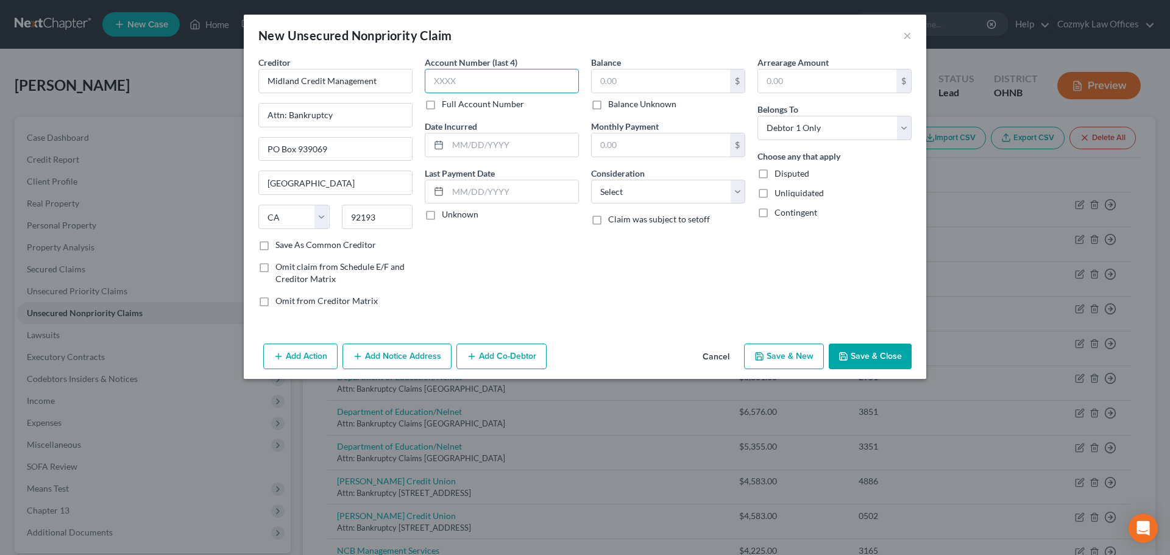
click at [489, 82] on input "text" at bounding box center [502, 81] width 154 height 24
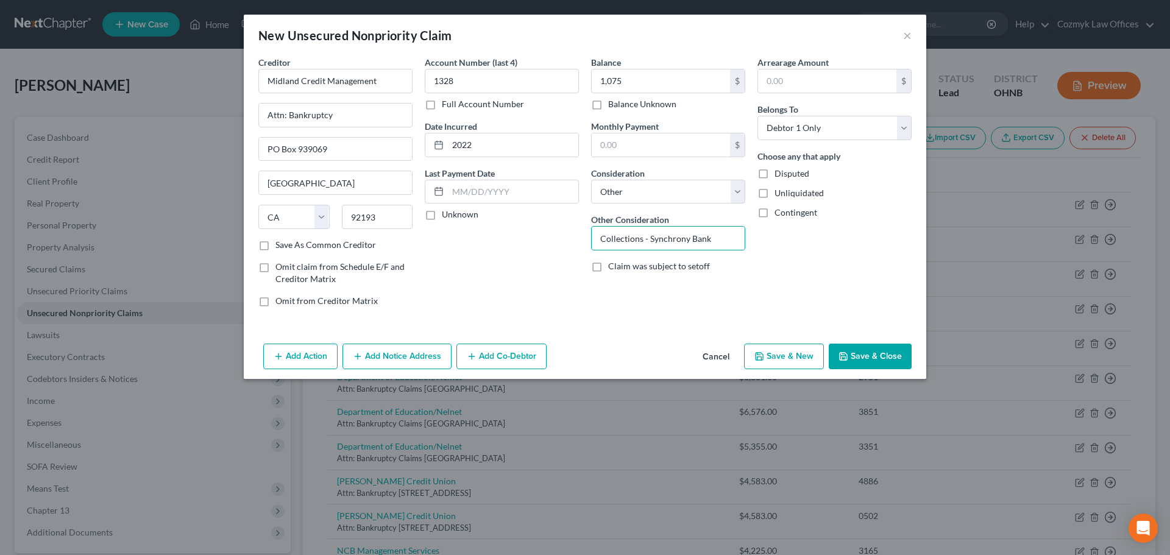
click at [798, 360] on button "Save & New" at bounding box center [784, 357] width 80 height 26
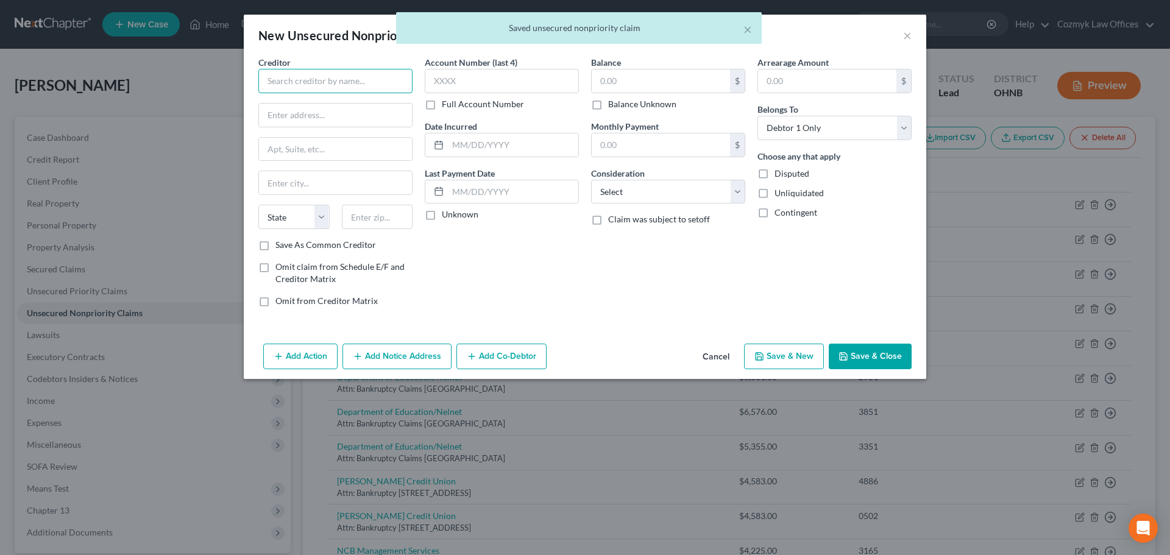
click at [312, 80] on input "text" at bounding box center [335, 81] width 154 height 24
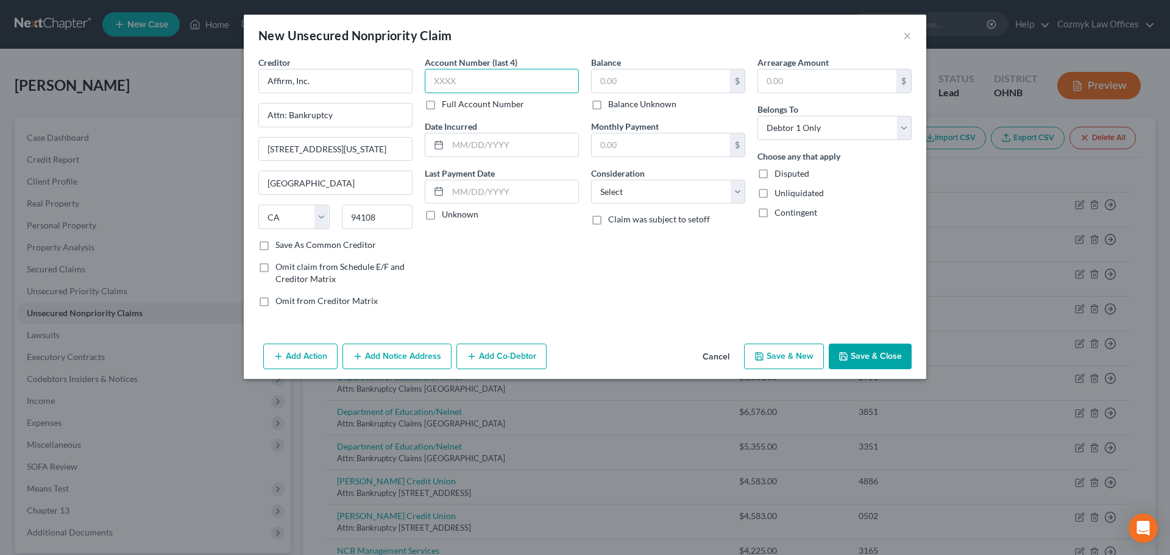
click at [522, 80] on input "text" at bounding box center [502, 81] width 154 height 24
click at [807, 355] on button "Save & New" at bounding box center [784, 357] width 80 height 26
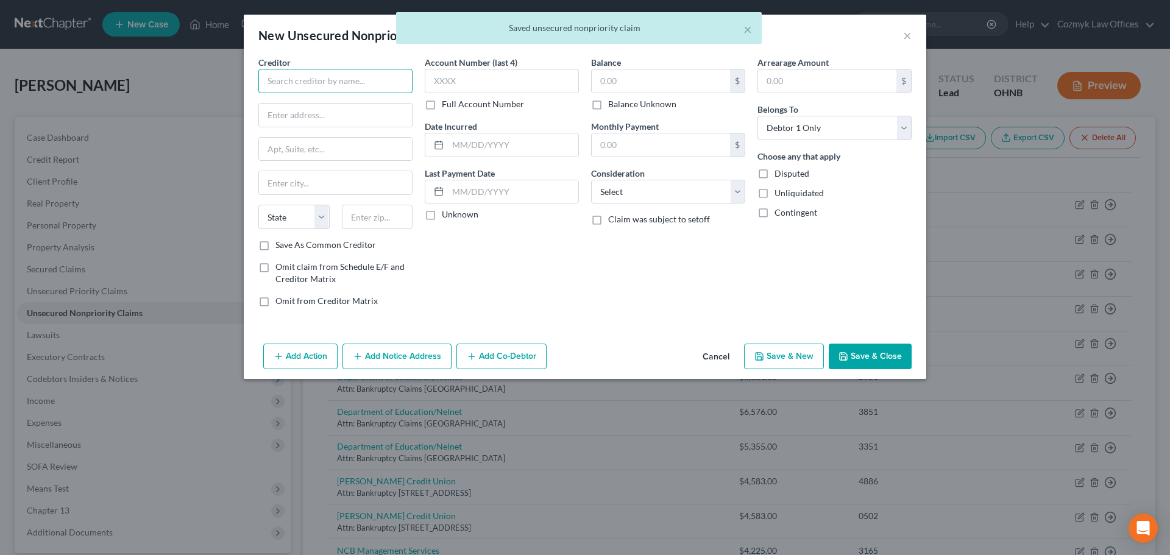
click at [403, 84] on input "text" at bounding box center [335, 81] width 154 height 24
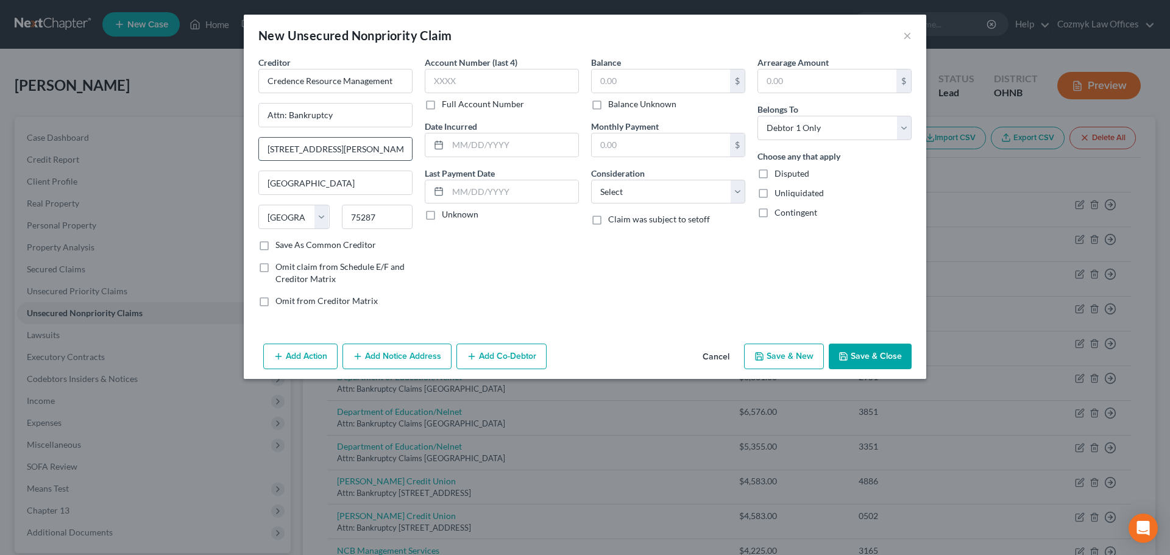
click at [292, 149] on input "[STREET_ADDRESS][PERSON_NAME]" at bounding box center [335, 149] width 153 height 23
click at [456, 83] on input "text" at bounding box center [502, 81] width 154 height 24
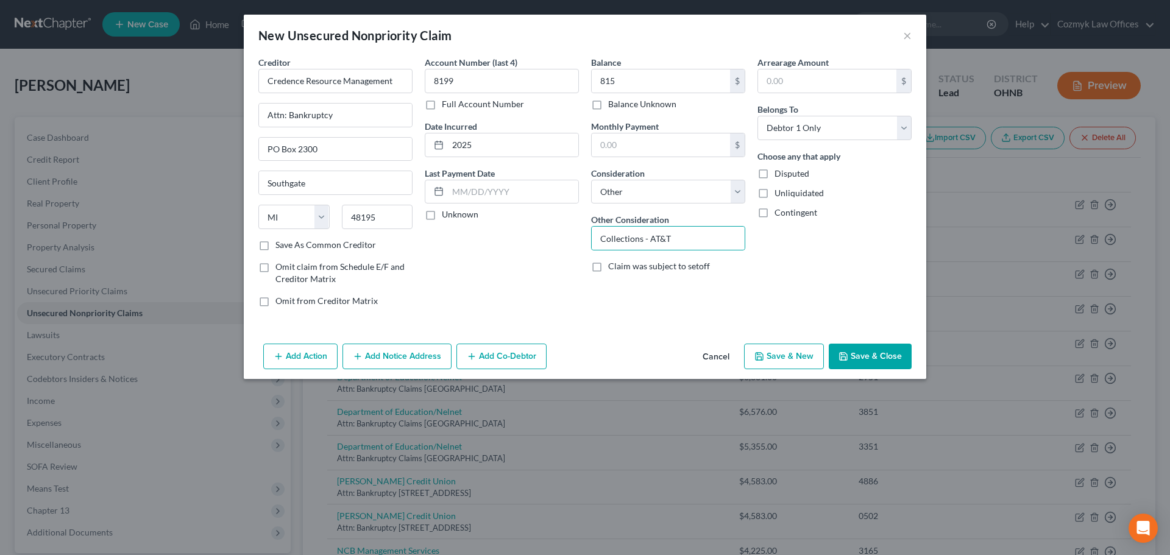
click at [775, 356] on button "Save & New" at bounding box center [784, 357] width 80 height 26
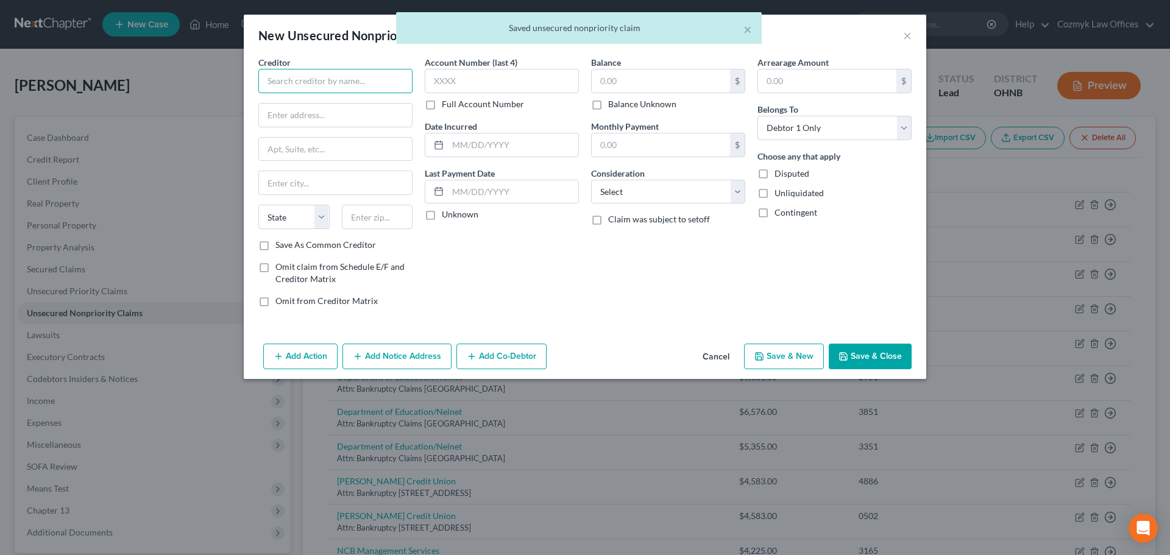
click at [355, 83] on input "text" at bounding box center [335, 81] width 154 height 24
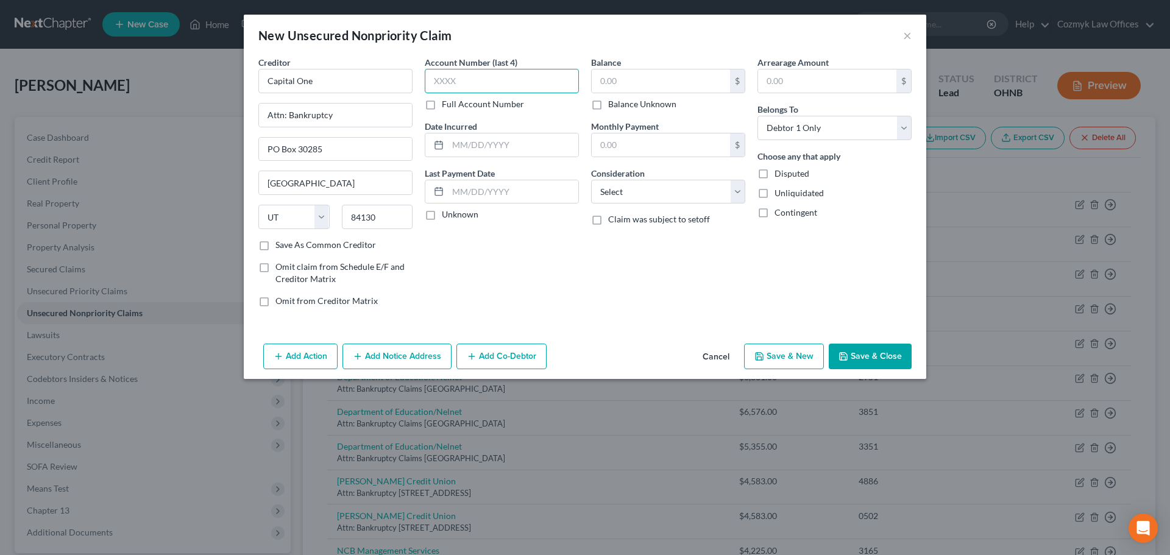
click at [459, 85] on input "text" at bounding box center [502, 81] width 154 height 24
click at [784, 360] on button "Save & New" at bounding box center [784, 357] width 80 height 26
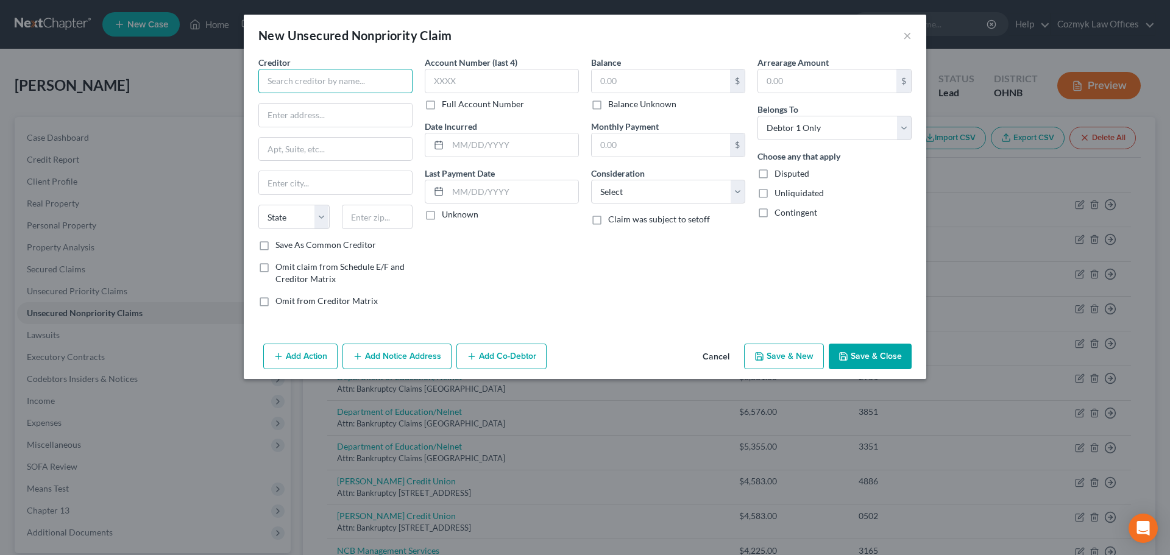
click at [327, 83] on input "text" at bounding box center [335, 81] width 154 height 24
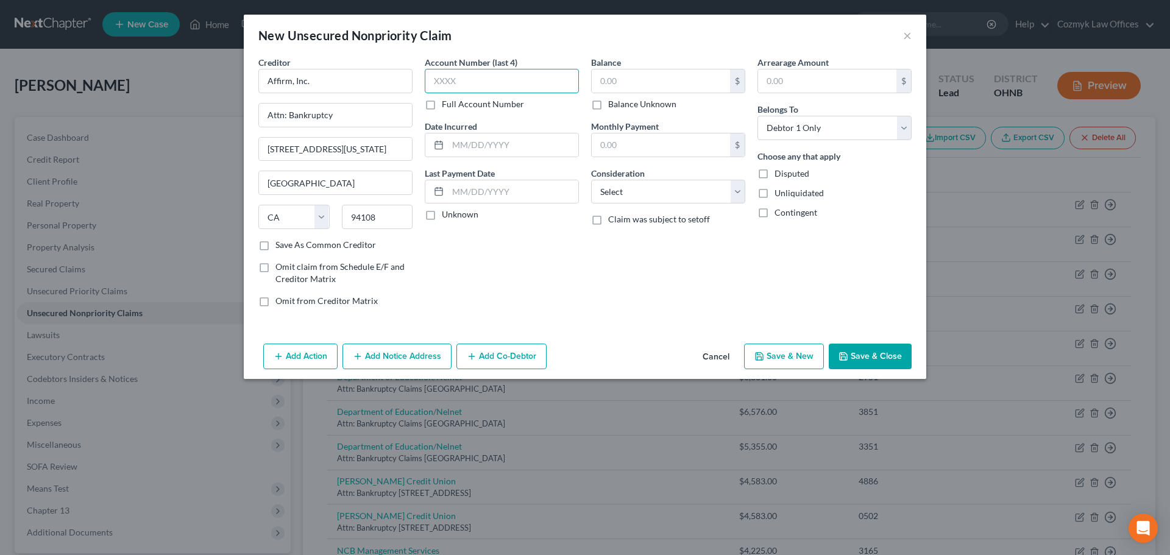
click at [489, 74] on input "text" at bounding box center [502, 81] width 154 height 24
click at [787, 363] on button "Save & New" at bounding box center [784, 357] width 80 height 26
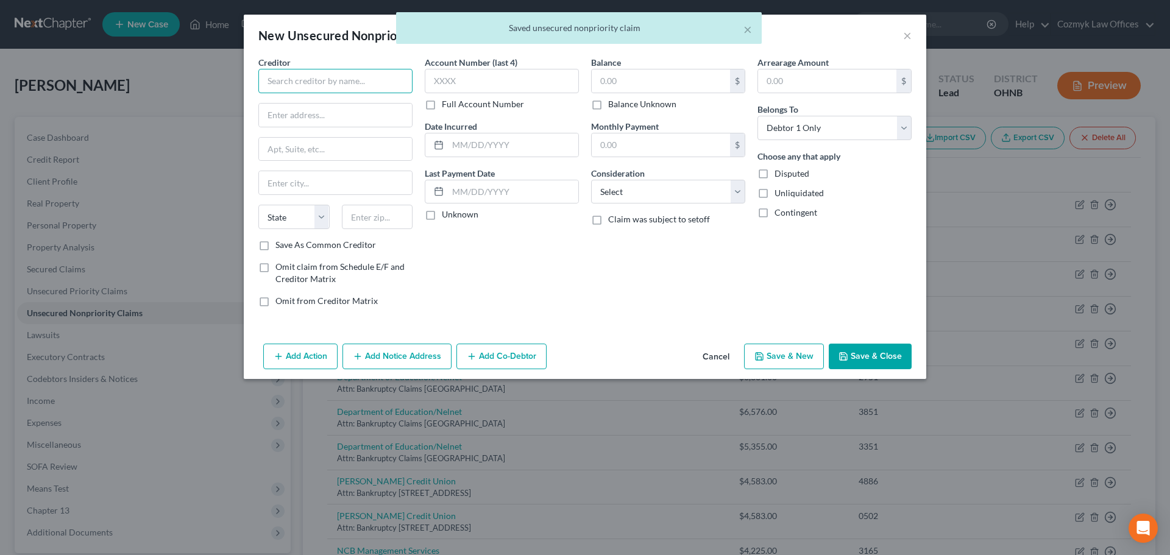
click at [311, 81] on input "text" at bounding box center [335, 81] width 154 height 24
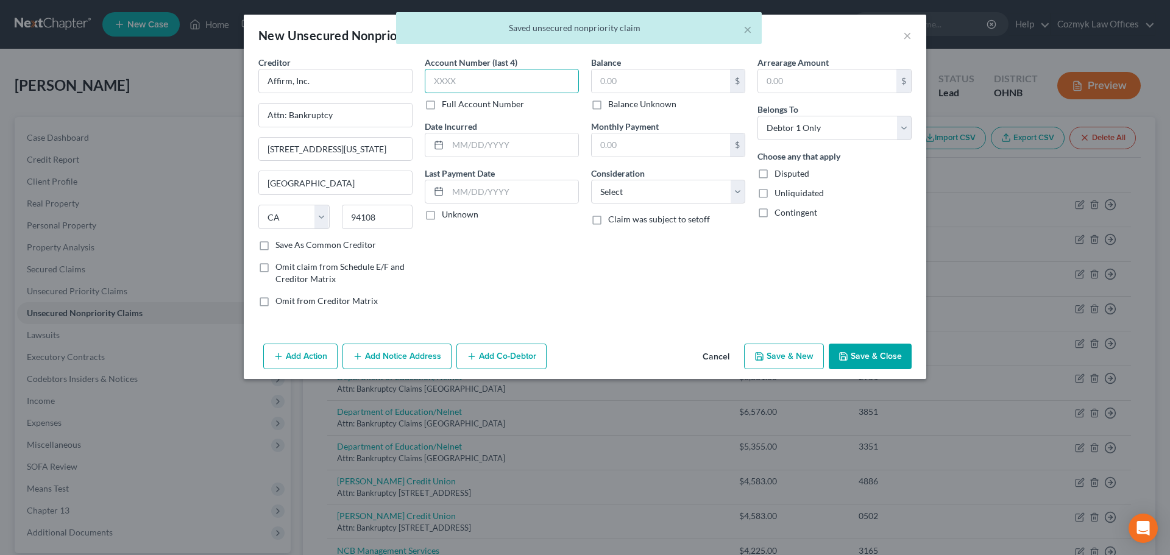
click at [463, 72] on input "text" at bounding box center [502, 81] width 154 height 24
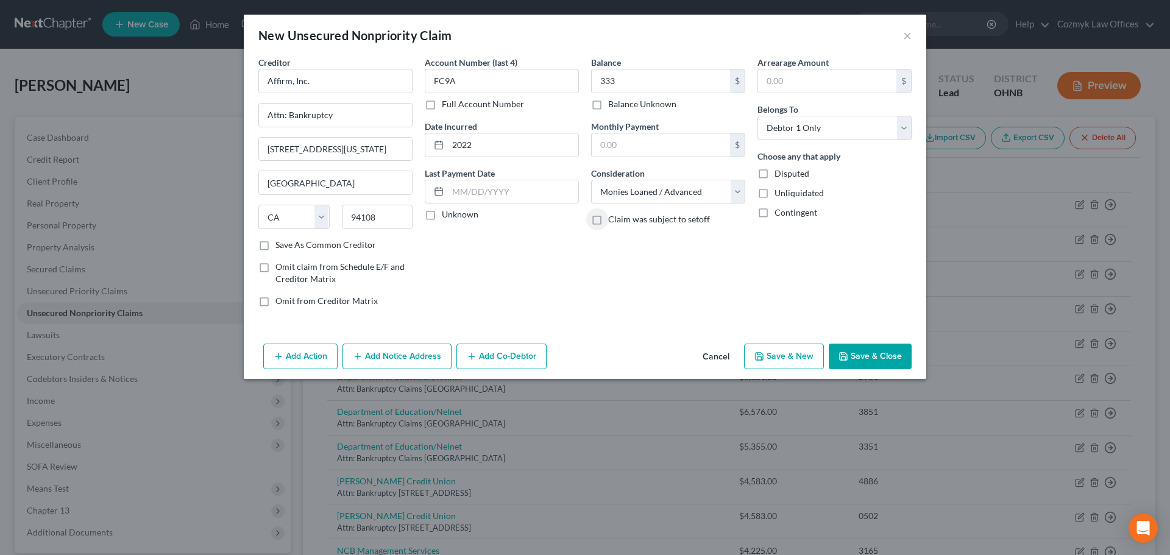
click at [771, 356] on button "Save & New" at bounding box center [784, 357] width 80 height 26
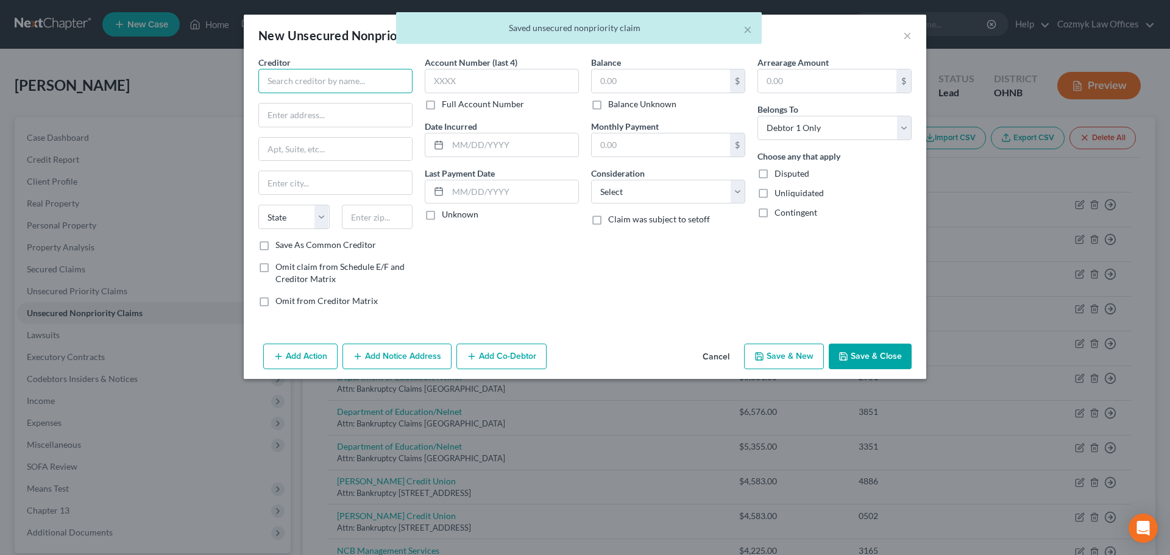
click at [361, 86] on input "text" at bounding box center [335, 81] width 154 height 24
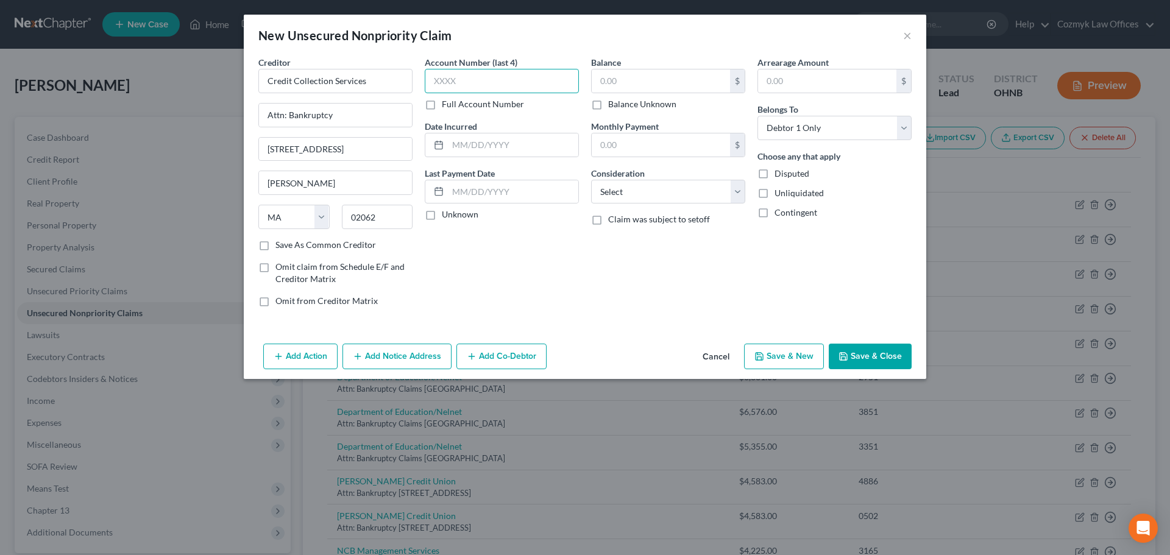
click at [456, 88] on input "text" at bounding box center [502, 81] width 154 height 24
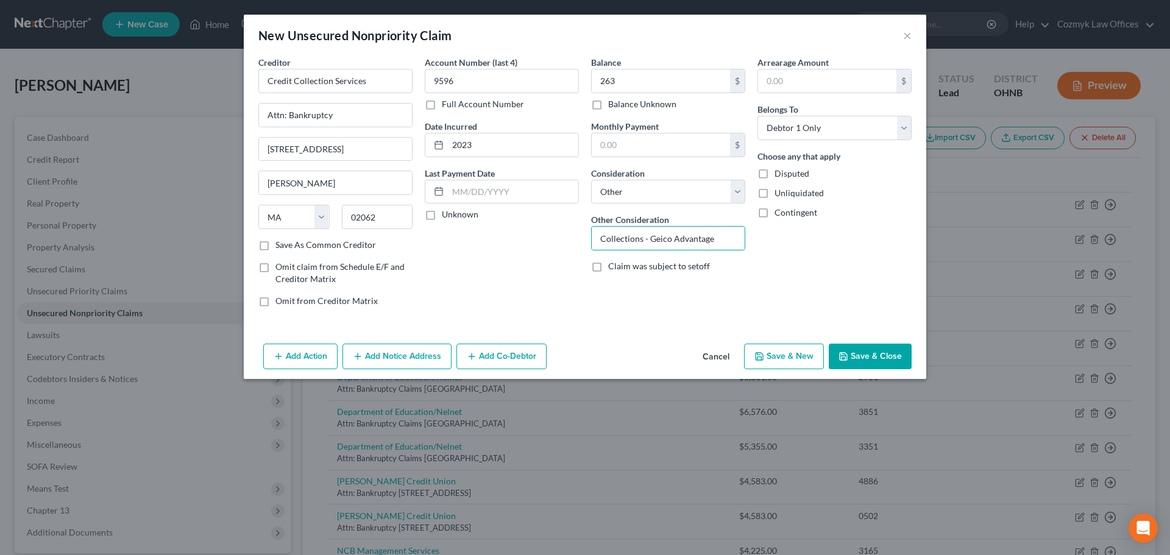
click at [759, 355] on icon "button" at bounding box center [759, 357] width 10 height 10
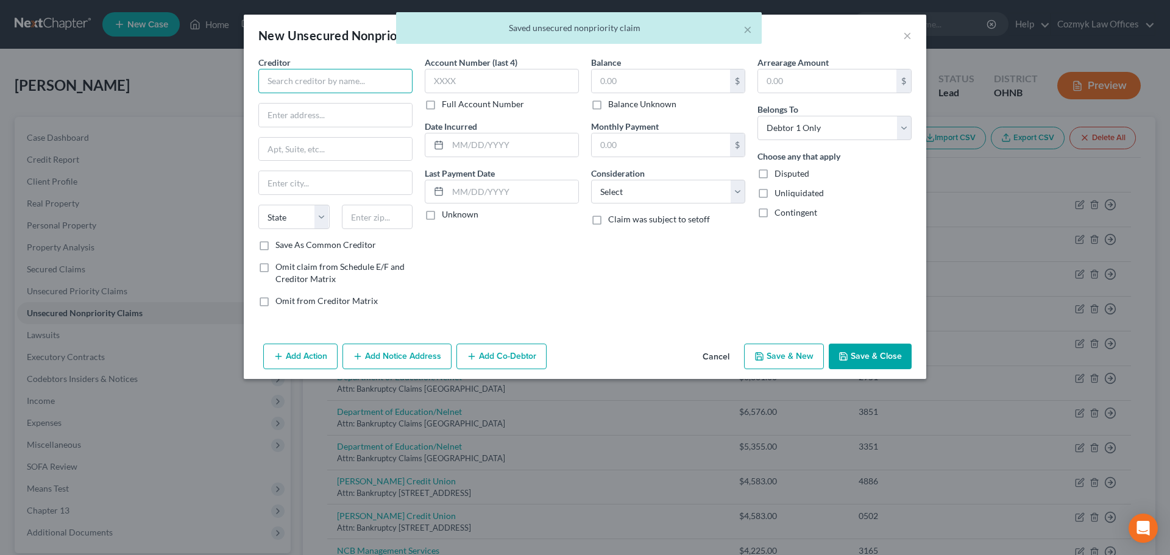
click at [297, 83] on input "text" at bounding box center [335, 81] width 154 height 24
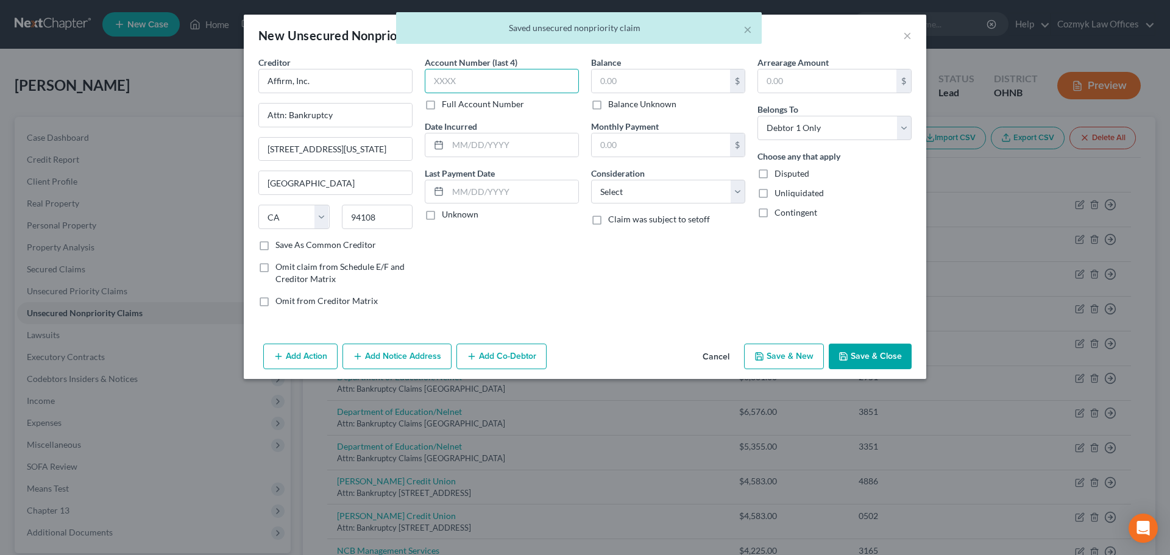
click at [485, 76] on input "text" at bounding box center [502, 81] width 154 height 24
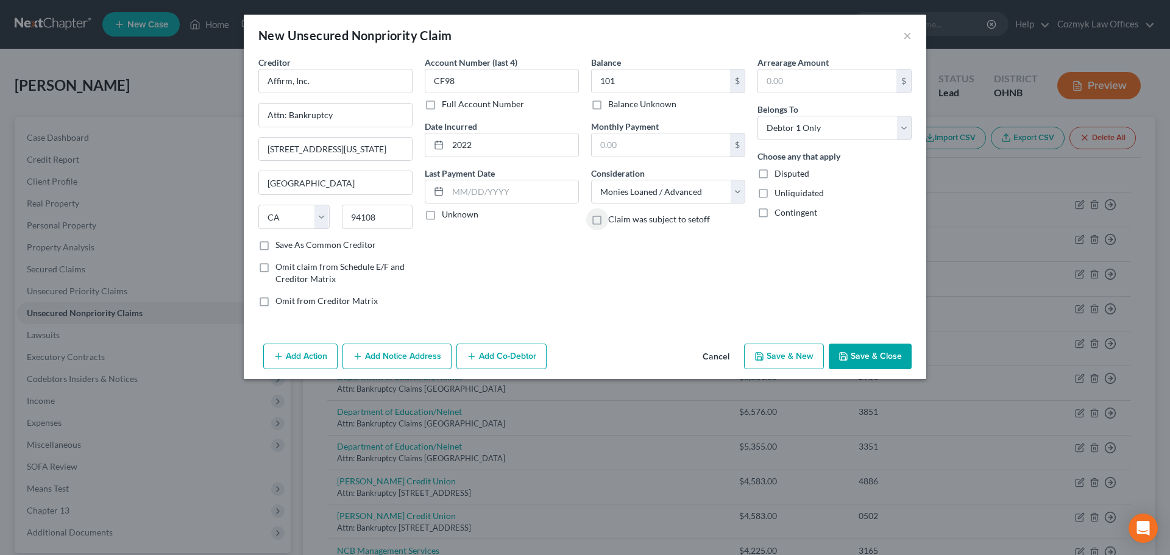
click at [811, 361] on button "Save & New" at bounding box center [784, 357] width 80 height 26
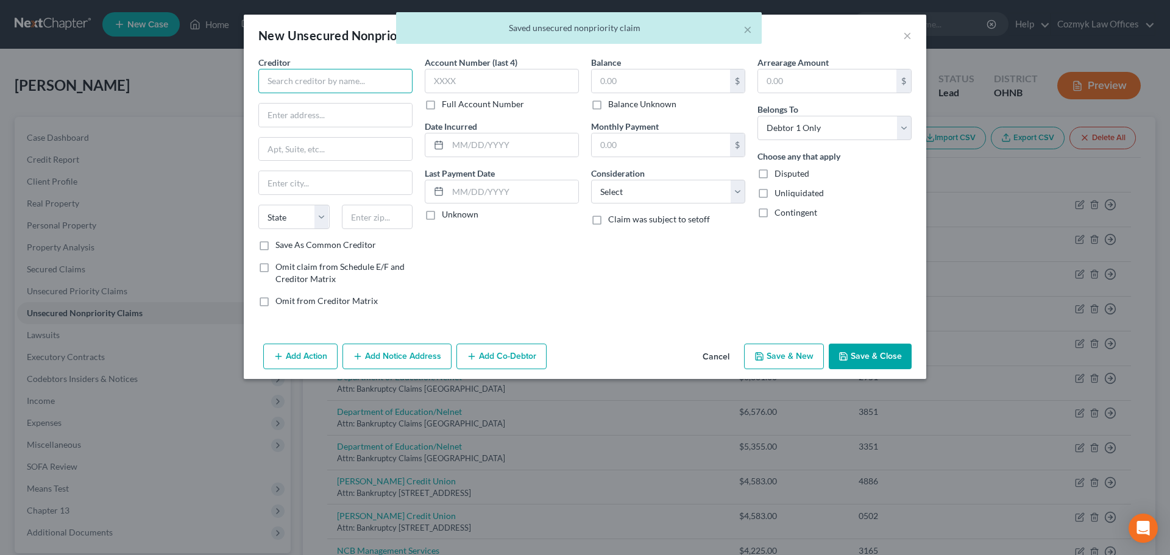
click at [302, 83] on input "text" at bounding box center [335, 81] width 154 height 24
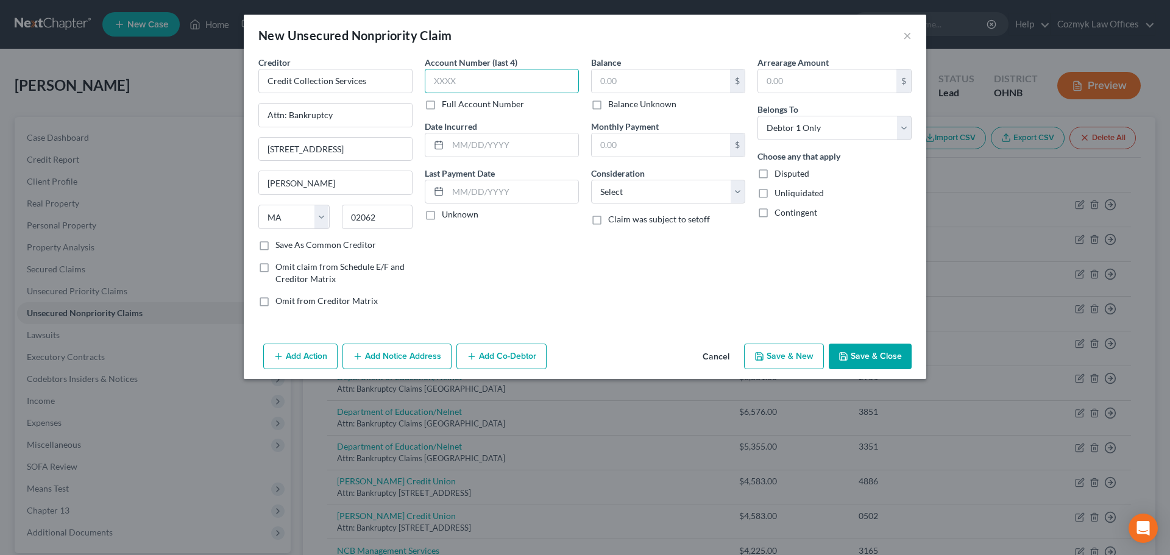
click at [467, 90] on input "text" at bounding box center [502, 81] width 154 height 24
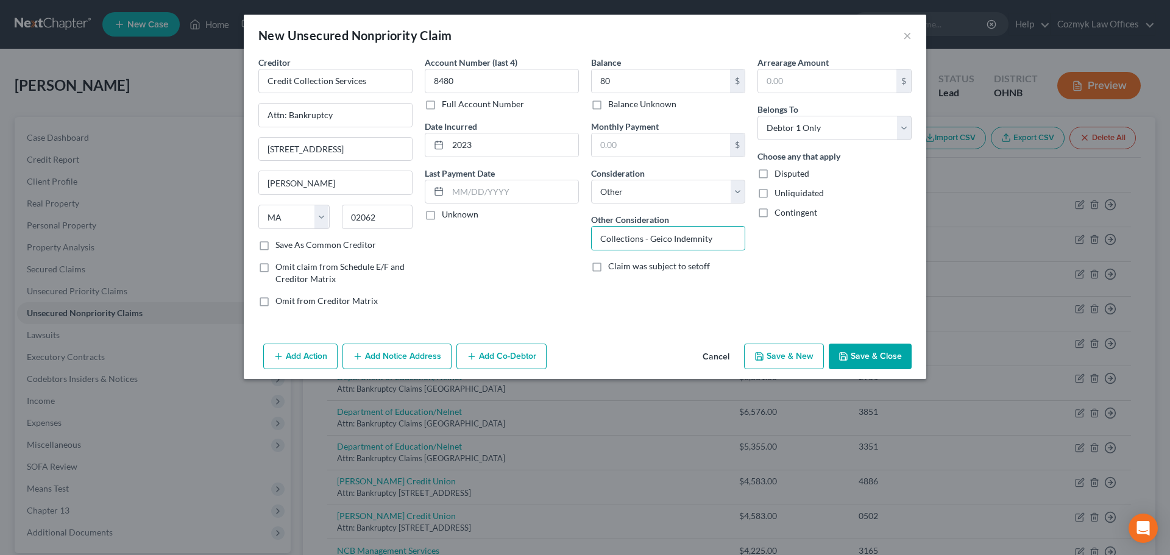
click at [908, 346] on button "Save & Close" at bounding box center [870, 357] width 83 height 26
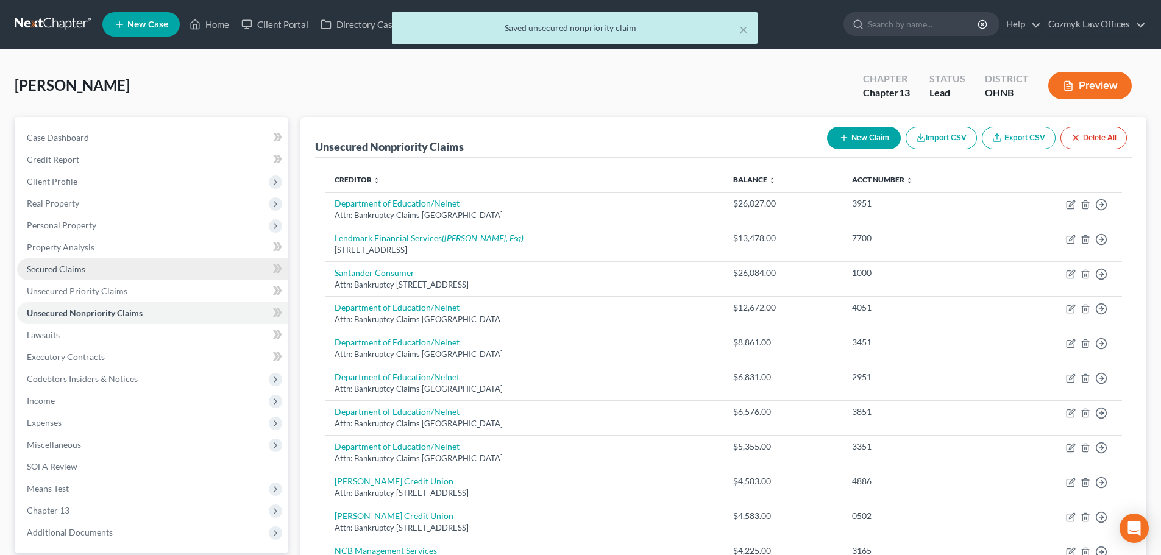
click at [69, 262] on link "Secured Claims" at bounding box center [152, 269] width 271 height 22
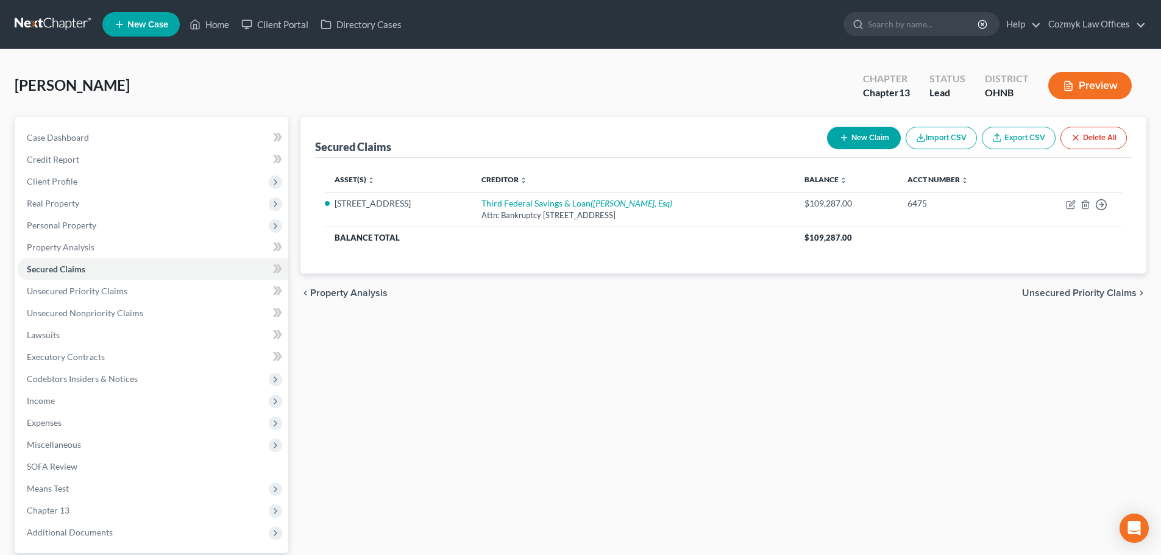
click at [842, 132] on button "New Claim" at bounding box center [864, 138] width 74 height 23
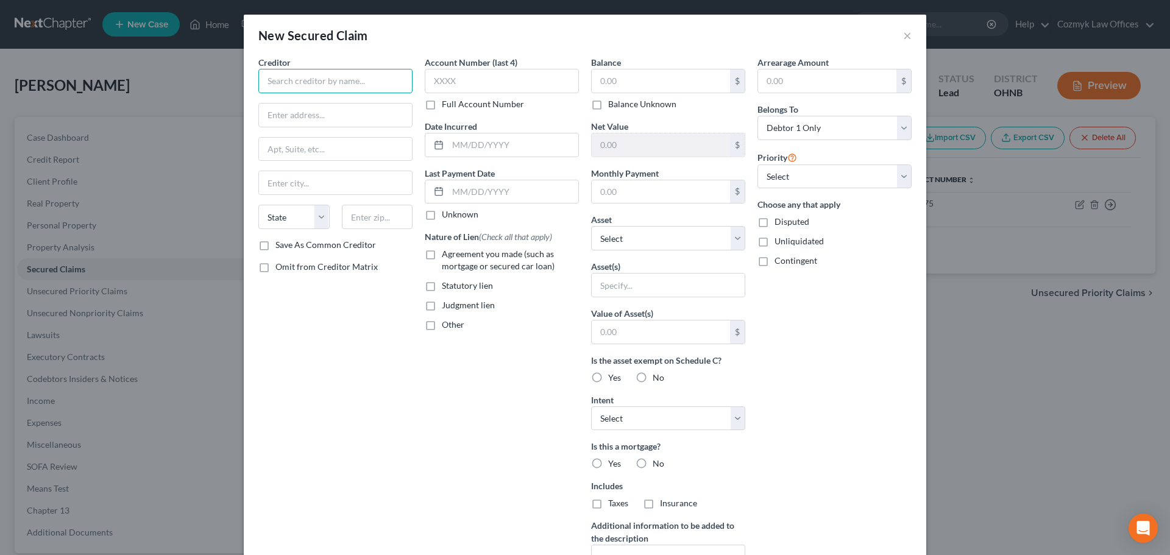
click at [297, 79] on input "text" at bounding box center [335, 81] width 154 height 24
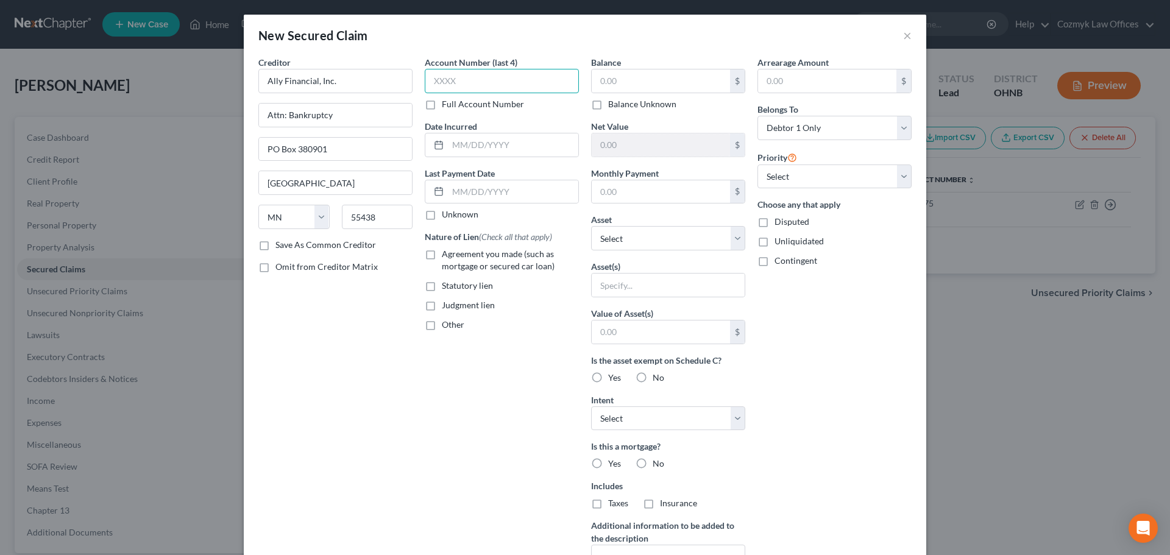
click at [523, 78] on input "text" at bounding box center [502, 81] width 154 height 24
click at [442, 253] on label "Agreement you made (such as mortgage or secured car loan)" at bounding box center [510, 260] width 137 height 24
click at [447, 253] on input "Agreement you made (such as mortgage or secured car loan)" at bounding box center [451, 252] width 8 height 8
click at [643, 85] on input "text" at bounding box center [661, 80] width 138 height 23
click at [622, 419] on select "Select Surrender Redeem Reaffirm Avoid Other" at bounding box center [668, 418] width 154 height 24
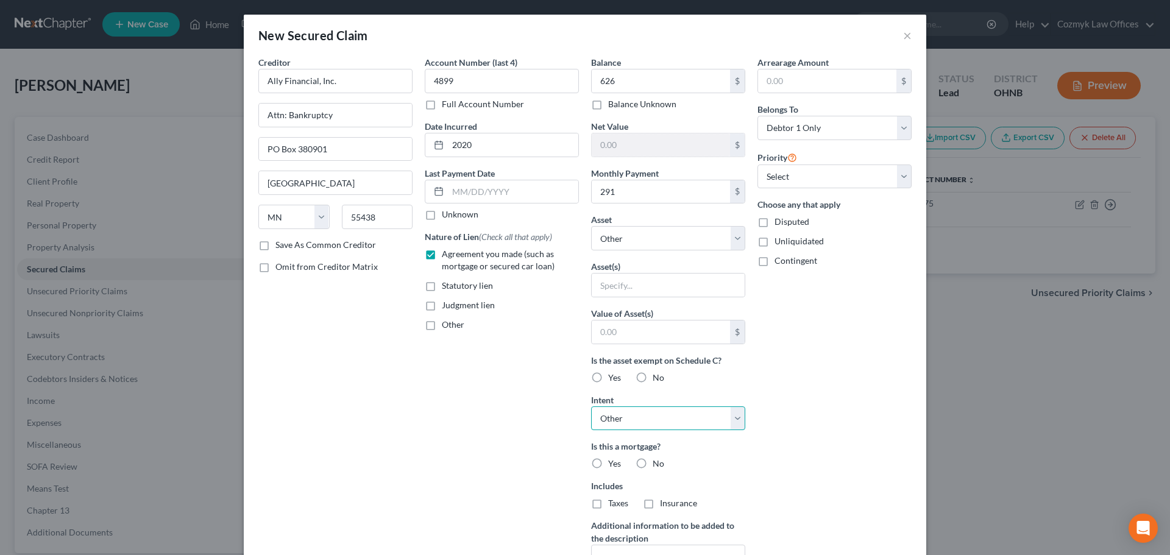
click at [591, 406] on select "Select Surrender Redeem Reaffirm Avoid Other" at bounding box center [668, 418] width 154 height 24
click at [653, 509] on label "No" at bounding box center [659, 511] width 12 height 12
click at [658, 509] on input "No" at bounding box center [662, 509] width 8 height 8
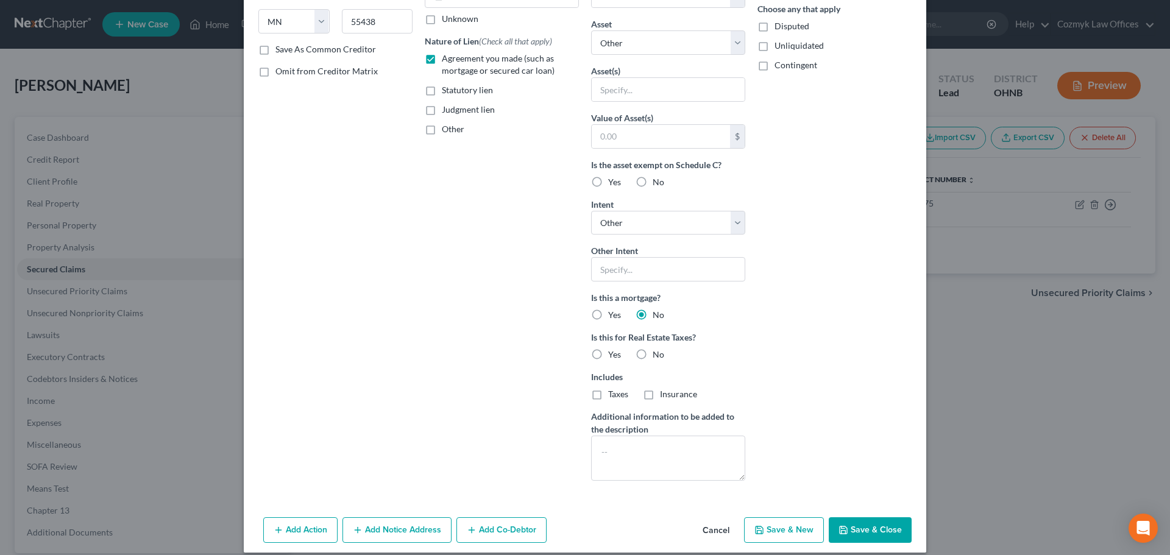
scroll to position [208, 0]
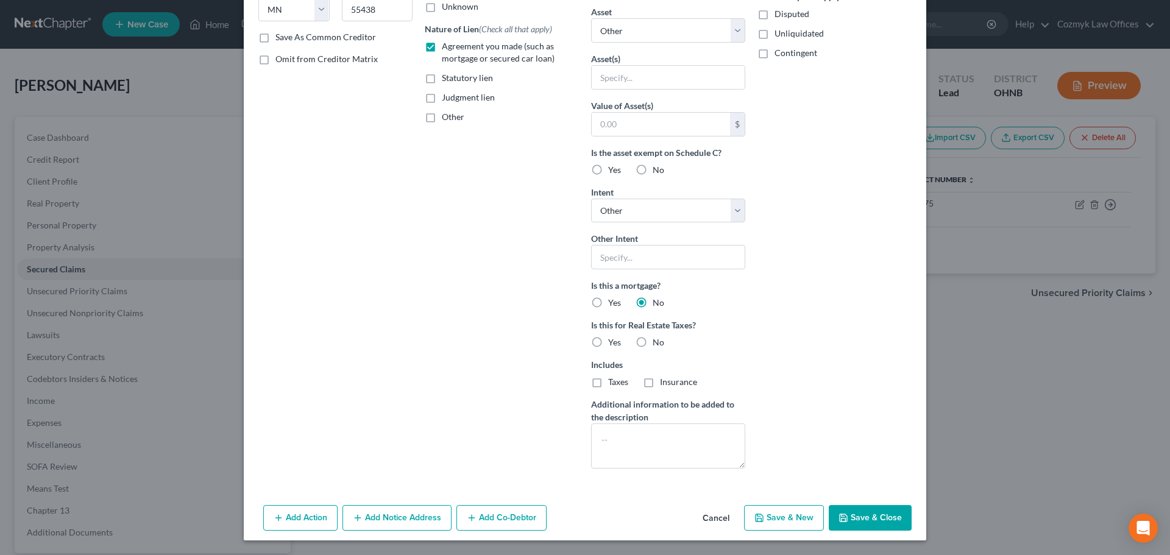
click at [653, 338] on label "No" at bounding box center [659, 342] width 12 height 12
click at [658, 338] on input "No" at bounding box center [662, 340] width 8 height 8
click at [637, 450] on textarea at bounding box center [668, 446] width 154 height 45
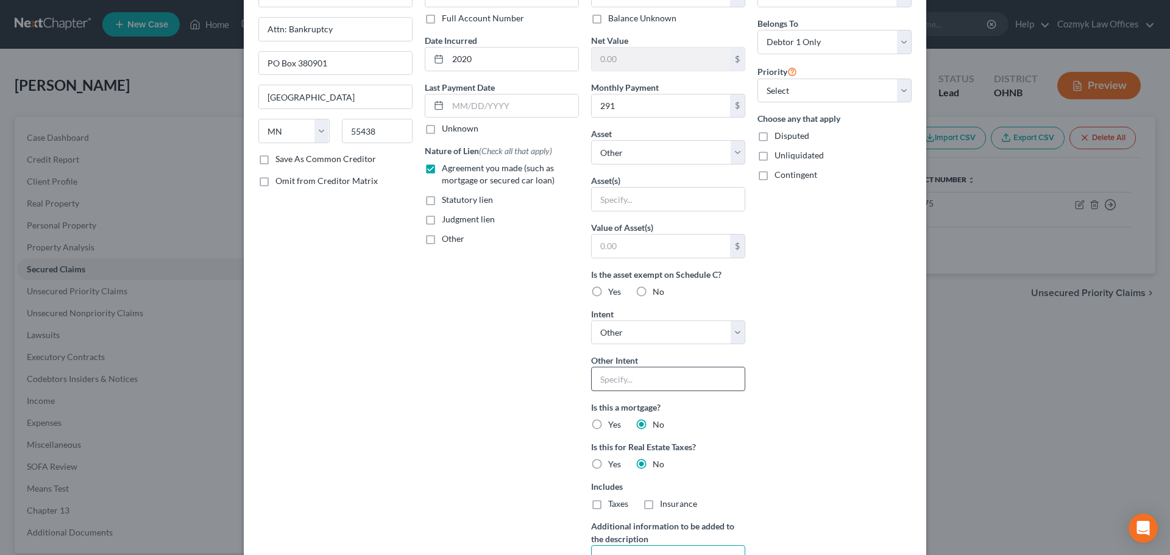
scroll to position [25, 0]
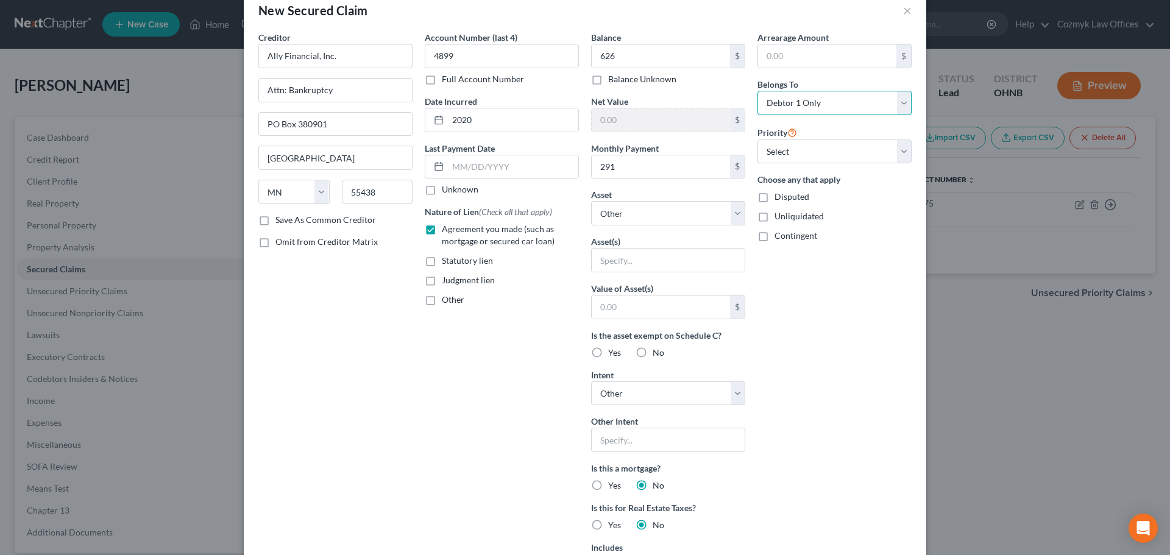
click at [832, 96] on select "Select Debtor 1 Only Debtor 2 Only Debtor 1 And Debtor 2 Only At Least One Of T…" at bounding box center [834, 103] width 154 height 24
click at [757, 91] on select "Select Debtor 1 Only Debtor 2 Only Debtor 1 And Debtor 2 Only At Least One Of T…" at bounding box center [834, 103] width 154 height 24
click at [848, 160] on select "Select 1st 2nd 3rd 4th 5th 6th 7th 8th 9th 10th 11th 12th 13th 14th 15th 16th 1…" at bounding box center [834, 152] width 154 height 24
click at [757, 140] on select "Select 1st 2nd 3rd 4th 5th 6th 7th 8th 9th 10th 11th 12th 13th 14th 15th 16th 1…" at bounding box center [834, 152] width 154 height 24
click at [857, 342] on div "Arrearage Amount $ Belongs To * Select Debtor 1 Only Debtor 2 Only Debtor 1 And…" at bounding box center [834, 346] width 166 height 630
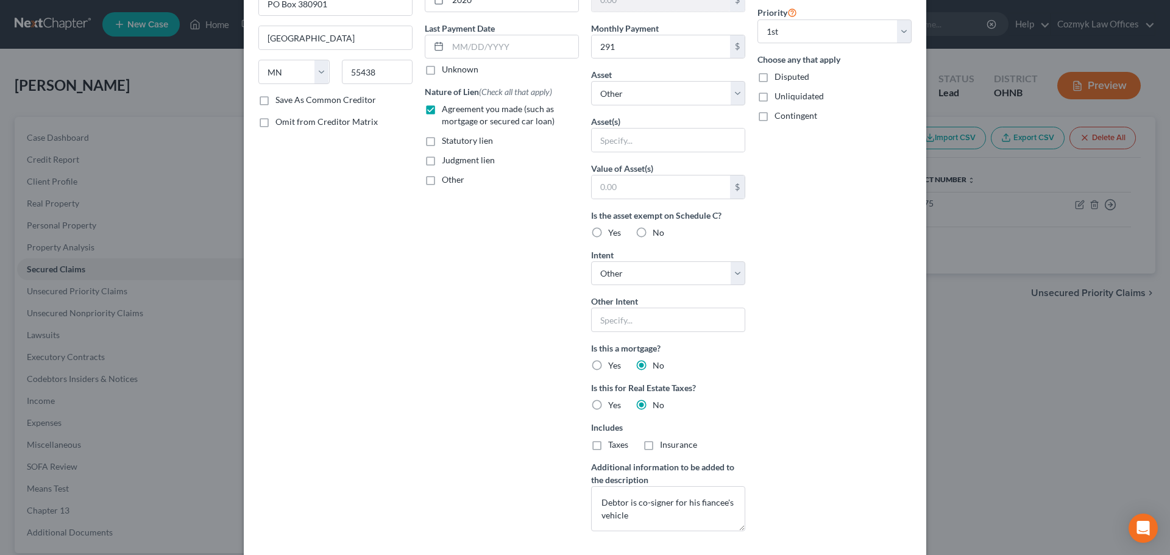
scroll to position [208, 0]
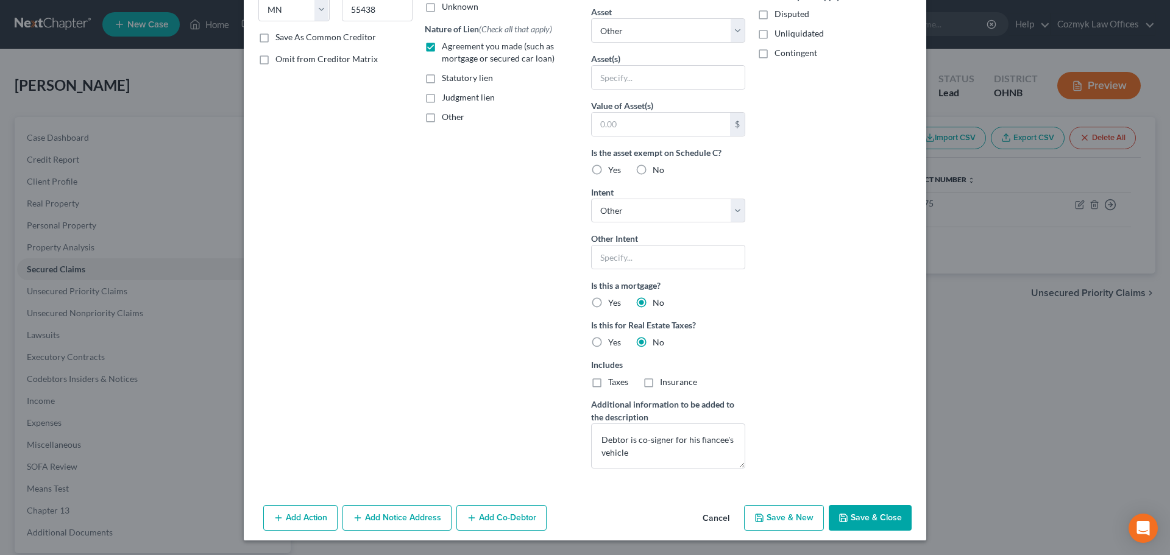
click at [483, 514] on button "Add Co-Debtor" at bounding box center [501, 518] width 90 height 26
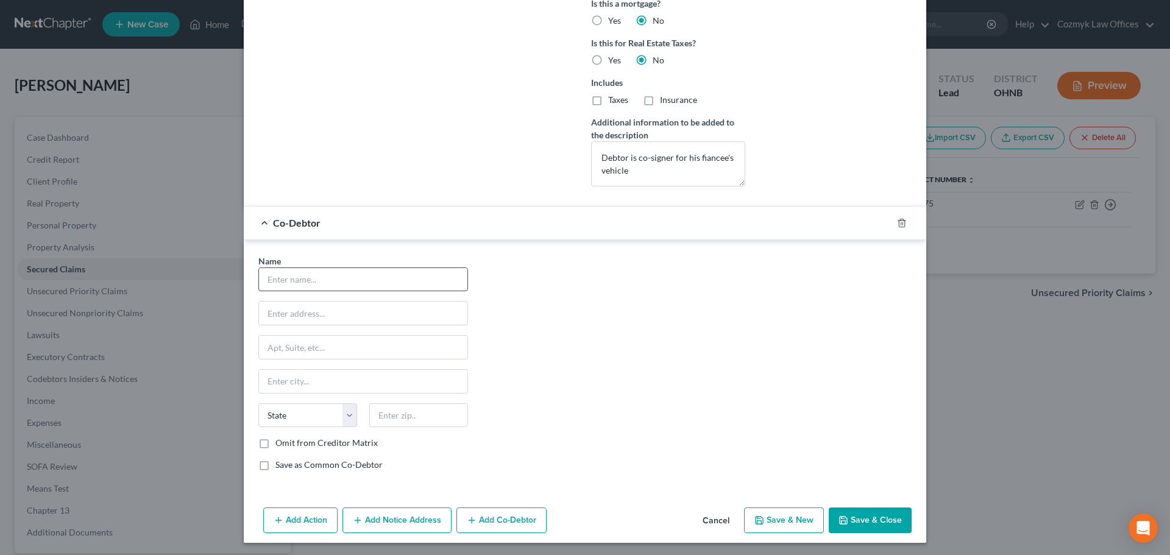
scroll to position [492, 0]
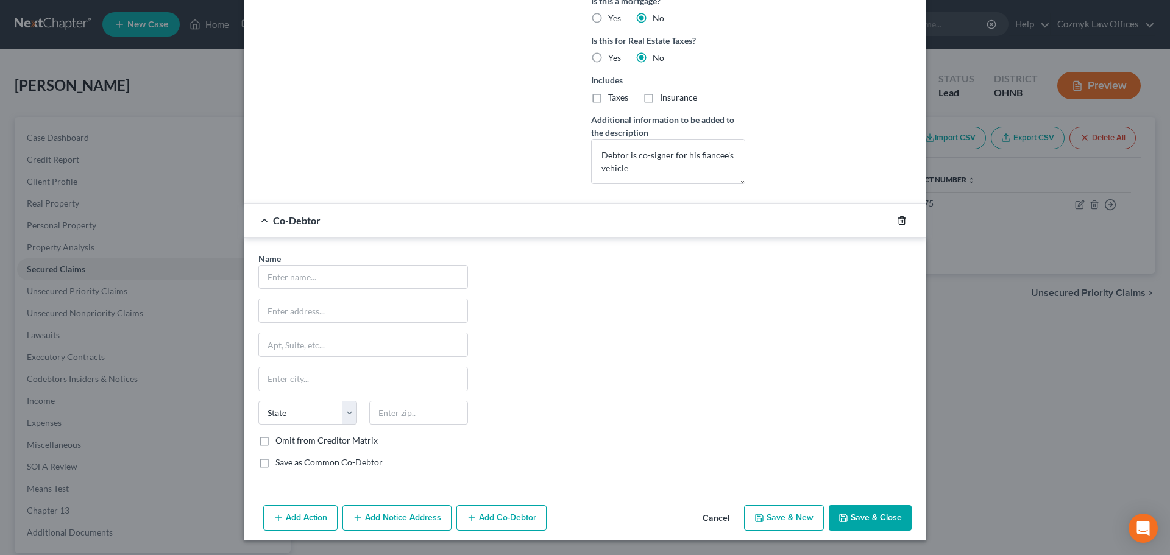
drag, startPoint x: 896, startPoint y: 220, endPoint x: 771, endPoint y: 227, distance: 124.5
click at [897, 220] on icon "button" at bounding box center [902, 221] width 10 height 10
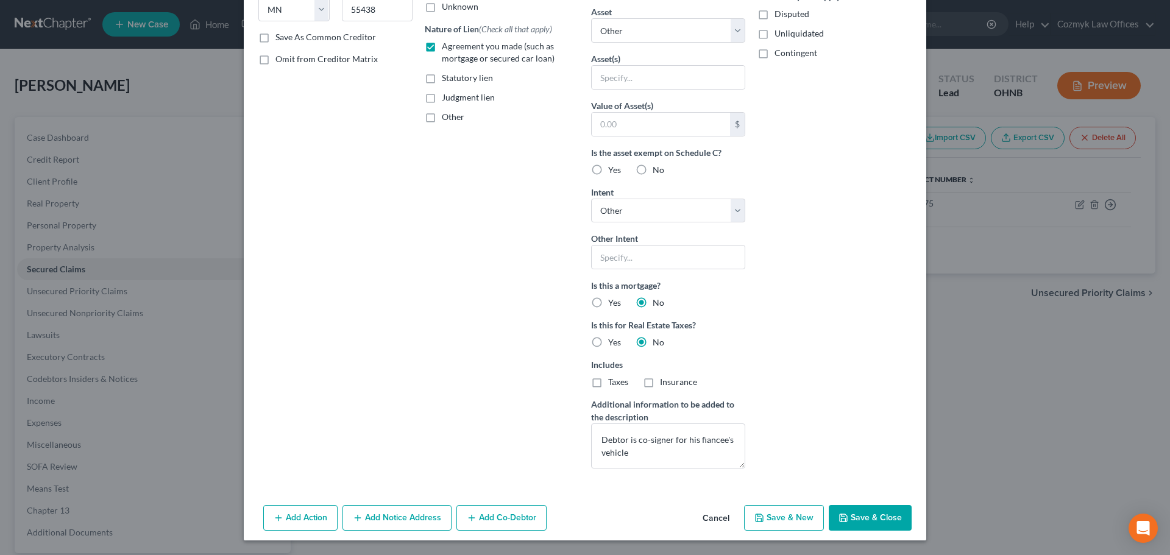
scroll to position [208, 0]
click at [854, 528] on button "Save & Close" at bounding box center [870, 518] width 83 height 26
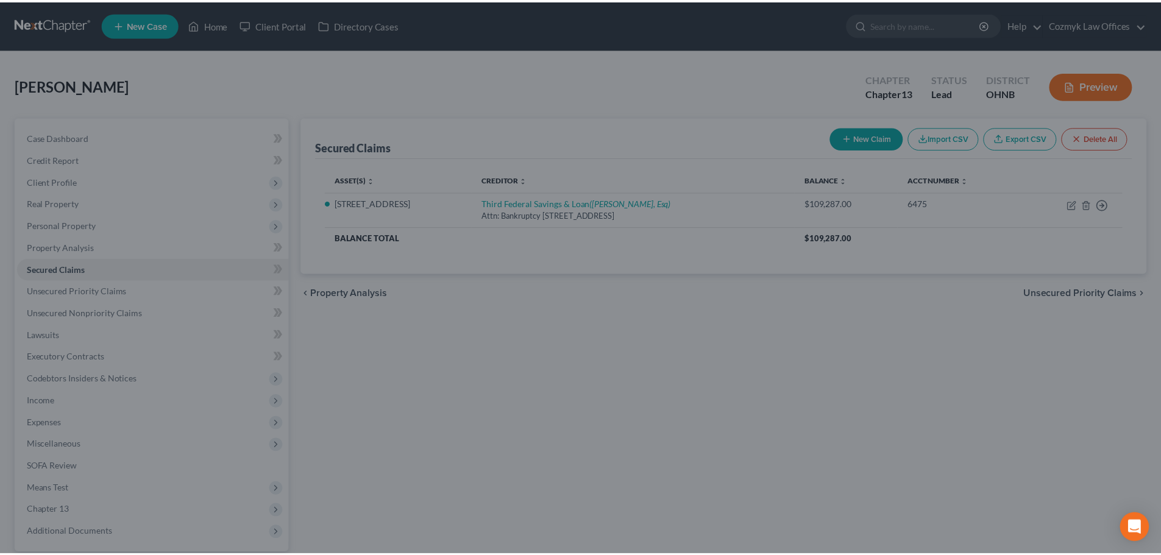
scroll to position [74, 0]
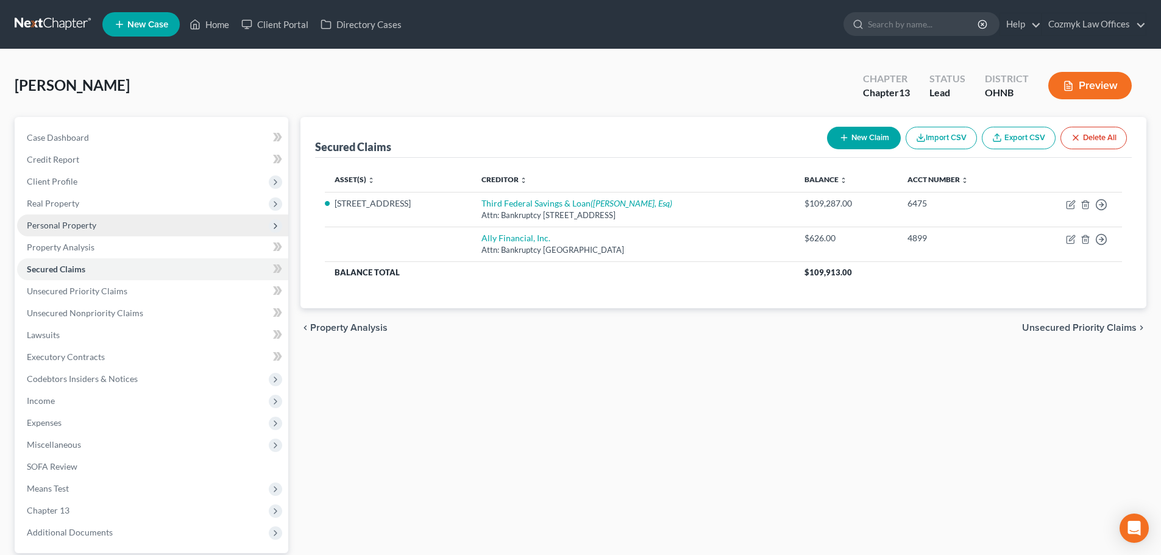
click at [51, 227] on span "Personal Property" at bounding box center [61, 225] width 69 height 10
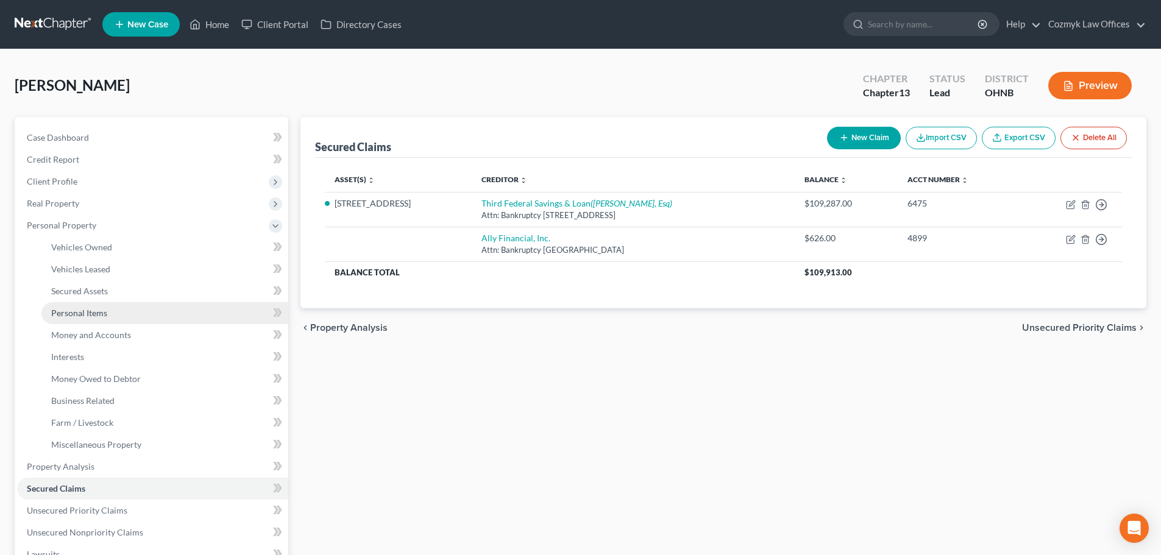
click at [65, 316] on span "Personal Items" at bounding box center [79, 313] width 56 height 10
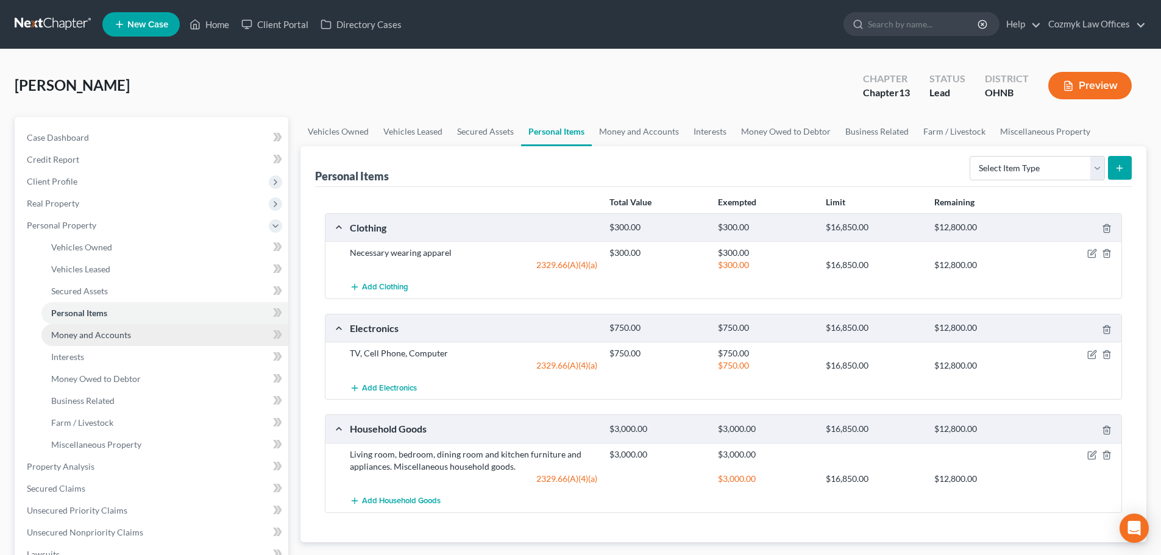
click at [68, 341] on link "Money and Accounts" at bounding box center [164, 335] width 247 height 22
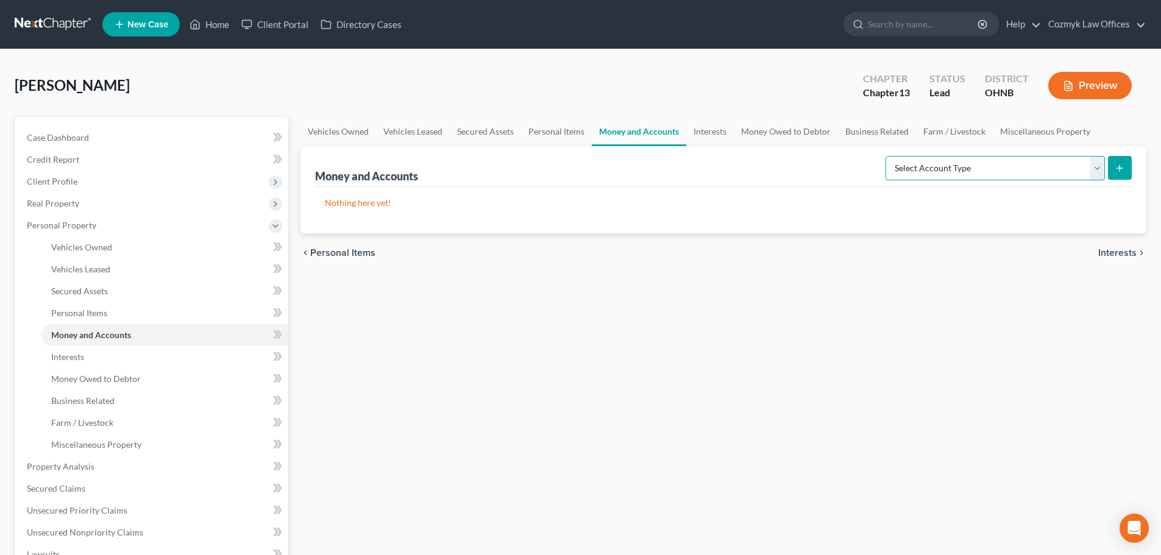
click at [984, 175] on select "Select Account Type Brokerage Cash on Hand Certificates of Deposit Checking Acc…" at bounding box center [994, 168] width 219 height 24
click at [888, 156] on select "Select Account Type Brokerage Cash on Hand Certificates of Deposit Checking Acc…" at bounding box center [994, 168] width 219 height 24
click at [1119, 166] on line "submit" at bounding box center [1119, 167] width 0 height 5
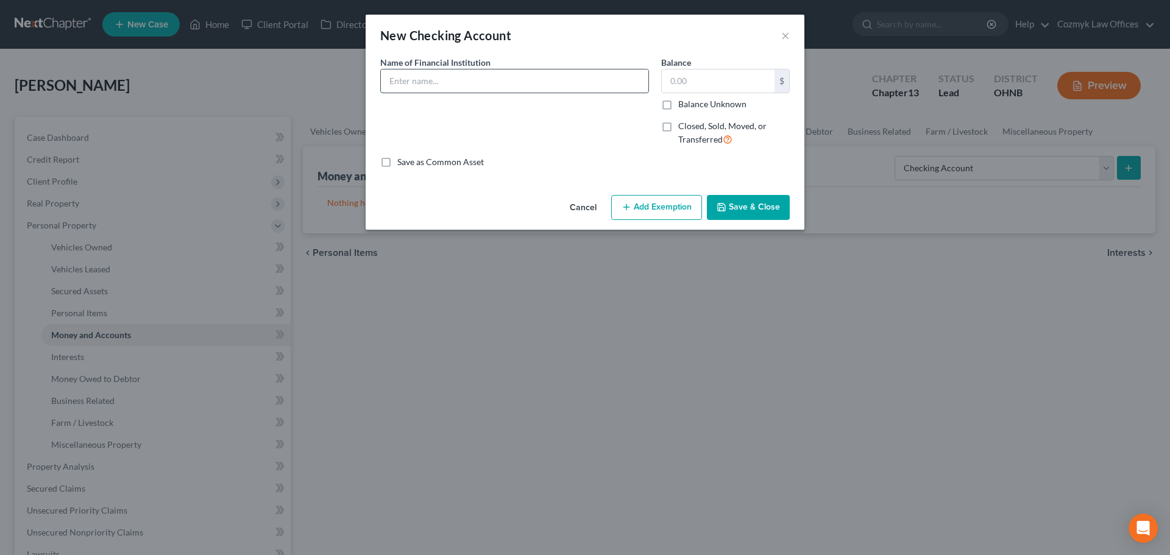
click at [425, 87] on input "text" at bounding box center [515, 80] width 268 height 23
click at [725, 208] on icon "button" at bounding box center [722, 207] width 10 height 10
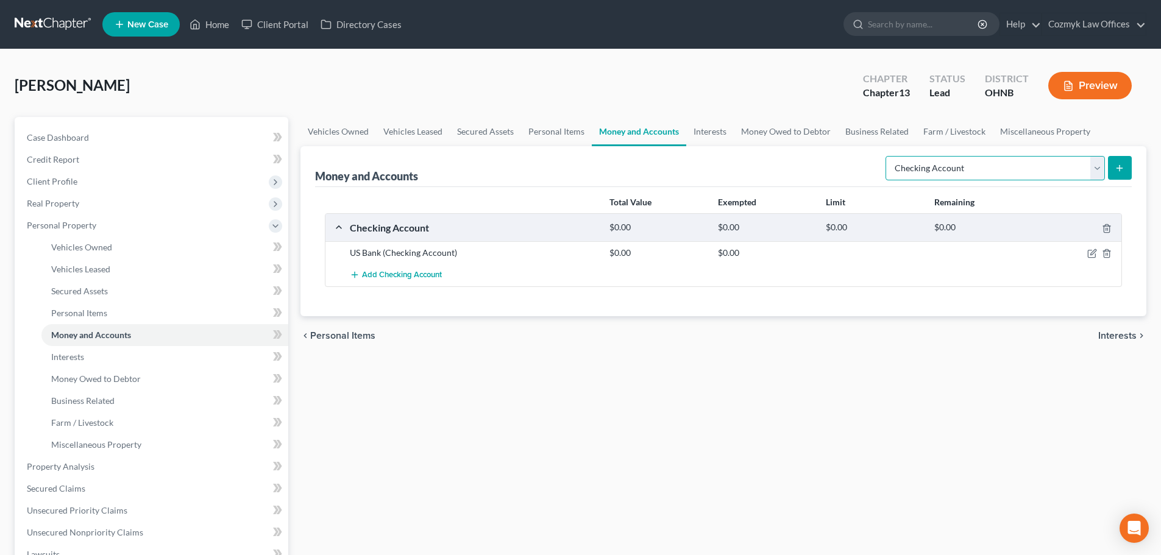
click at [932, 169] on select "Select Account Type Brokerage Cash on Hand Certificates of Deposit Checking Acc…" at bounding box center [994, 168] width 219 height 24
click at [888, 156] on select "Select Account Type Brokerage Cash on Hand Certificates of Deposit Checking Acc…" at bounding box center [994, 168] width 219 height 24
click at [1119, 171] on line "submit" at bounding box center [1119, 167] width 0 height 5
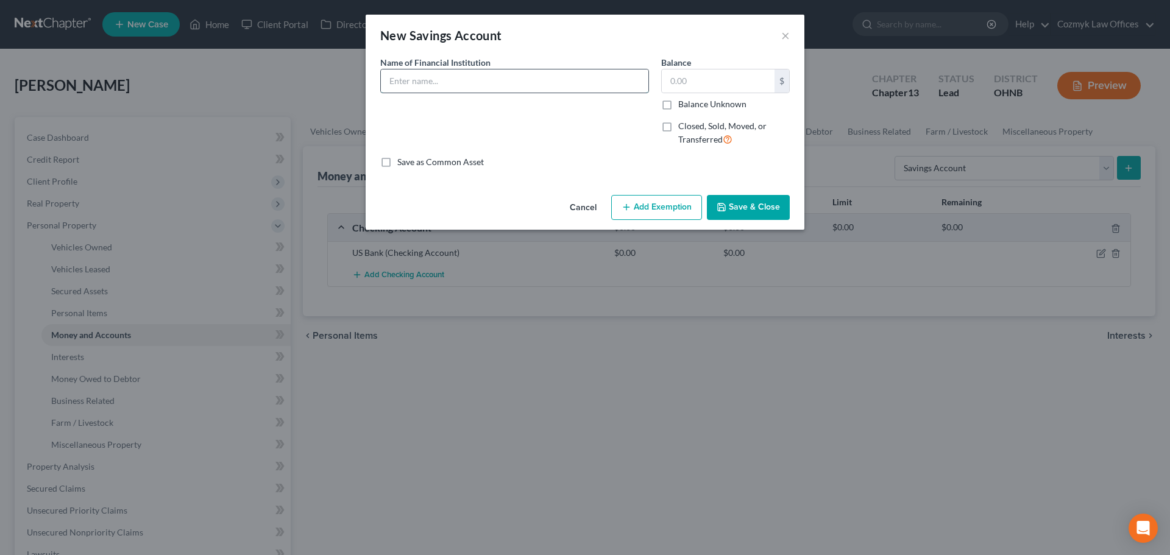
click at [493, 77] on input "text" at bounding box center [515, 80] width 268 height 23
click at [757, 211] on button "Save & Close" at bounding box center [748, 208] width 83 height 26
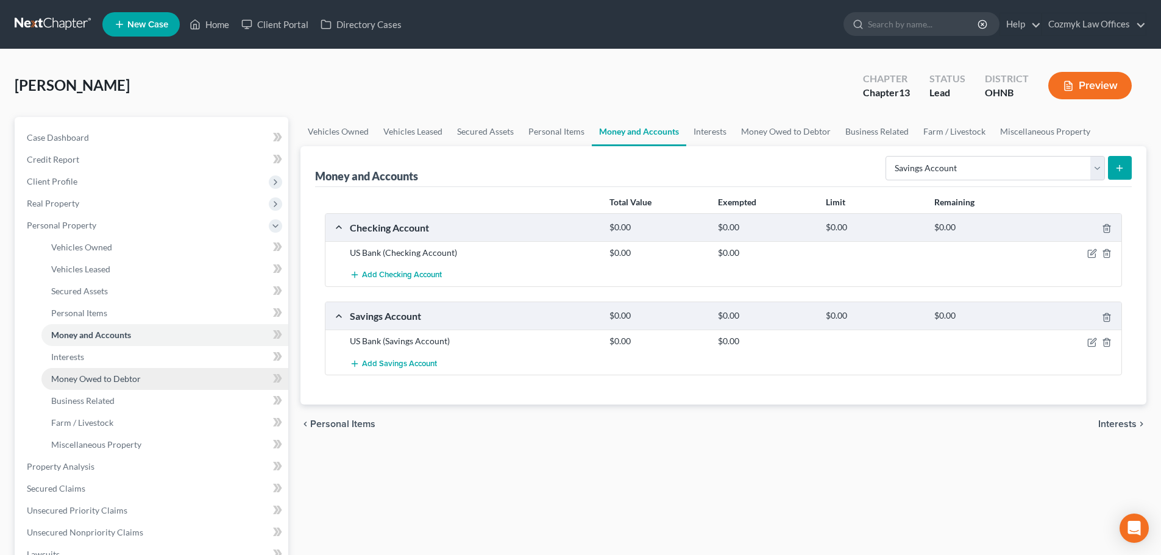
drag, startPoint x: 133, startPoint y: 383, endPoint x: 129, endPoint y: 371, distance: 12.3
click at [133, 383] on span "Money Owed to Debtor" at bounding box center [96, 379] width 90 height 10
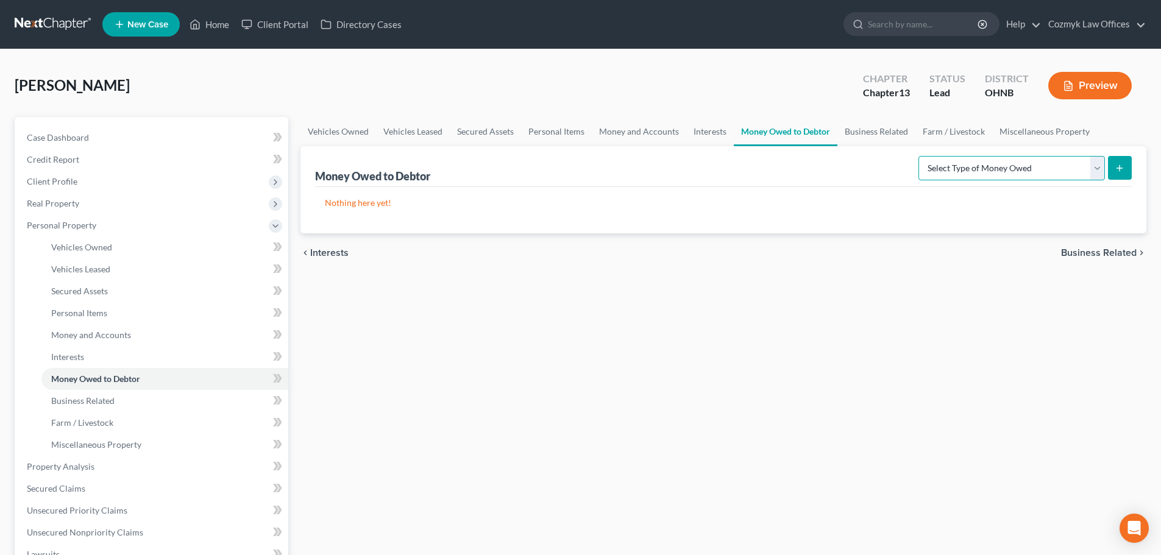
click at [1052, 163] on select "Select Type of Money Owed Accounts Receivable Alimony Child Support Claims Agai…" at bounding box center [1011, 168] width 186 height 24
click at [920, 156] on select "Select Type of Money Owed Accounts Receivable Alimony Child Support Claims Agai…" at bounding box center [1011, 168] width 186 height 24
click at [1122, 158] on button "submit" at bounding box center [1120, 168] width 24 height 24
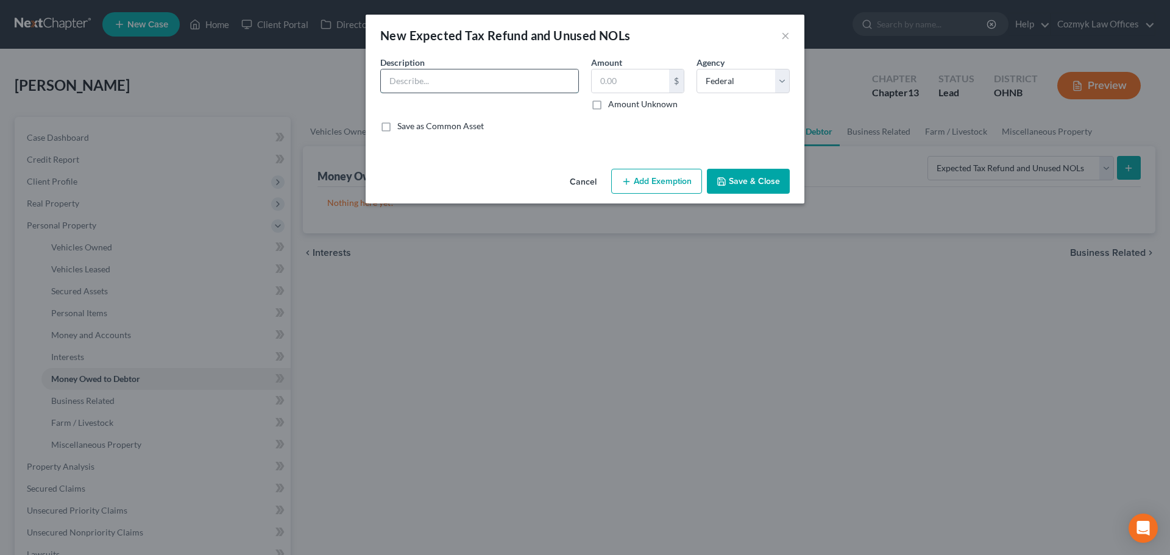
click at [418, 80] on input "text" at bounding box center [479, 80] width 197 height 23
click at [628, 79] on input "text" at bounding box center [630, 80] width 77 height 23
click at [649, 179] on button "Add Exemption" at bounding box center [656, 182] width 91 height 26
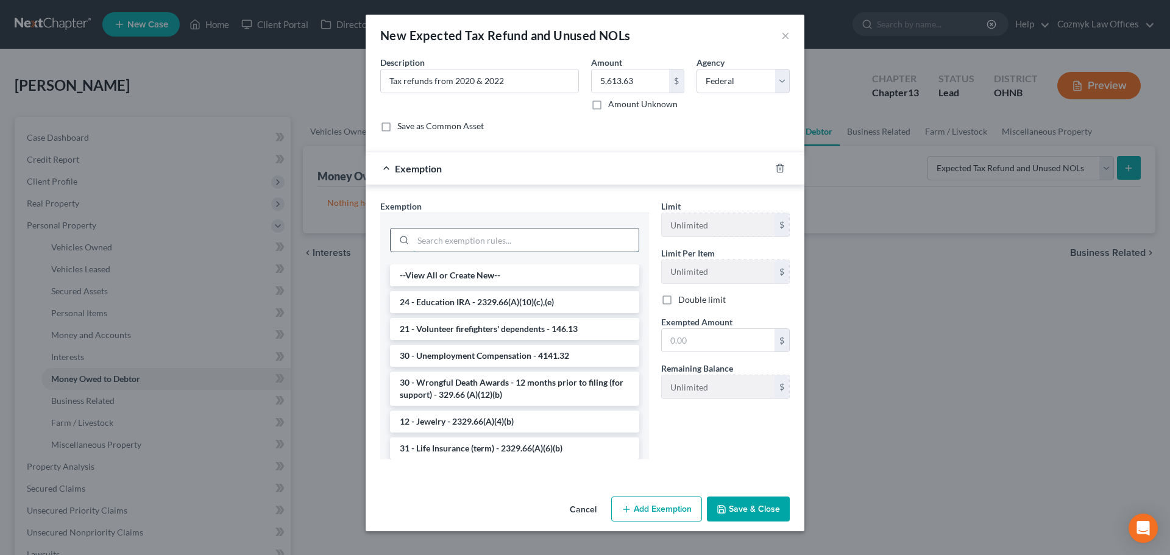
click at [507, 231] on input "search" at bounding box center [525, 240] width 225 height 23
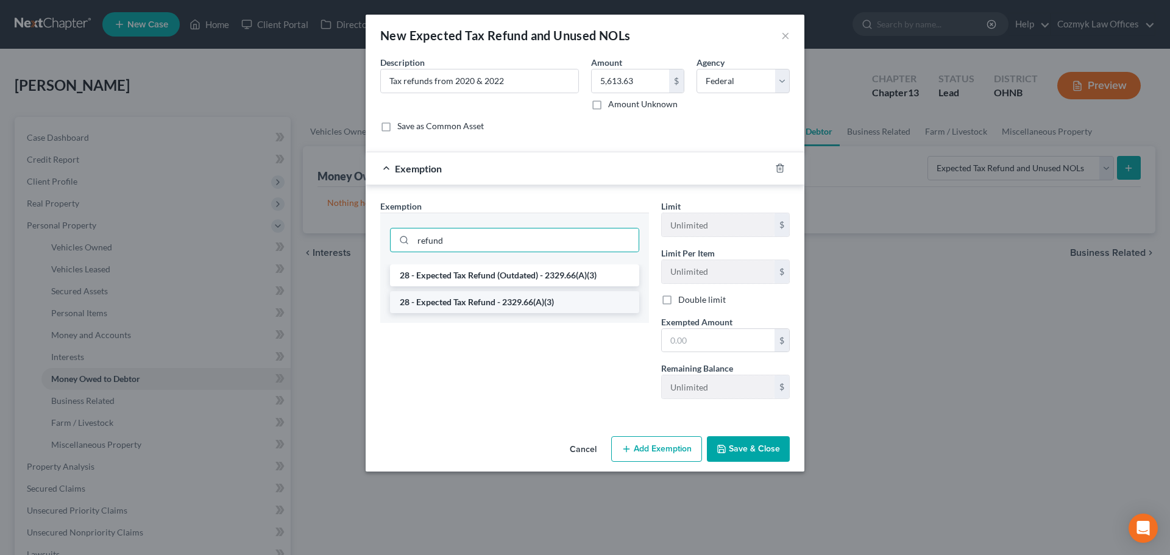
click at [507, 295] on li "28 - Expected Tax Refund - 2329.66(A)(3)" at bounding box center [514, 302] width 249 height 22
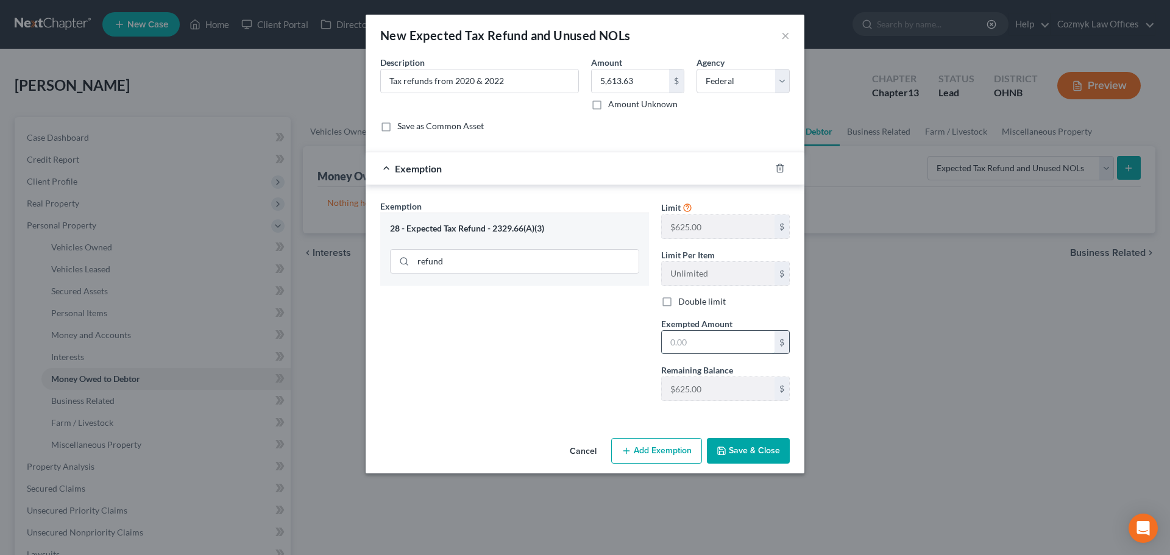
click at [687, 342] on input "text" at bounding box center [718, 342] width 113 height 23
click at [753, 456] on button "Save & Close" at bounding box center [748, 451] width 83 height 26
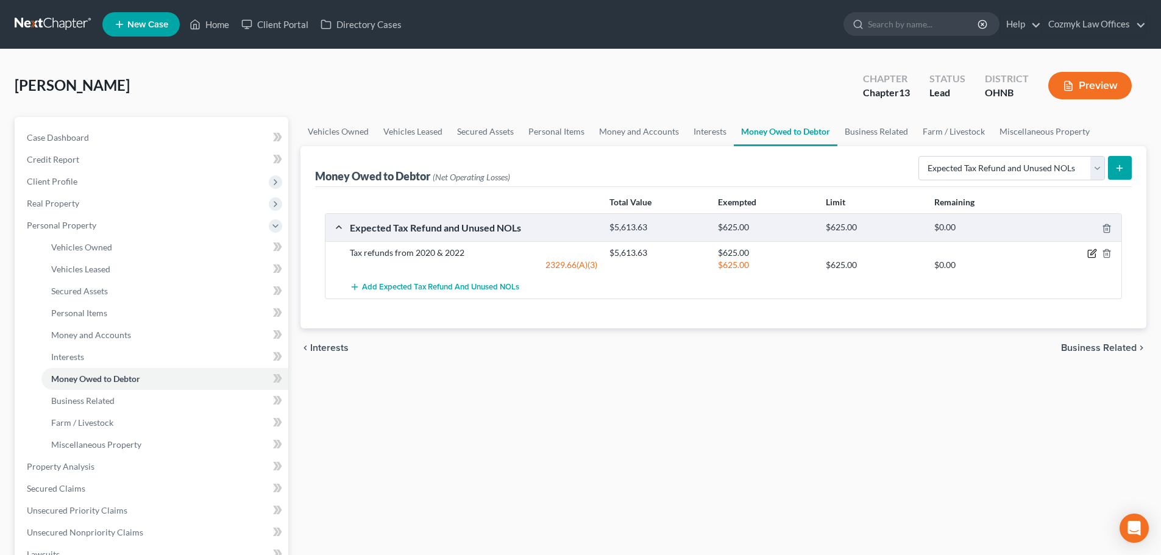
click at [1095, 252] on icon "button" at bounding box center [1092, 252] width 5 height 5
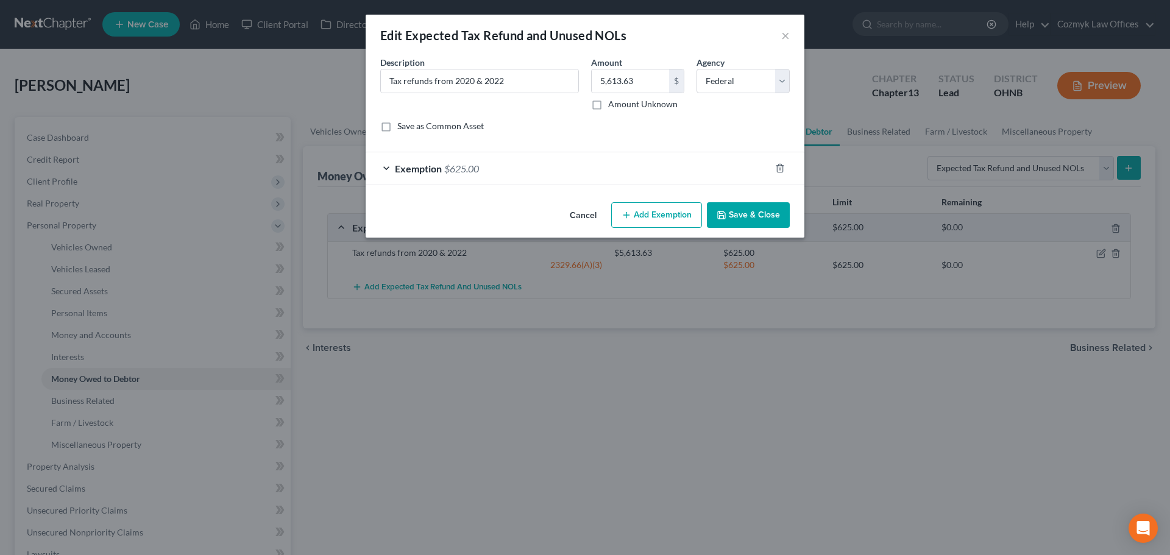
click at [651, 211] on button "Add Exemption" at bounding box center [656, 215] width 91 height 26
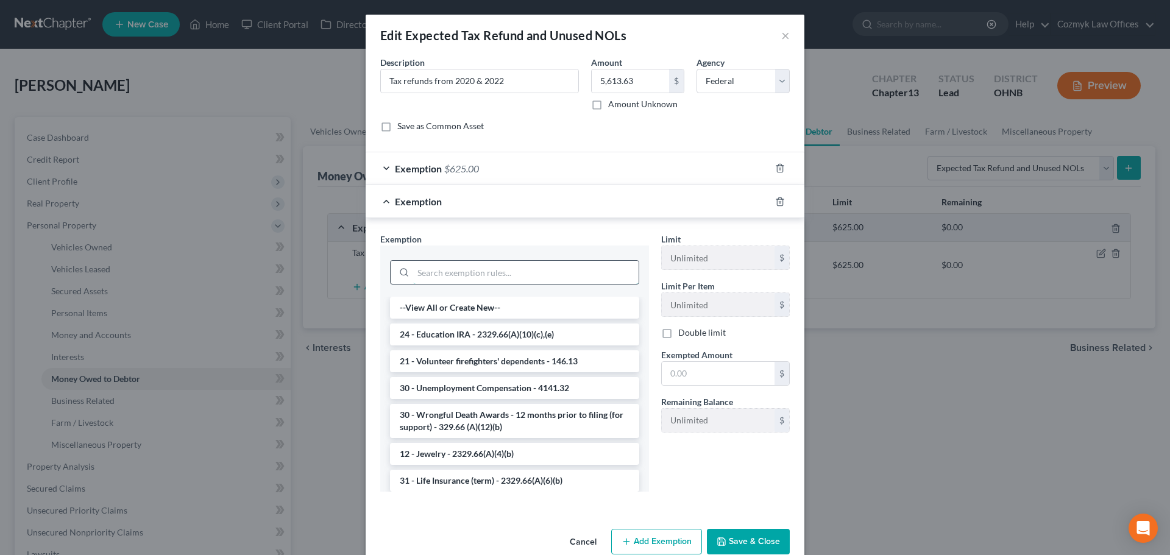
click at [465, 269] on input "search" at bounding box center [525, 272] width 225 height 23
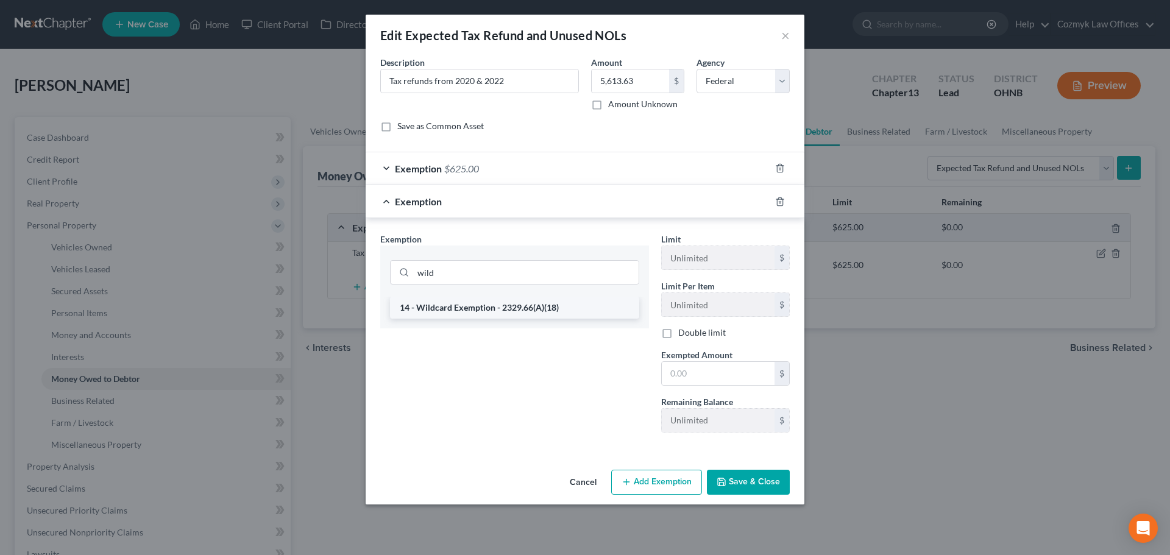
click at [464, 300] on li "14 - Wildcard Exemption - 2329.66(A)(18)" at bounding box center [514, 308] width 249 height 22
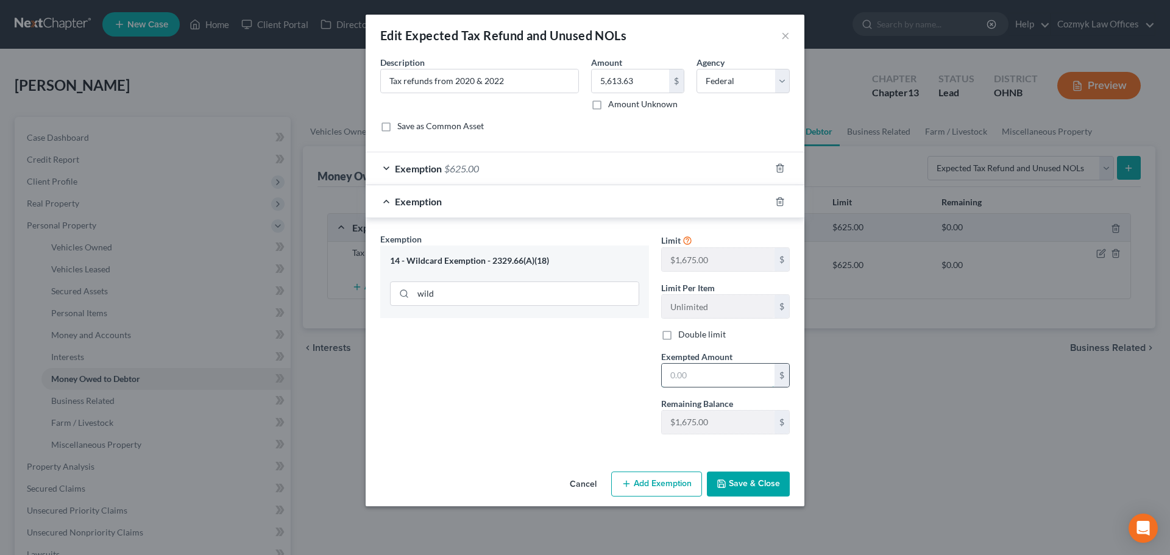
click at [690, 372] on input "text" at bounding box center [718, 375] width 113 height 23
click at [743, 494] on button "Save & Close" at bounding box center [748, 485] width 83 height 26
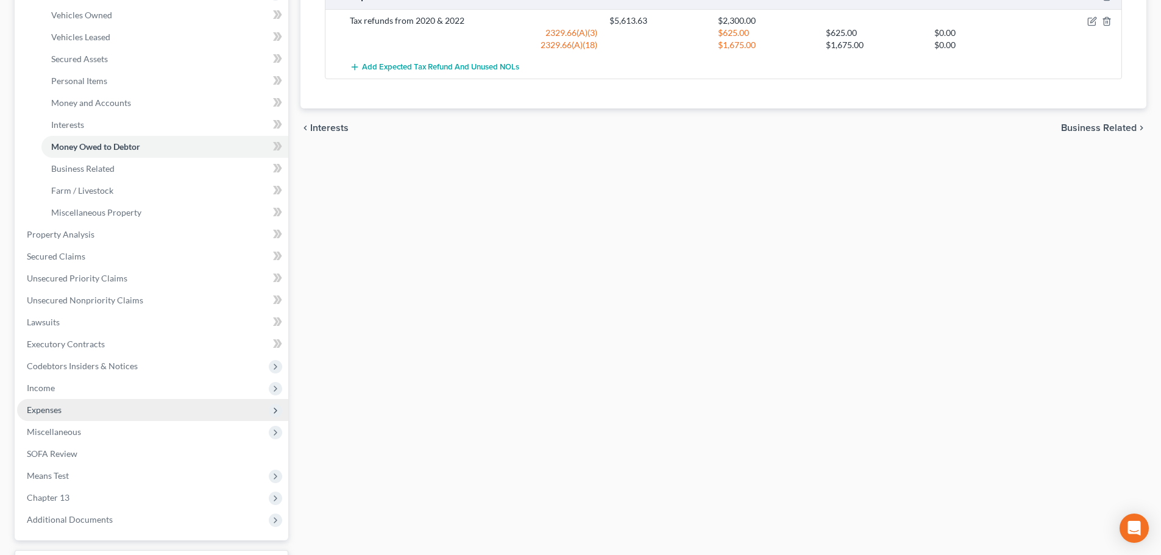
scroll to position [244, 0]
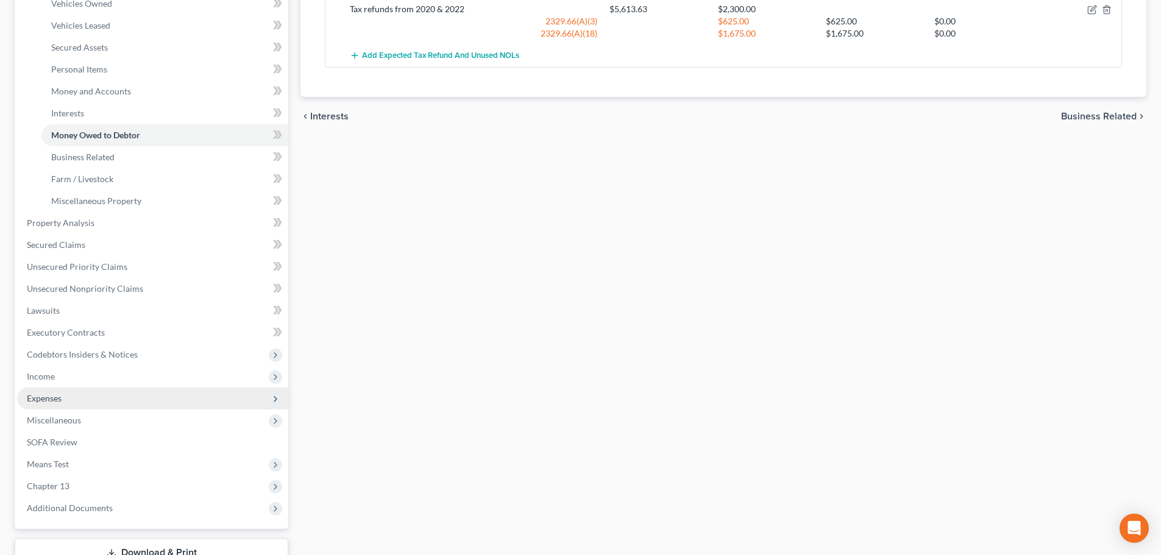
click at [51, 401] on span "Expenses" at bounding box center [44, 398] width 35 height 10
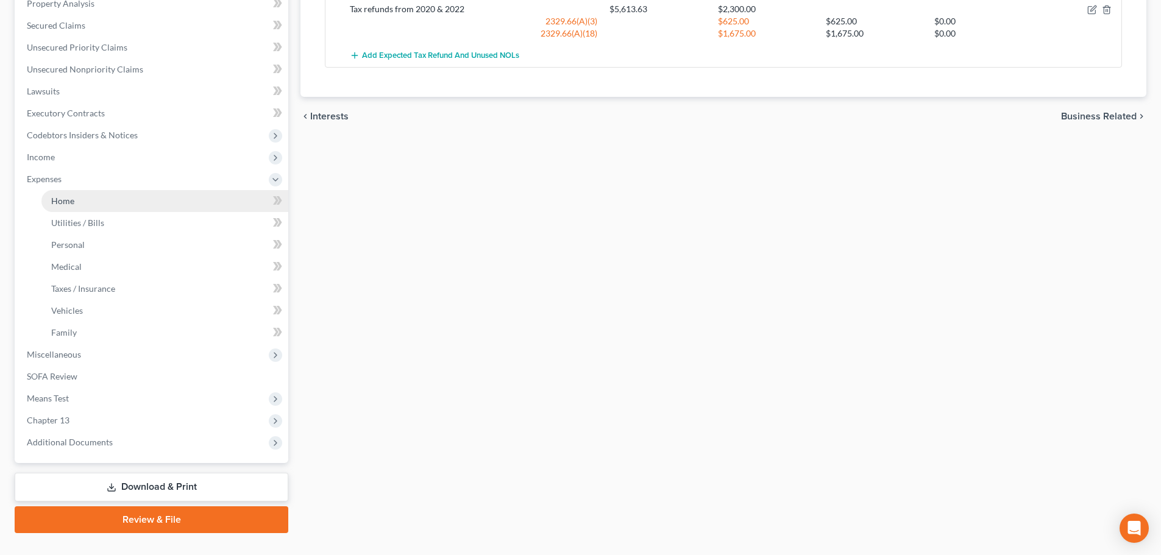
click at [67, 194] on link "Home" at bounding box center [164, 201] width 247 height 22
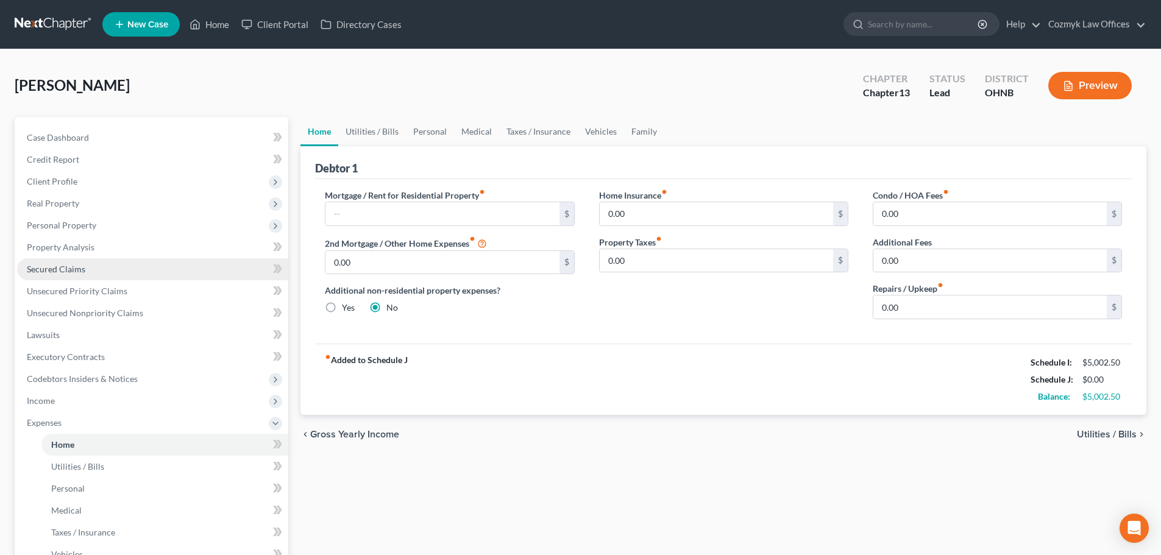
click at [162, 279] on link "Secured Claims" at bounding box center [152, 269] width 271 height 22
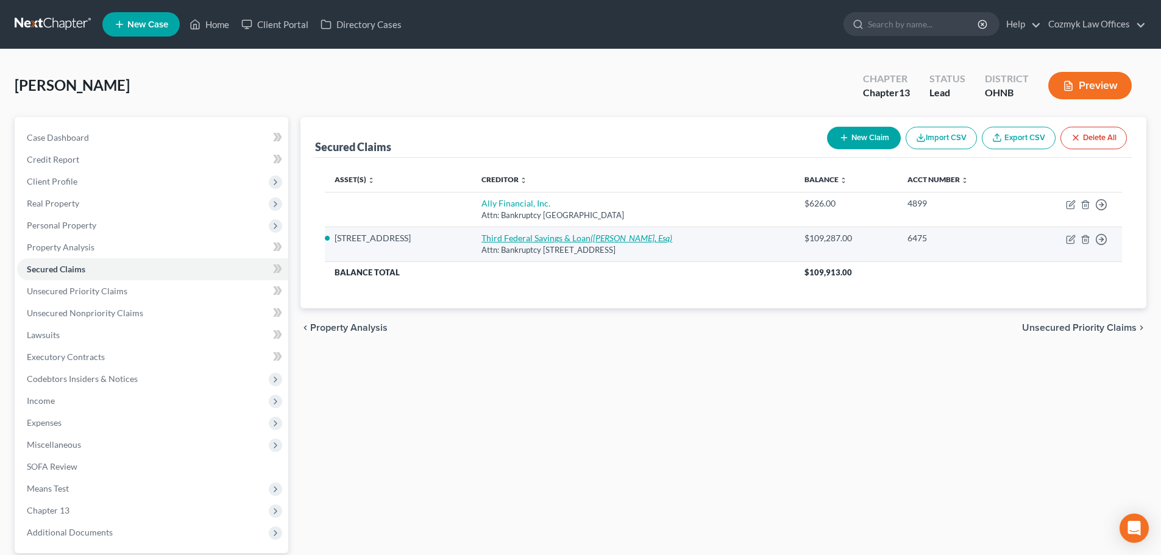
click at [502, 238] on link "Third Federal Savings & Loan ([PERSON_NAME], Esq)" at bounding box center [576, 238] width 191 height 10
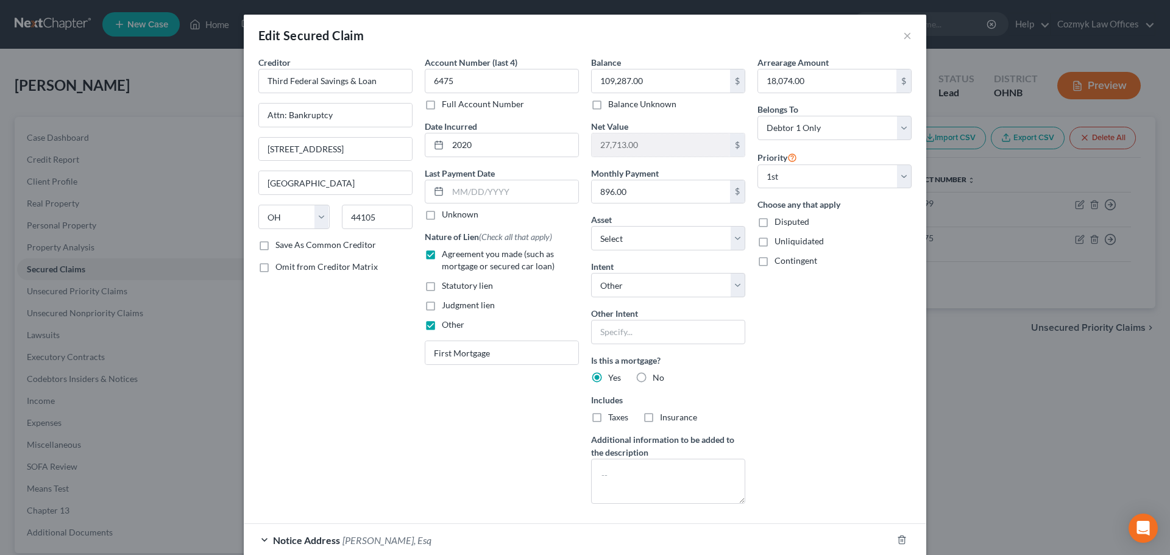
click at [608, 417] on label "Taxes" at bounding box center [618, 417] width 20 height 12
click at [613, 417] on input "Taxes" at bounding box center [617, 415] width 8 height 8
click at [660, 418] on label "Insurance" at bounding box center [678, 417] width 37 height 12
click at [665, 418] on input "Insurance" at bounding box center [669, 415] width 8 height 8
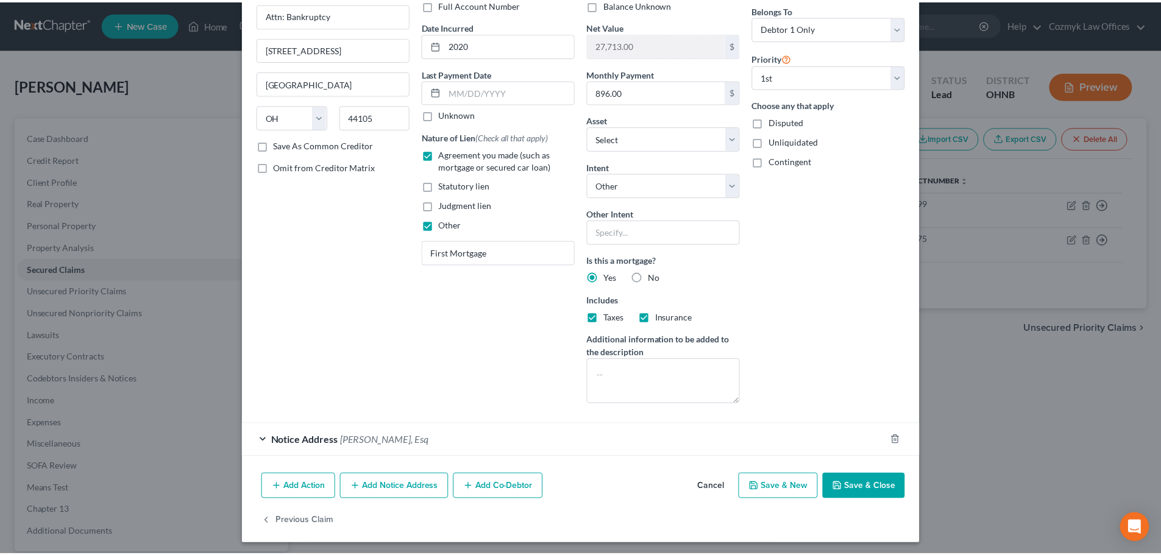
scroll to position [104, 0]
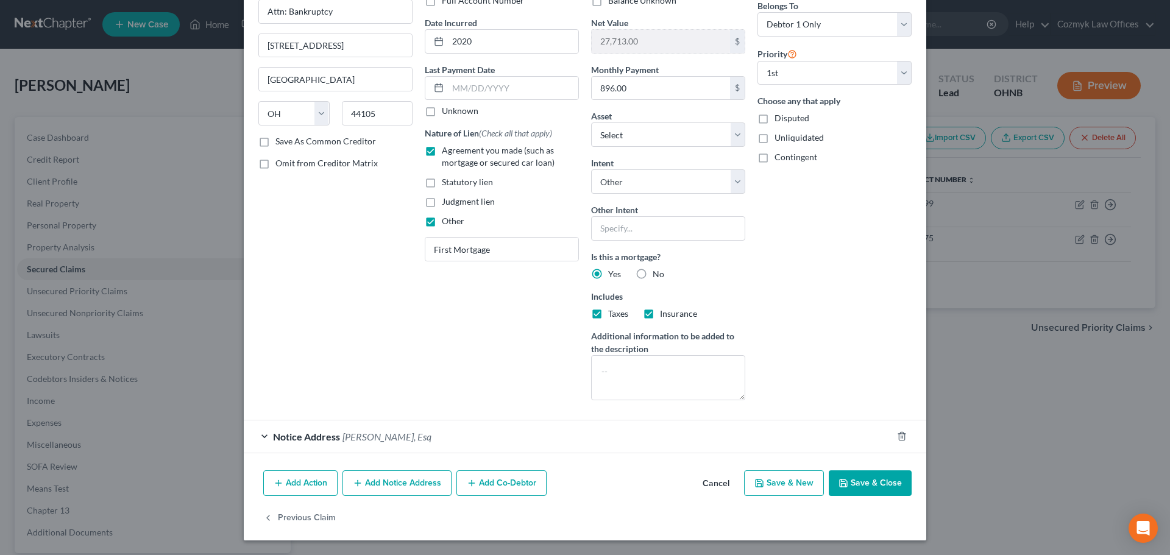
click at [891, 481] on button "Save & Close" at bounding box center [870, 483] width 83 height 26
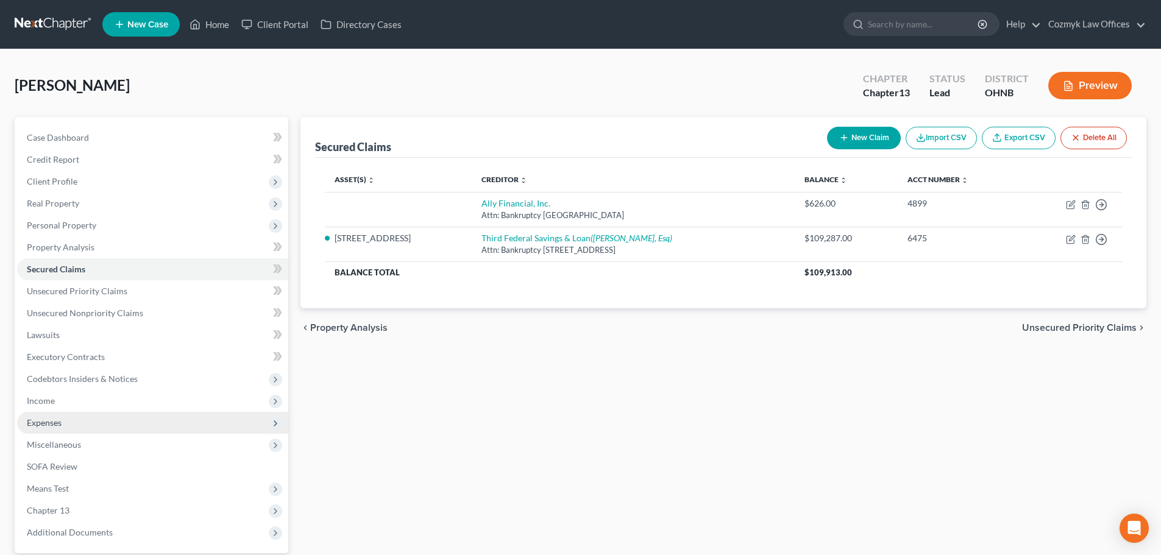
drag, startPoint x: 106, startPoint y: 419, endPoint x: 118, endPoint y: 419, distance: 12.2
click at [106, 419] on span "Expenses" at bounding box center [152, 423] width 271 height 22
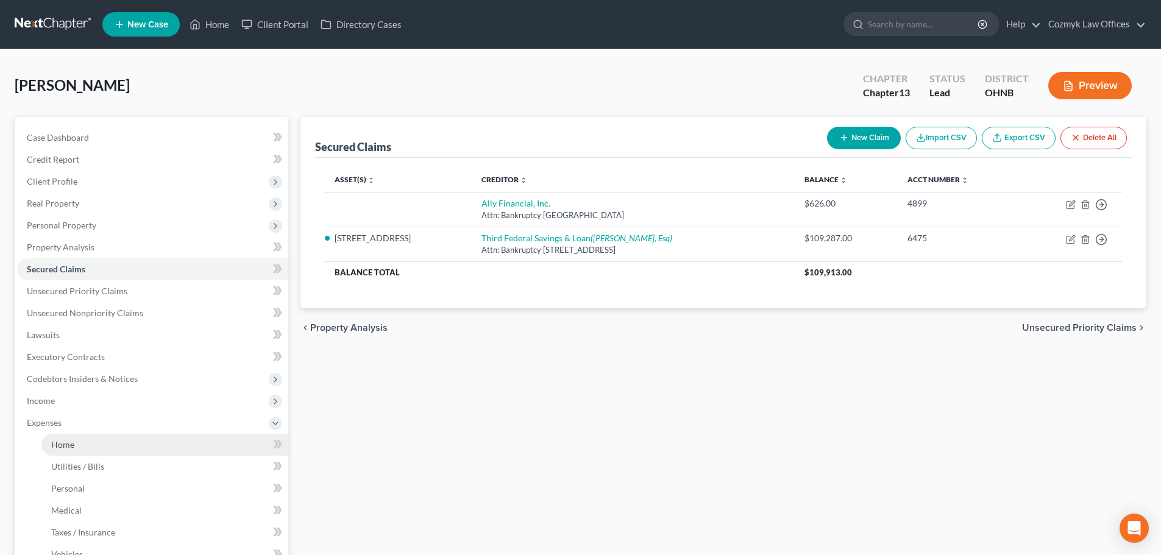
click at [135, 441] on link "Home" at bounding box center [164, 445] width 247 height 22
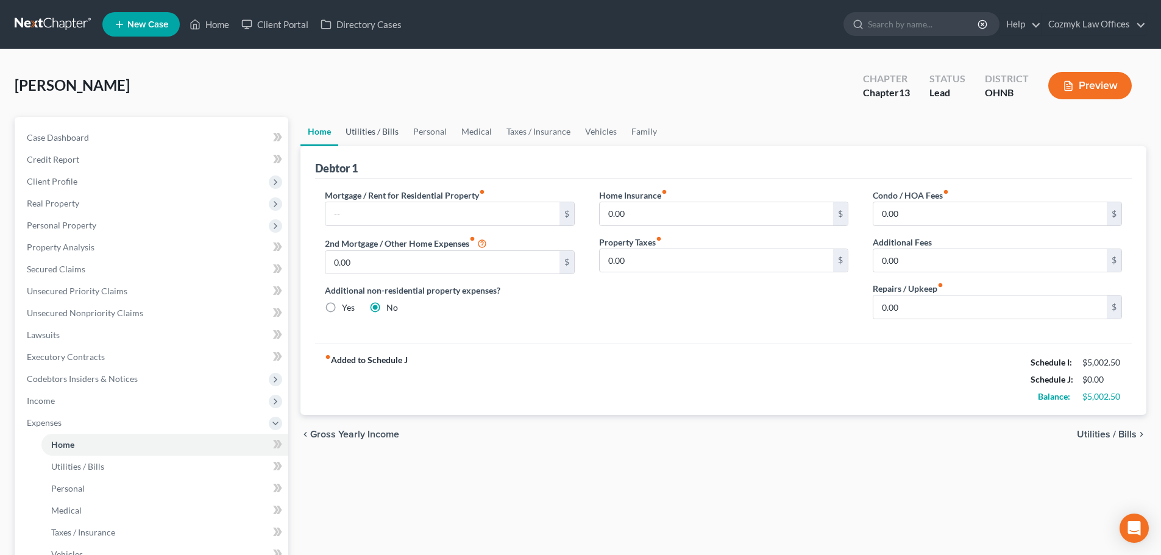
click at [376, 129] on link "Utilities / Bills" at bounding box center [372, 131] width 68 height 29
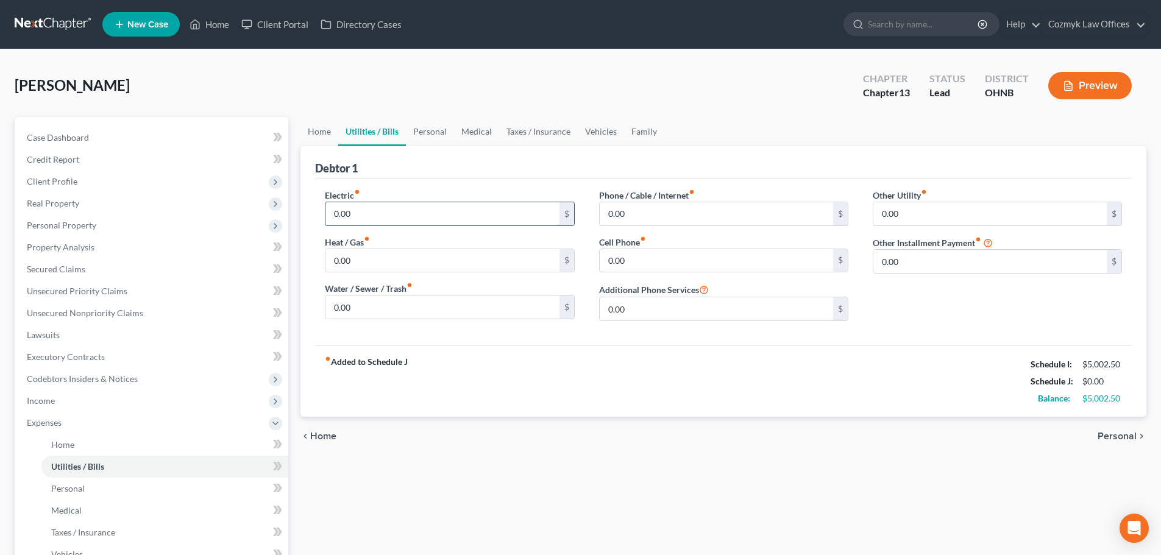
click at [378, 209] on input "0.00" at bounding box center [441, 213] width 233 height 23
click at [445, 135] on link "Personal" at bounding box center [430, 131] width 48 height 29
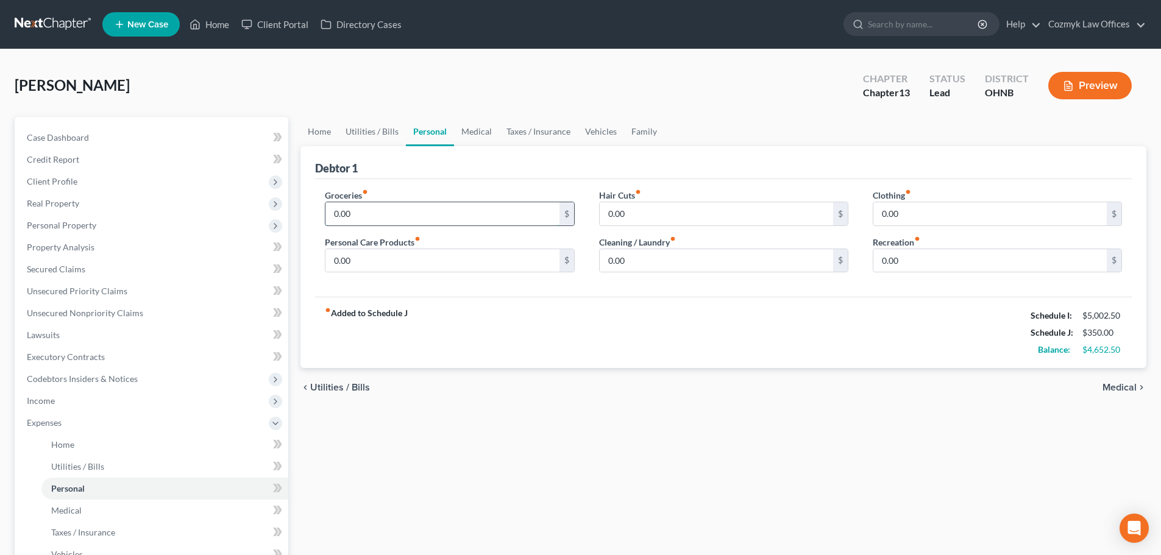
click at [430, 211] on input "0.00" at bounding box center [441, 213] width 233 height 23
click at [888, 259] on input "0.00" at bounding box center [989, 260] width 233 height 23
click at [608, 133] on link "Vehicles" at bounding box center [601, 131] width 46 height 29
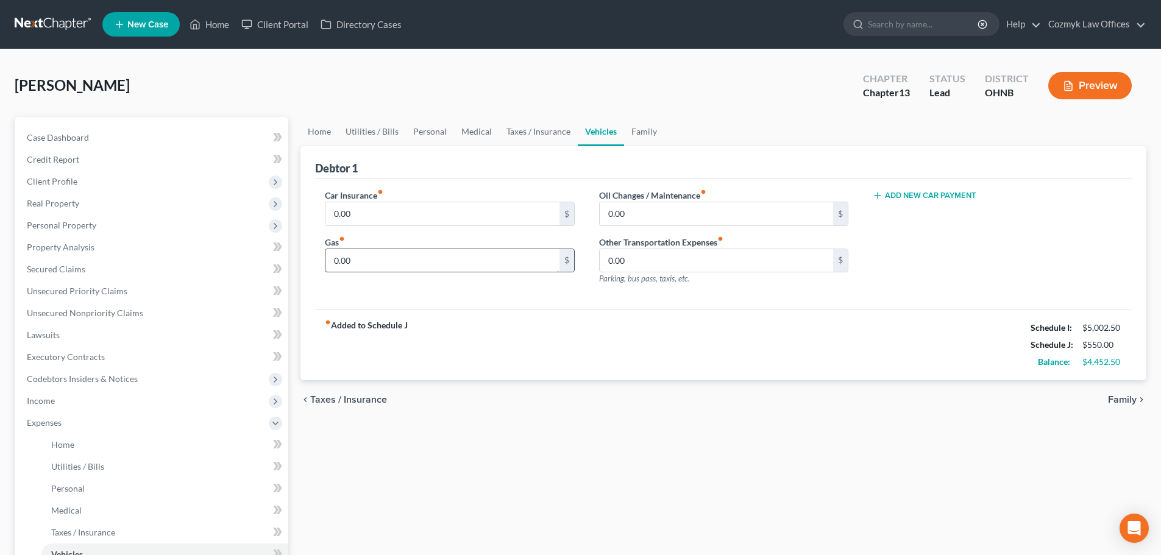
click at [386, 253] on input "0.00" at bounding box center [441, 260] width 233 height 23
click at [321, 135] on link "Home" at bounding box center [319, 131] width 38 height 29
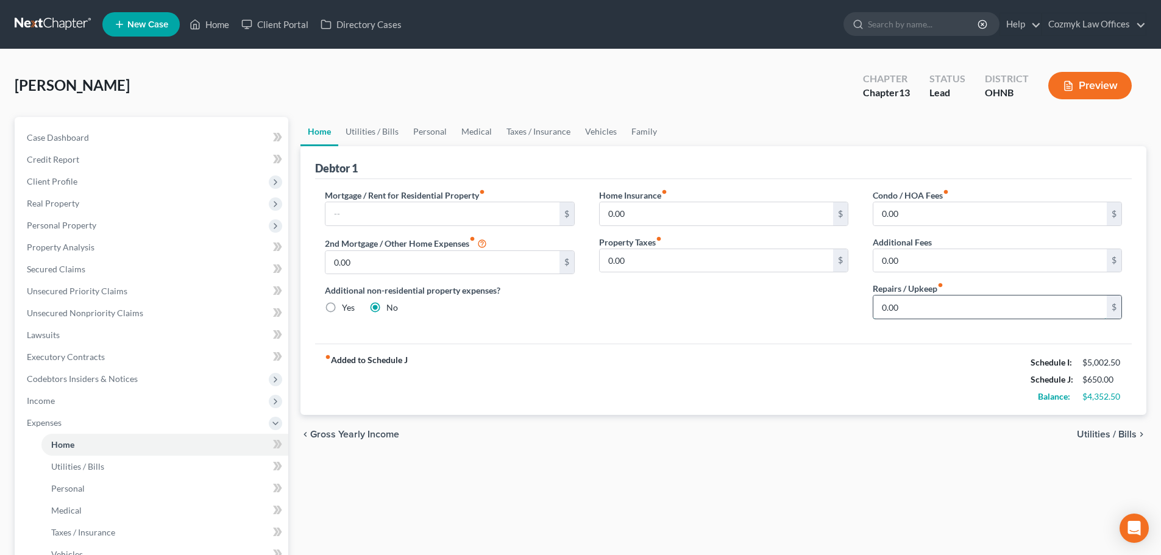
click at [909, 305] on input "0.00" at bounding box center [989, 307] width 233 height 23
click at [435, 134] on link "Personal" at bounding box center [430, 131] width 48 height 29
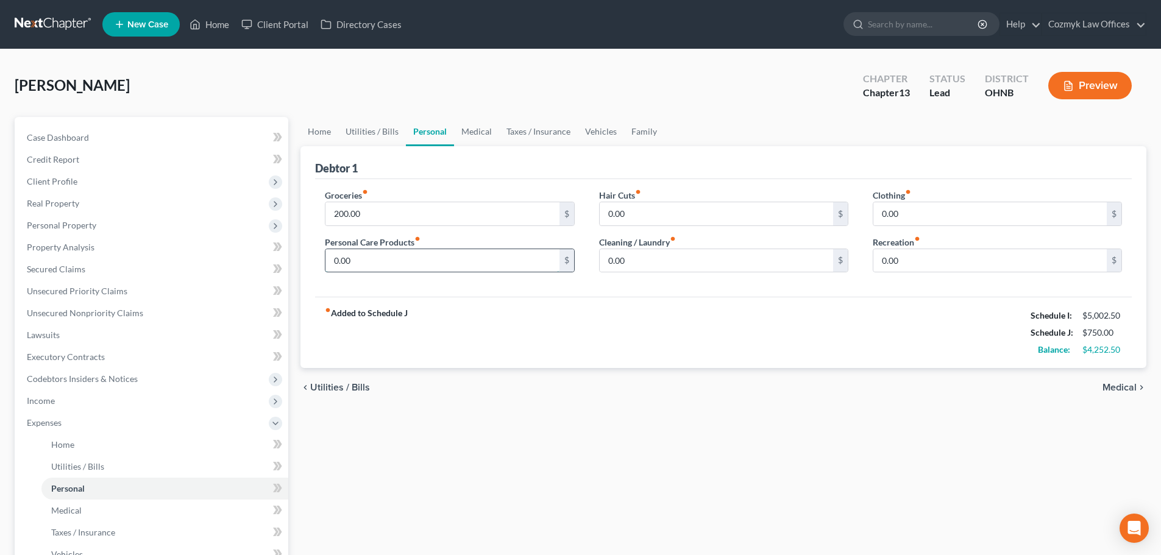
click at [369, 263] on input "0.00" at bounding box center [441, 260] width 233 height 23
drag, startPoint x: 918, startPoint y: 274, endPoint x: 917, endPoint y: 268, distance: 6.8
click at [918, 274] on div "Clothing fiber_manual_record 0.00 $ Recreation fiber_manual_record 0.00 $" at bounding box center [997, 236] width 274 height 94
click at [915, 257] on input "0.00" at bounding box center [989, 260] width 233 height 23
click at [347, 217] on input "200.00" at bounding box center [441, 213] width 233 height 23
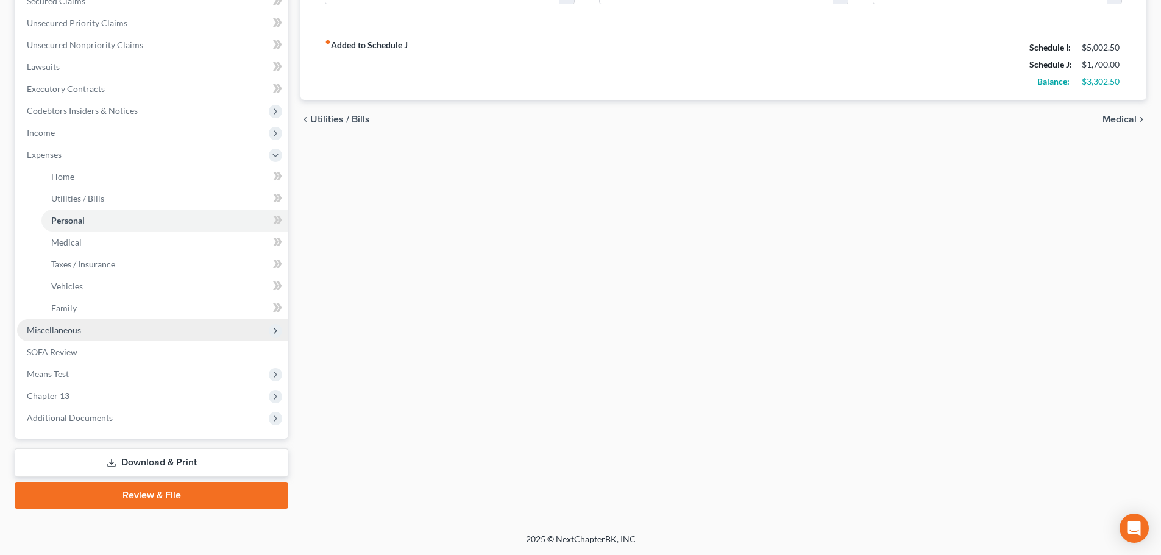
click at [104, 328] on span "Miscellaneous" at bounding box center [152, 330] width 271 height 22
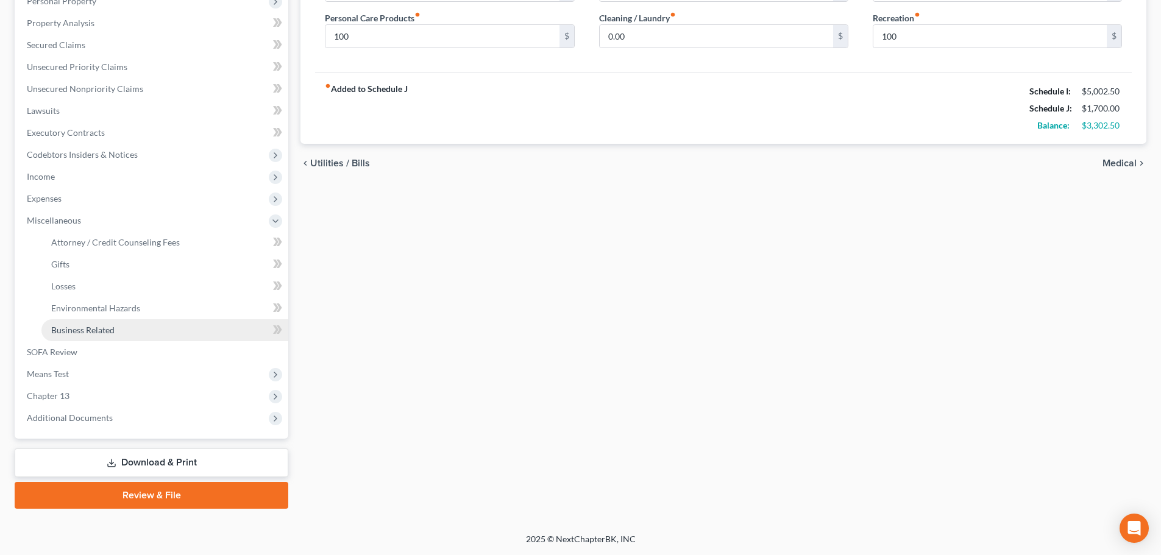
scroll to position [224, 0]
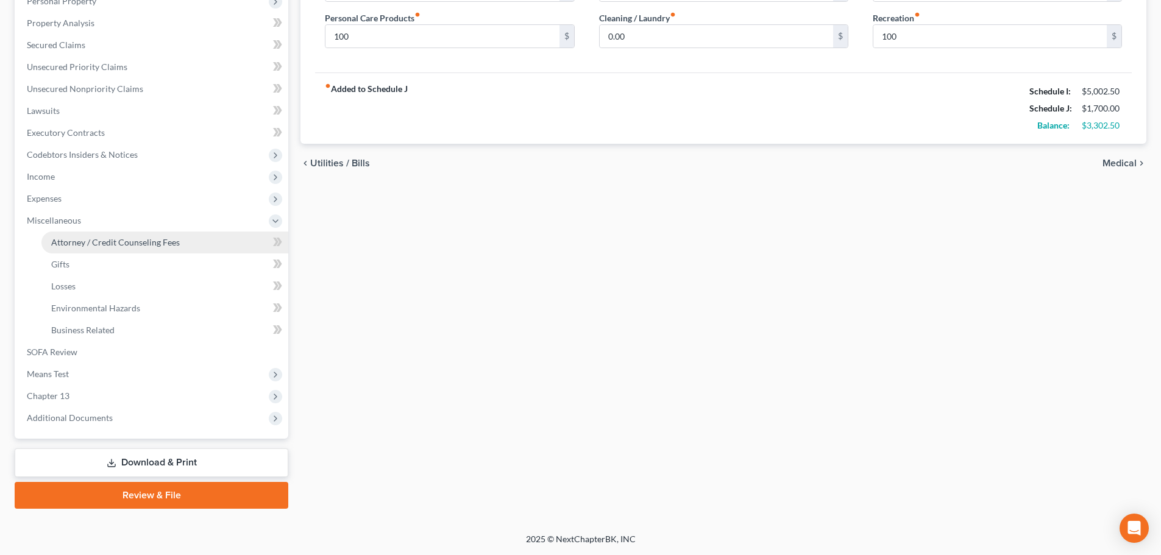
click at [96, 243] on span "Attorney / Credit Counseling Fees" at bounding box center [115, 242] width 129 height 10
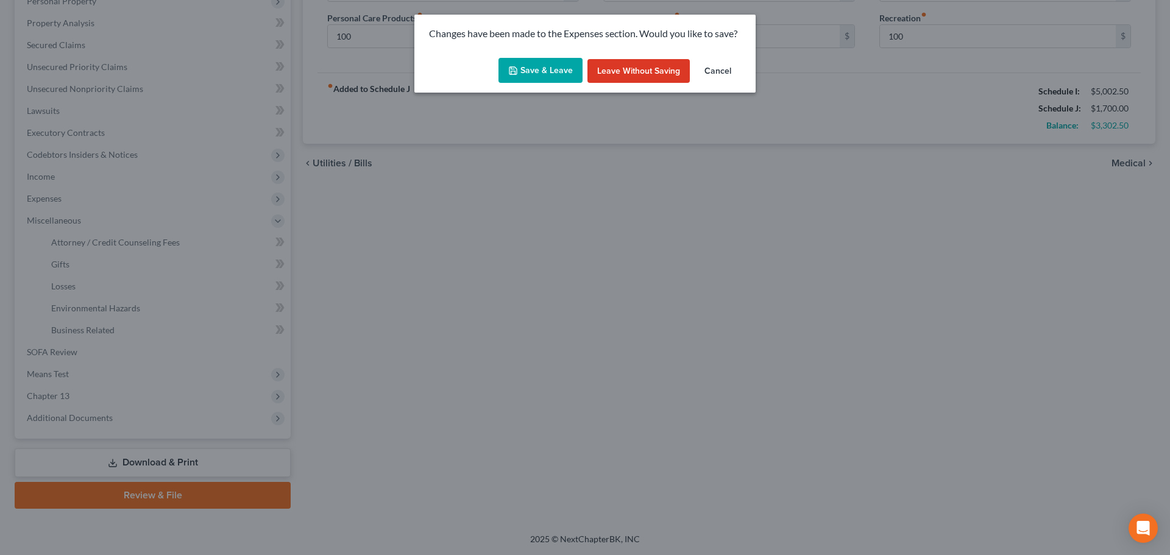
click at [565, 66] on button "Save & Leave" at bounding box center [540, 71] width 84 height 26
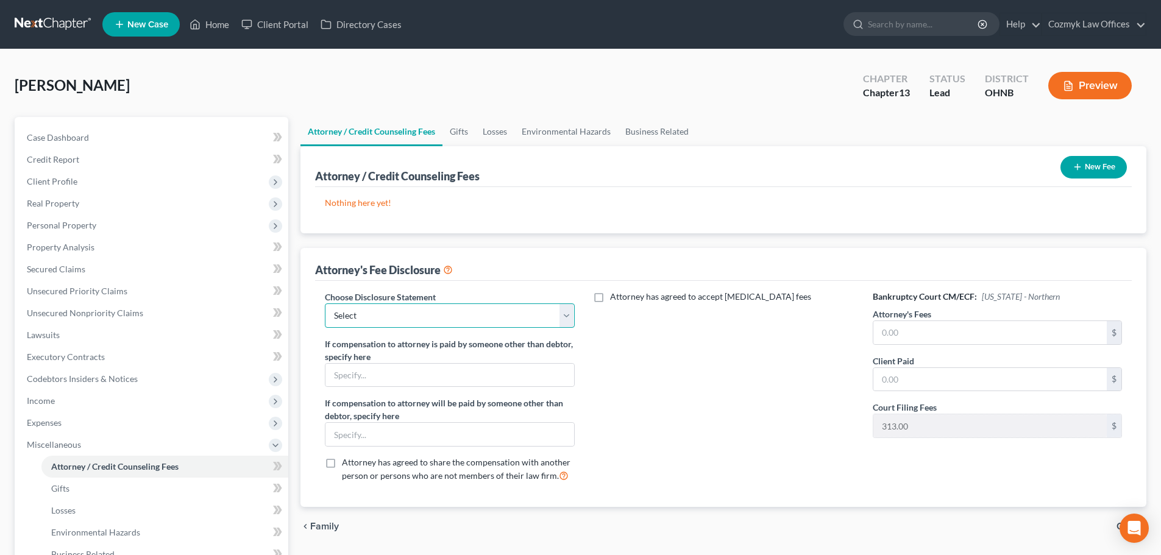
click at [361, 322] on select "Select IL - FORM 2030 Disclosure" at bounding box center [449, 315] width 249 height 24
click at [325, 303] on select "Select IL - FORM 2030 Disclosure" at bounding box center [449, 315] width 249 height 24
click at [947, 332] on input "text" at bounding box center [989, 332] width 233 height 23
click at [1108, 175] on button "New Fee" at bounding box center [1093, 167] width 66 height 23
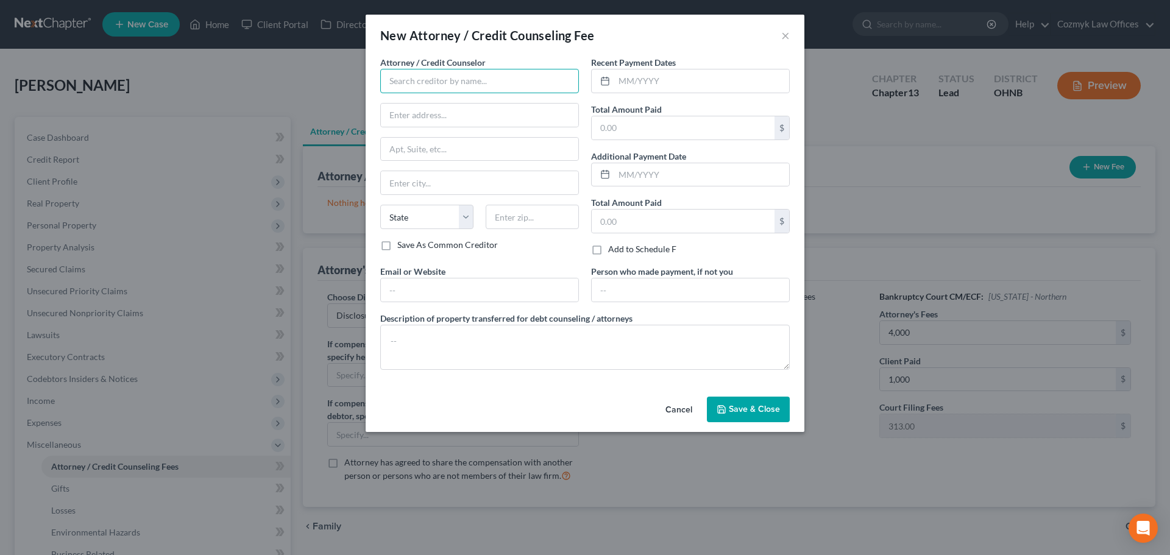
click at [496, 76] on input "text" at bounding box center [479, 81] width 199 height 24
click at [486, 105] on div "Cozmyk Law Offices" at bounding box center [453, 102] width 127 height 12
click at [645, 82] on input "text" at bounding box center [701, 80] width 175 height 23
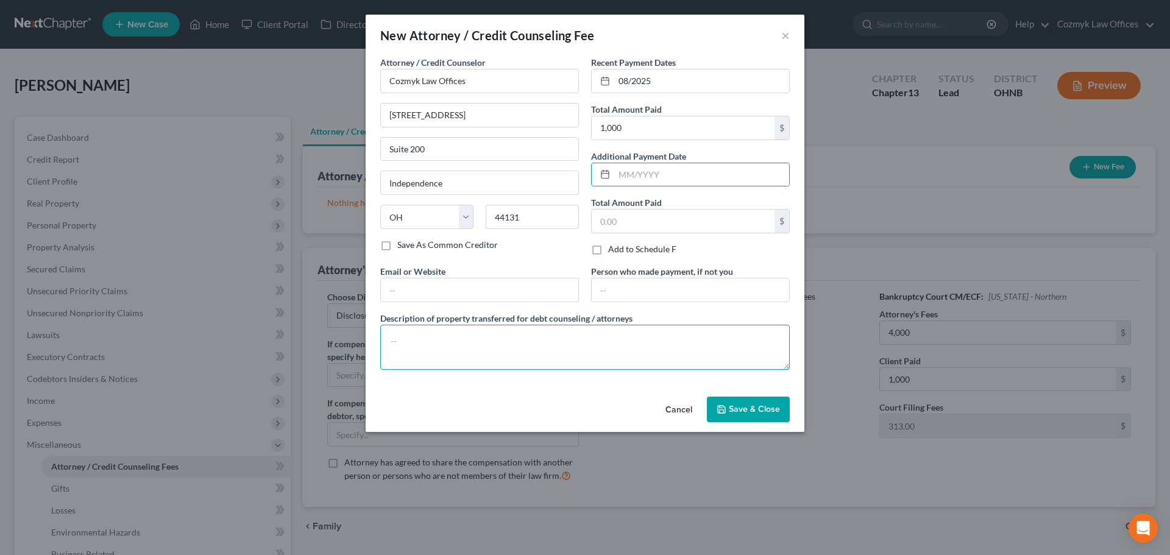
click at [570, 367] on textarea at bounding box center [584, 347] width 409 height 45
click at [747, 408] on span "Save & Close" at bounding box center [754, 409] width 51 height 10
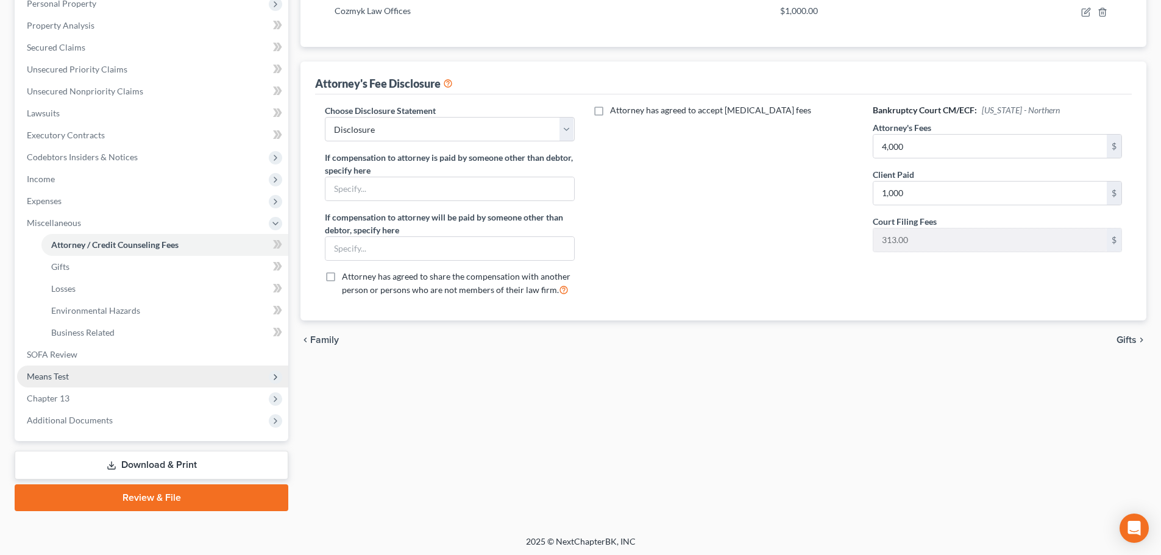
scroll to position [224, 0]
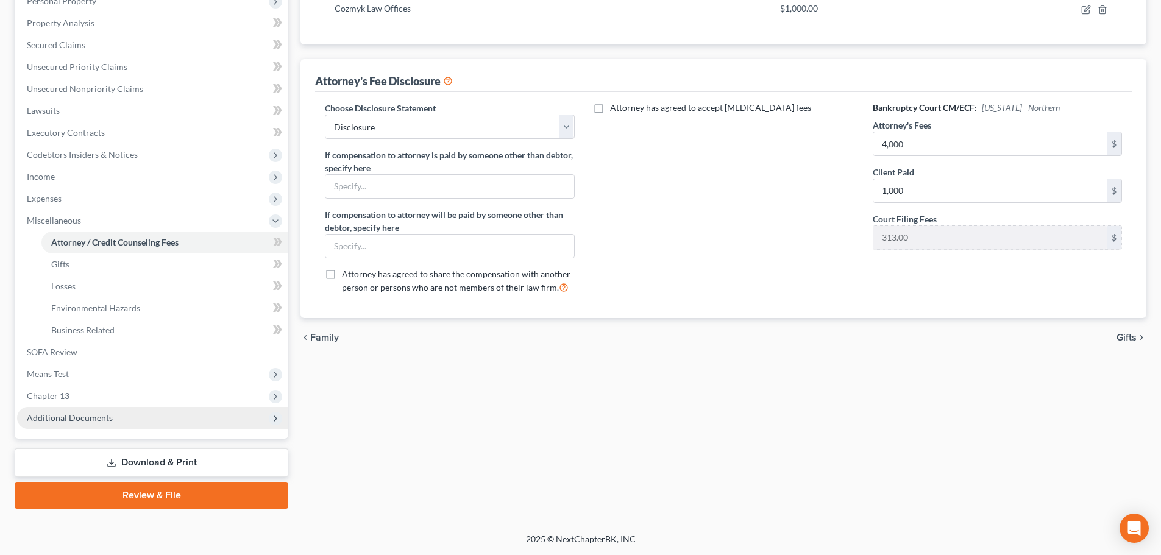
click at [195, 414] on span "Additional Documents" at bounding box center [152, 418] width 271 height 22
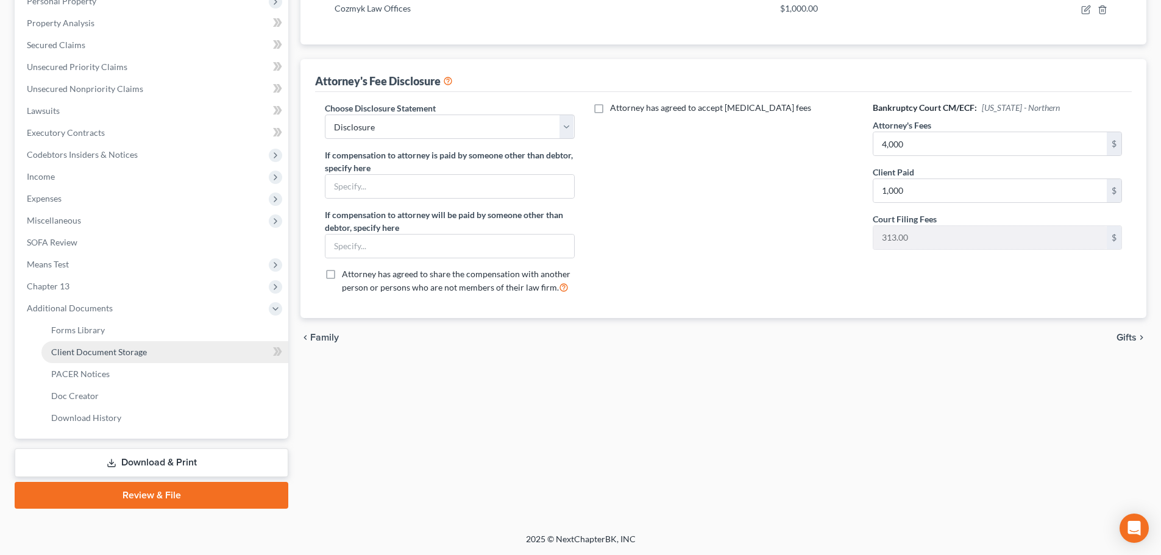
click at [166, 361] on link "Client Document Storage" at bounding box center [164, 352] width 247 height 22
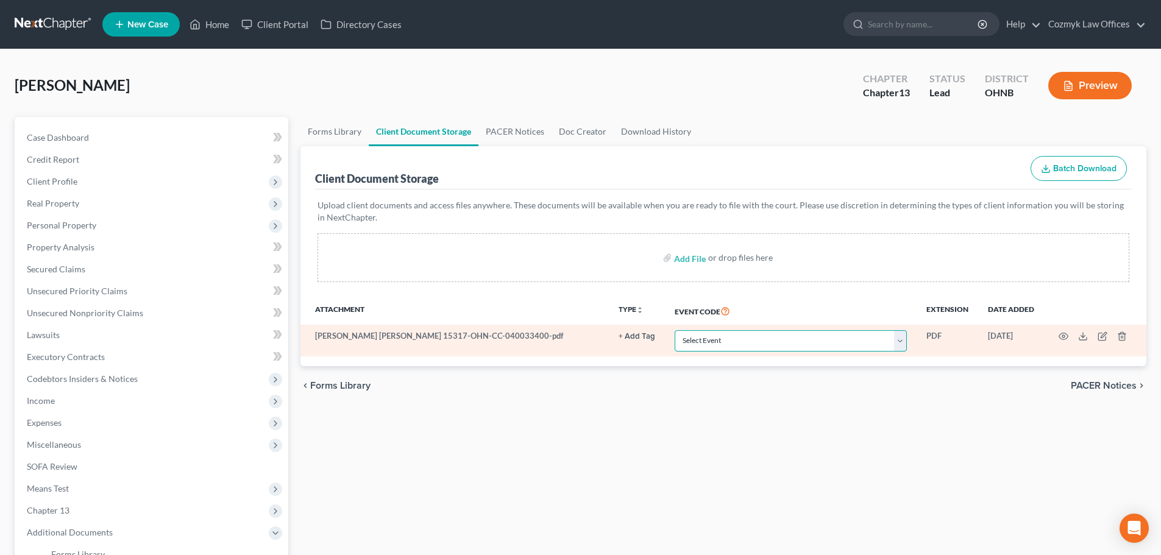
drag, startPoint x: 690, startPoint y: 338, endPoint x: 689, endPoint y: 331, distance: 6.7
click at [690, 338] on select "Select Event 20 Largest Unsecured Creditors Amended List of Creditors (Fee) Ame…" at bounding box center [791, 340] width 232 height 21
click at [675, 330] on select "Select Event 20 Largest Unsecured Creditors Amended List of Creditors (Fee) Ame…" at bounding box center [791, 340] width 232 height 21
